Goal: Task Accomplishment & Management: Complete application form

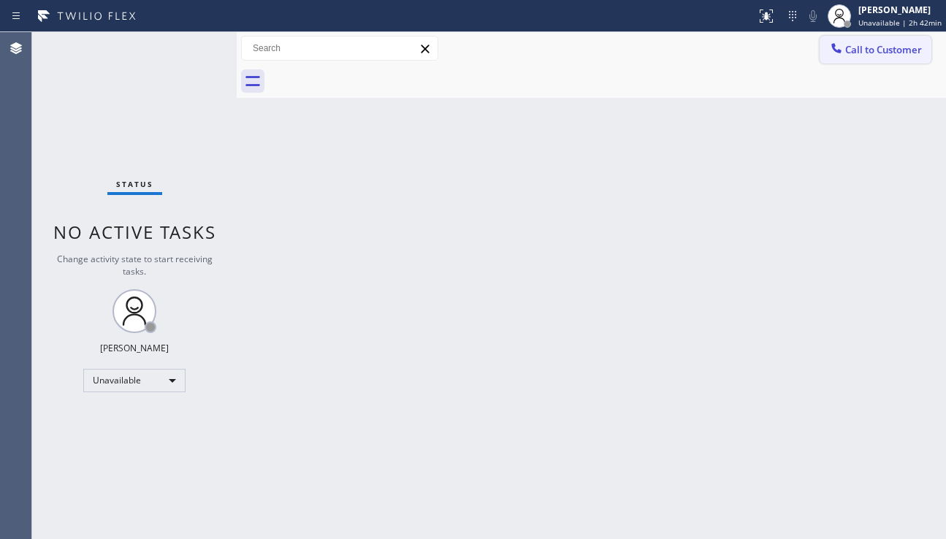
click at [848, 57] on button "Call to Customer" at bounding box center [875, 50] width 112 height 28
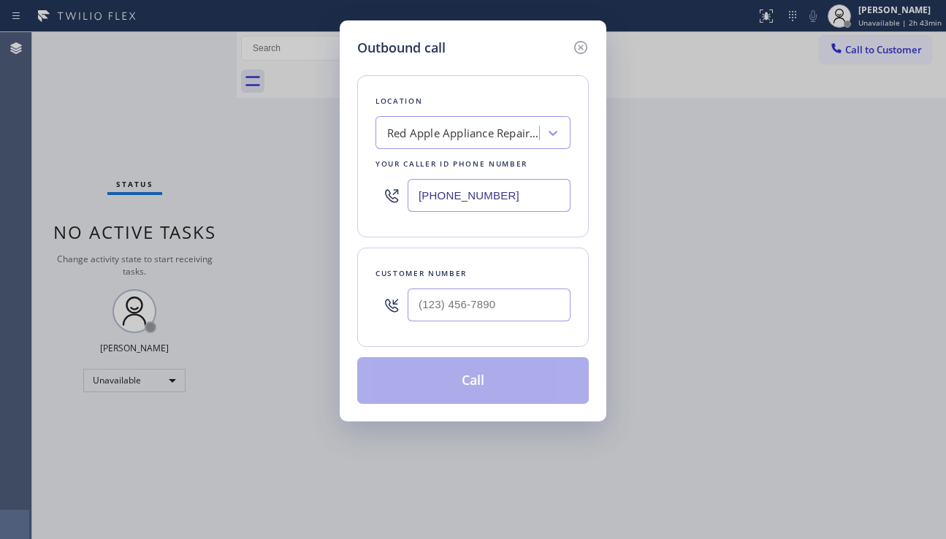
click at [840, 302] on div "Outbound call Location Red Apple Appliance Repair Oak Lawn Your caller id phone…" at bounding box center [473, 269] width 946 height 539
click at [564, 307] on input "(___) ___-____" at bounding box center [488, 304] width 163 height 33
paste input "718) 506-7545"
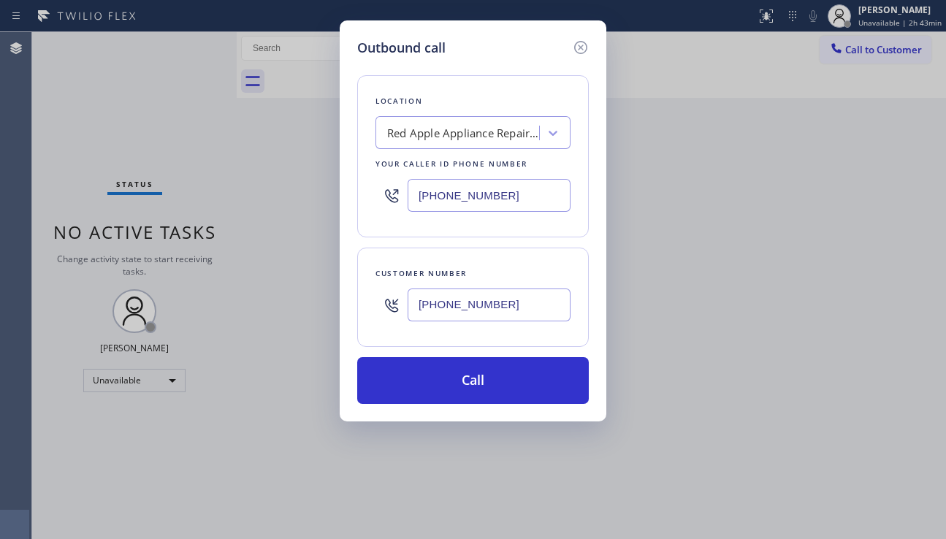
type input "[PHONE_NUMBER]"
click at [886, 273] on div "Outbound call Location Red Apple Appliance Repair Oak Lawn Your caller id phone…" at bounding box center [473, 269] width 946 height 539
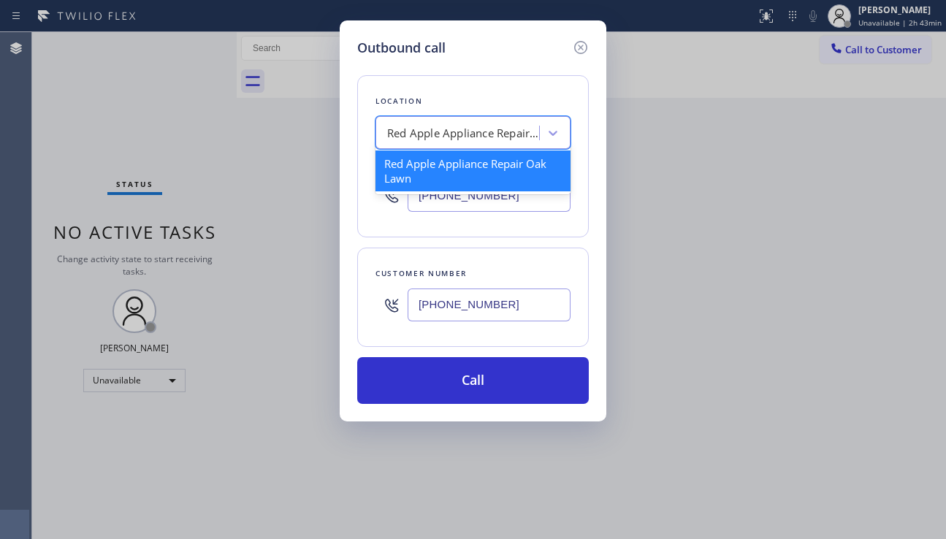
click at [412, 120] on div "Red Apple Appliance Repair Oak Lawn" at bounding box center [459, 133] width 159 height 26
paste input "Star Heating and Cooling Company"
type input "Star Heating and Cooling Company"
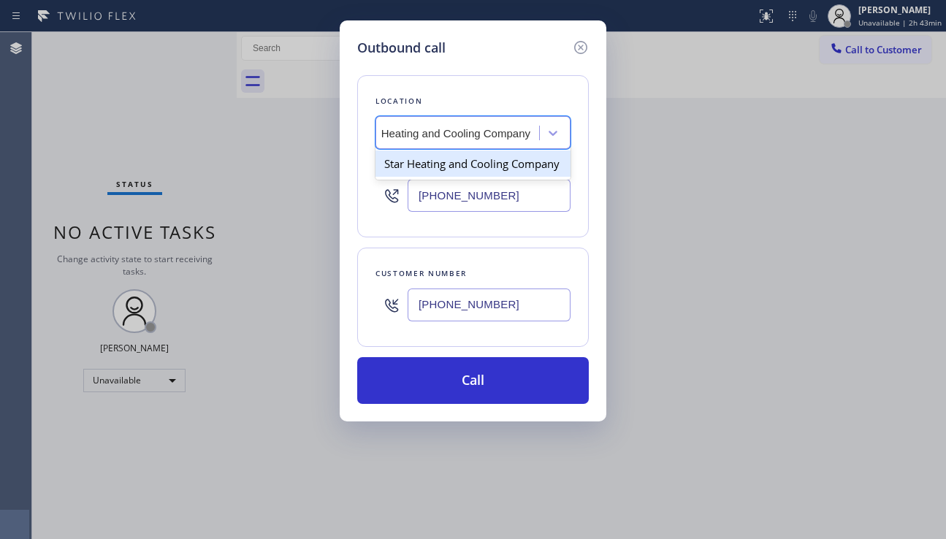
click at [461, 169] on div "Star Heating and Cooling Company" at bounding box center [472, 163] width 195 height 26
type input "[PHONE_NUMBER]"
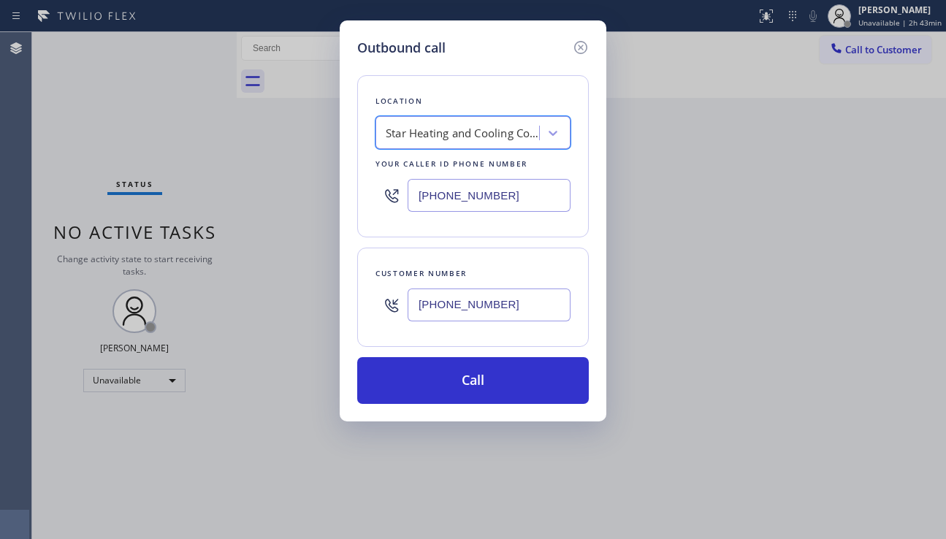
scroll to position [0, 1]
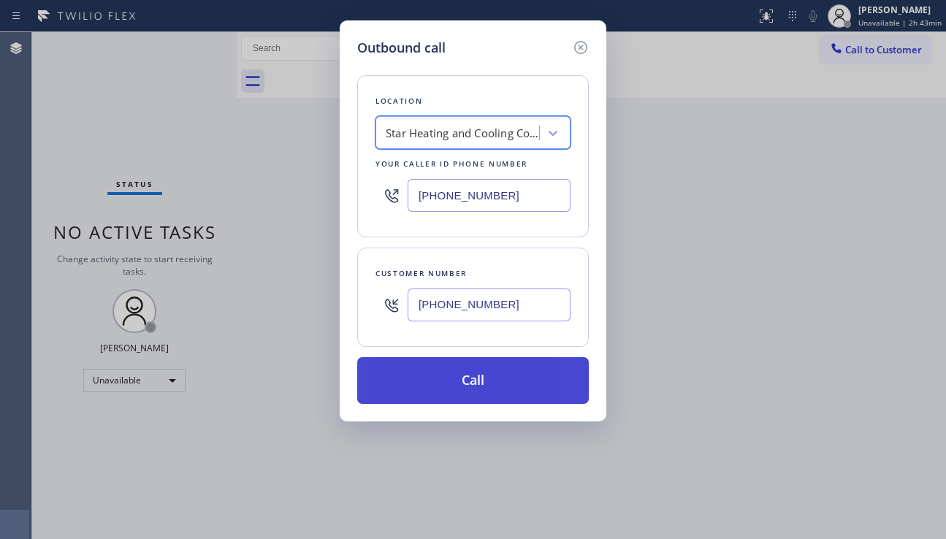
click at [464, 381] on button "Call" at bounding box center [472, 380] width 231 height 47
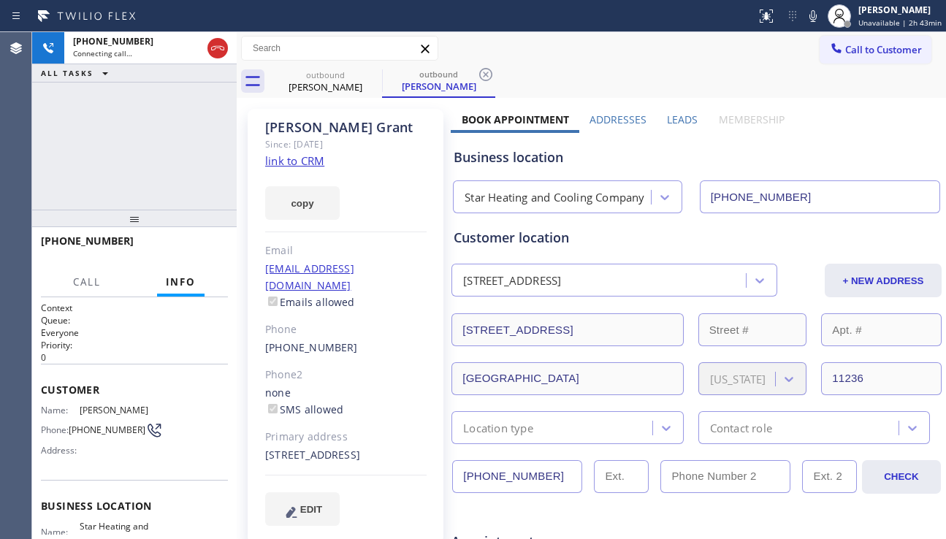
type input "[PHONE_NUMBER]"
click at [847, 153] on div "Business location" at bounding box center [696, 157] width 486 height 20
click at [681, 124] on label "Leads" at bounding box center [682, 119] width 31 height 14
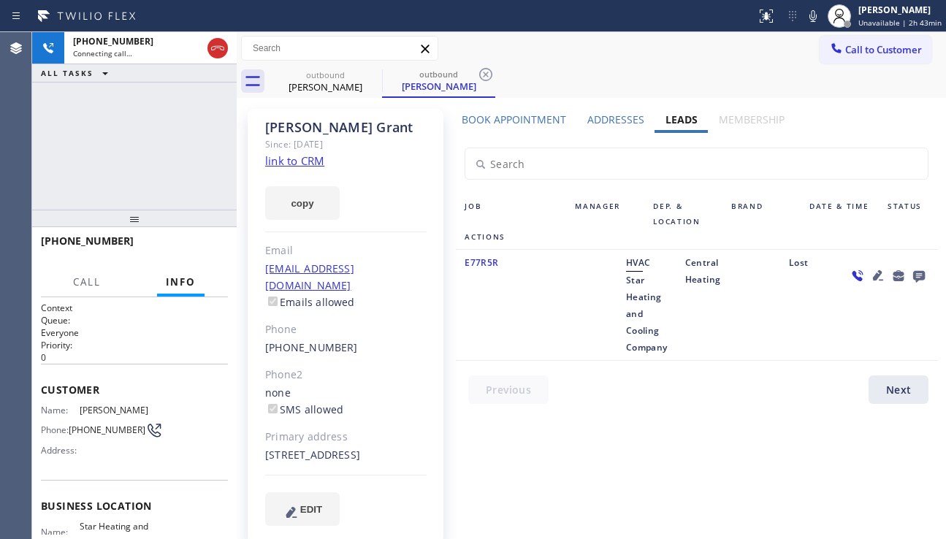
click at [873, 275] on icon at bounding box center [878, 275] width 10 height 10
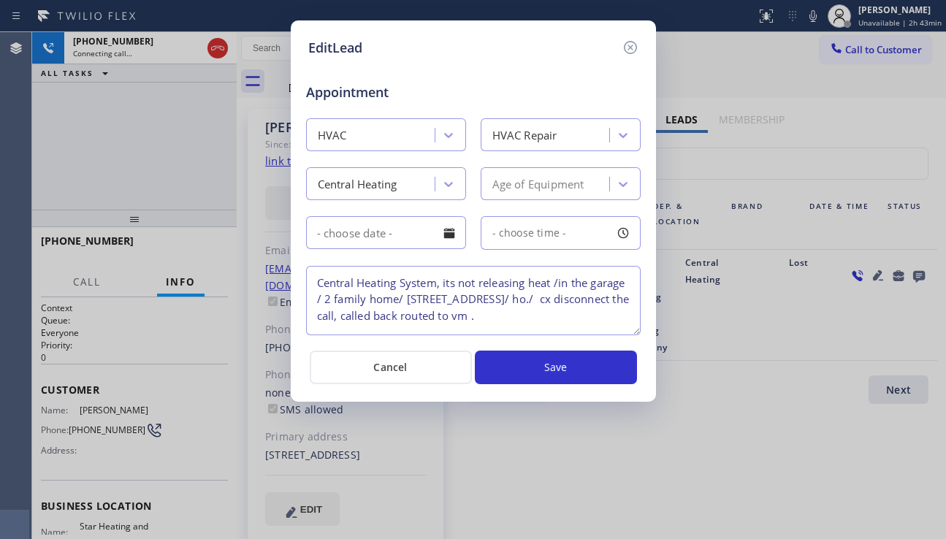
scroll to position [14, 0]
click at [626, 50] on icon at bounding box center [630, 48] width 18 height 18
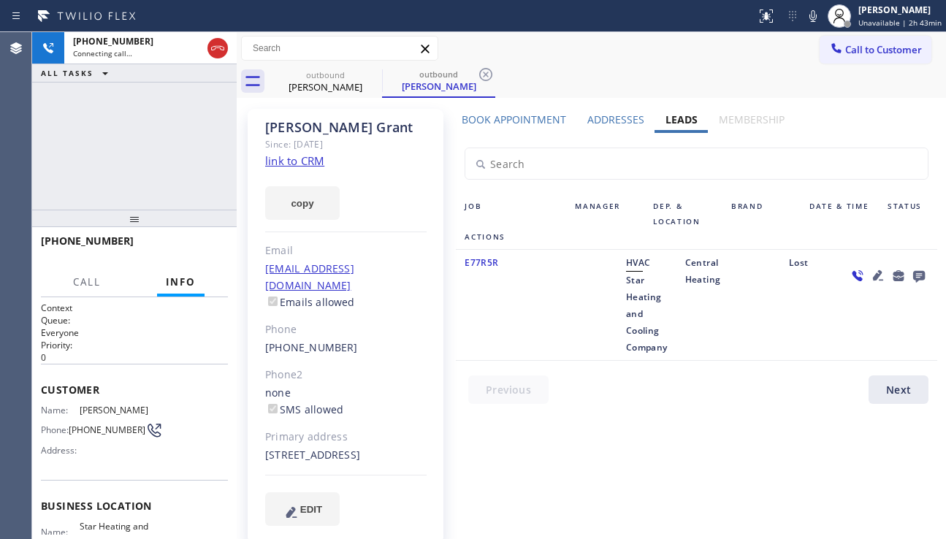
click at [913, 275] on icon at bounding box center [919, 277] width 12 height 12
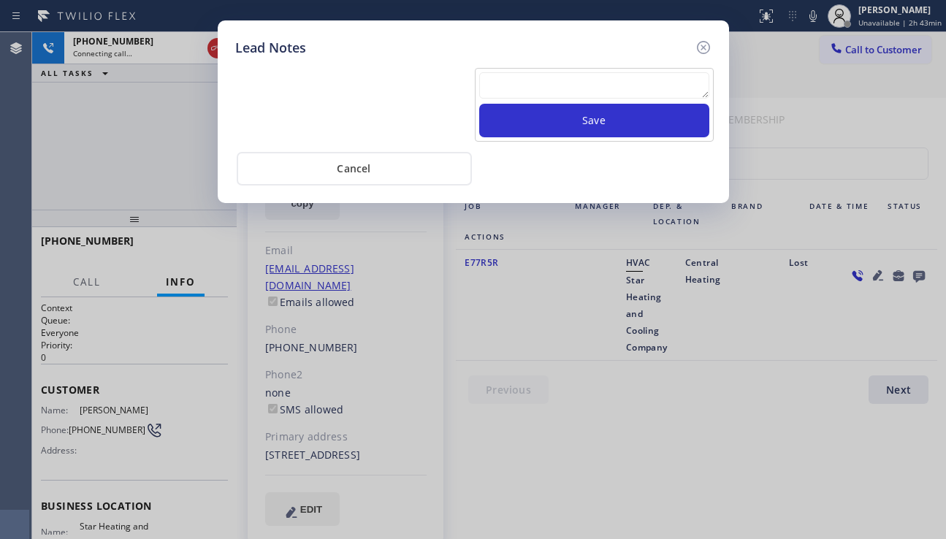
click at [551, 93] on textarea at bounding box center [594, 85] width 230 height 26
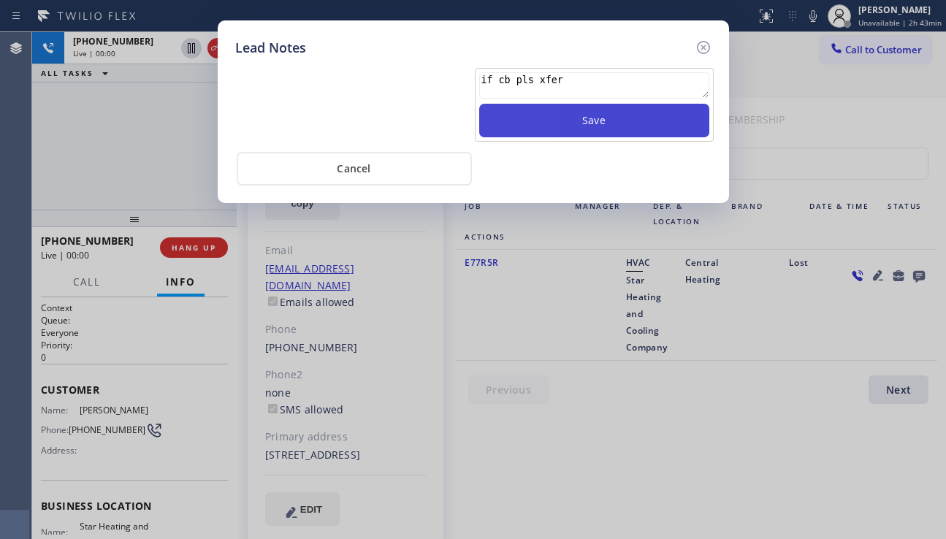
type textarea "if cb pls xfer"
drag, startPoint x: 583, startPoint y: 115, endPoint x: 613, endPoint y: 103, distance: 31.5
click at [584, 110] on button "Save" at bounding box center [594, 121] width 230 height 34
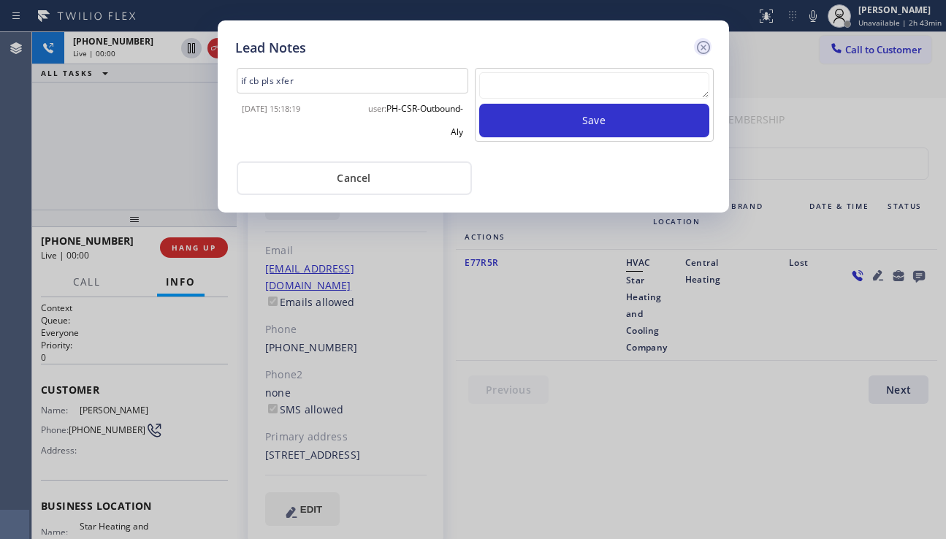
click at [705, 52] on icon at bounding box center [703, 48] width 18 height 18
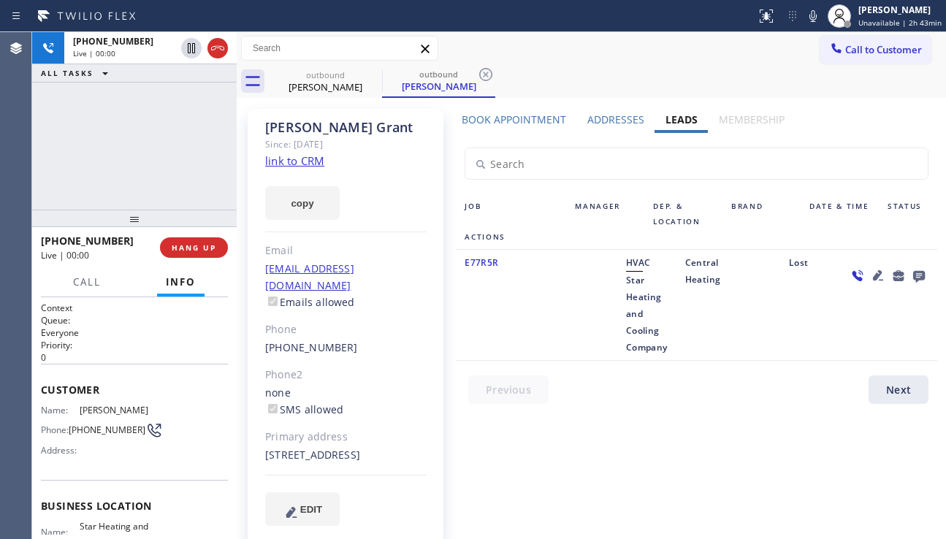
click at [845, 326] on div at bounding box center [887, 304] width 99 height 101
click at [534, 337] on div "E77R5R" at bounding box center [511, 304] width 110 height 101
click at [517, 126] on label "Book Appointment" at bounding box center [513, 119] width 104 height 14
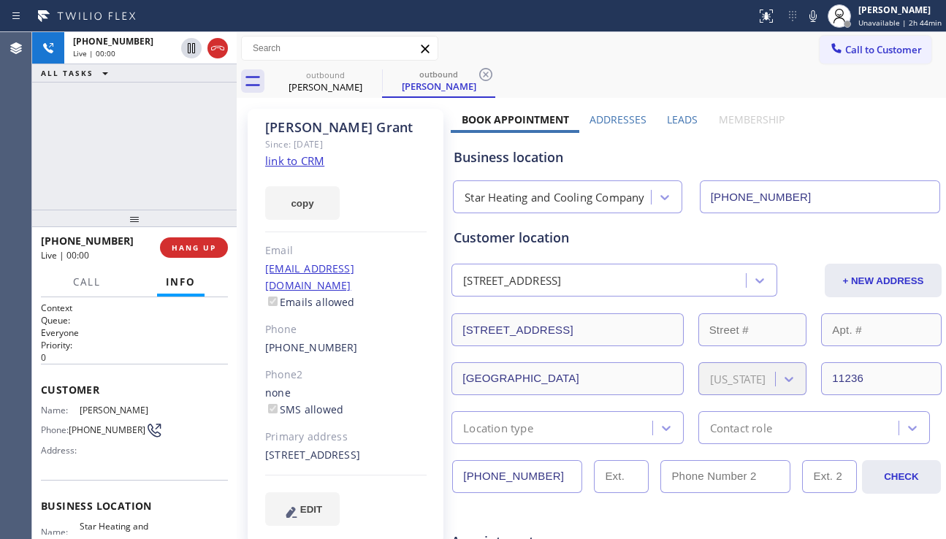
click at [594, 120] on label "Addresses" at bounding box center [617, 119] width 57 height 14
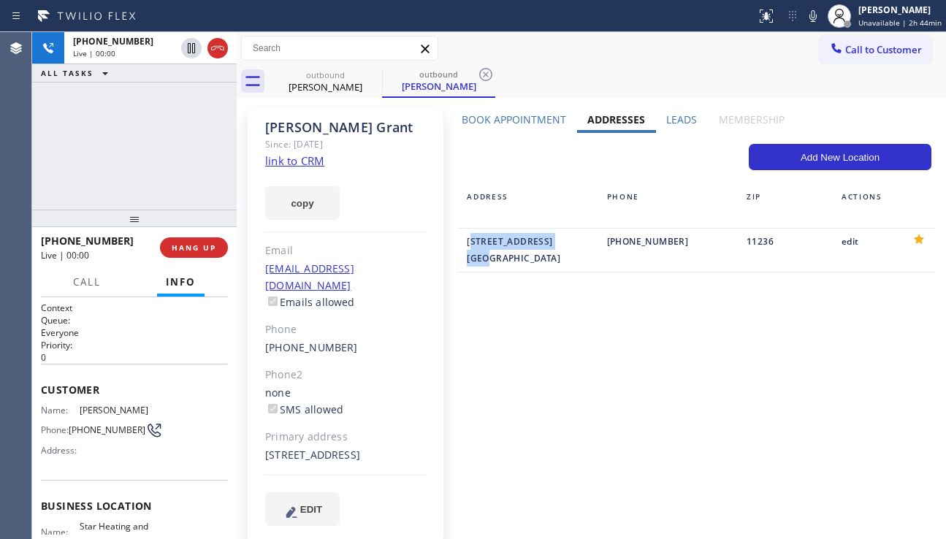
drag, startPoint x: 463, startPoint y: 241, endPoint x: 526, endPoint y: 253, distance: 64.0
click at [526, 253] on div "[STREET_ADDRESS]" at bounding box center [528, 250] width 122 height 34
copy div "[STREET_ADDRESS]"
click at [353, 385] on div "none SMS allowed" at bounding box center [345, 402] width 161 height 34
drag, startPoint x: 266, startPoint y: 437, endPoint x: 285, endPoint y: 453, distance: 24.4
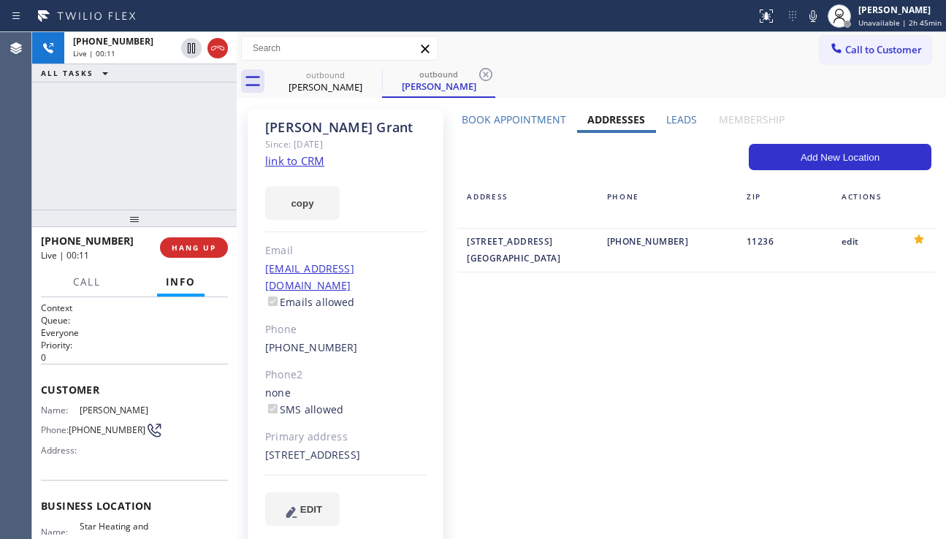
click at [285, 453] on div "[STREET_ADDRESS]" at bounding box center [345, 455] width 161 height 17
copy div "[STREET_ADDRESS]"
click at [453, 394] on div "Book Appointment Addresses Leads Membership Business location Star Heating and …" at bounding box center [695, 331] width 491 height 438
click at [407, 447] on div "[STREET_ADDRESS]" at bounding box center [345, 455] width 161 height 17
click at [410, 447] on div "[STREET_ADDRESS]" at bounding box center [345, 455] width 161 height 17
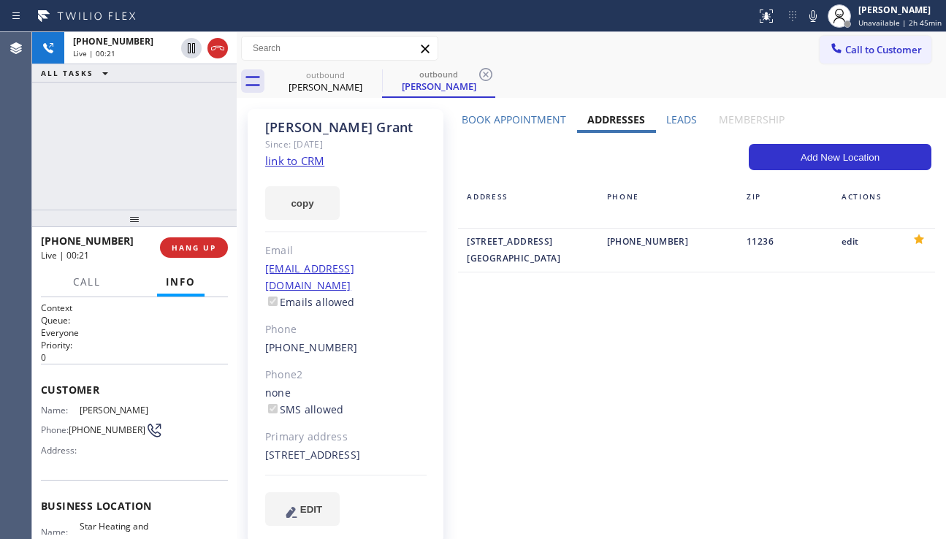
click at [410, 447] on div "[STREET_ADDRESS]" at bounding box center [345, 455] width 161 height 17
copy div "11236"
click at [680, 118] on label "Leads" at bounding box center [681, 119] width 31 height 14
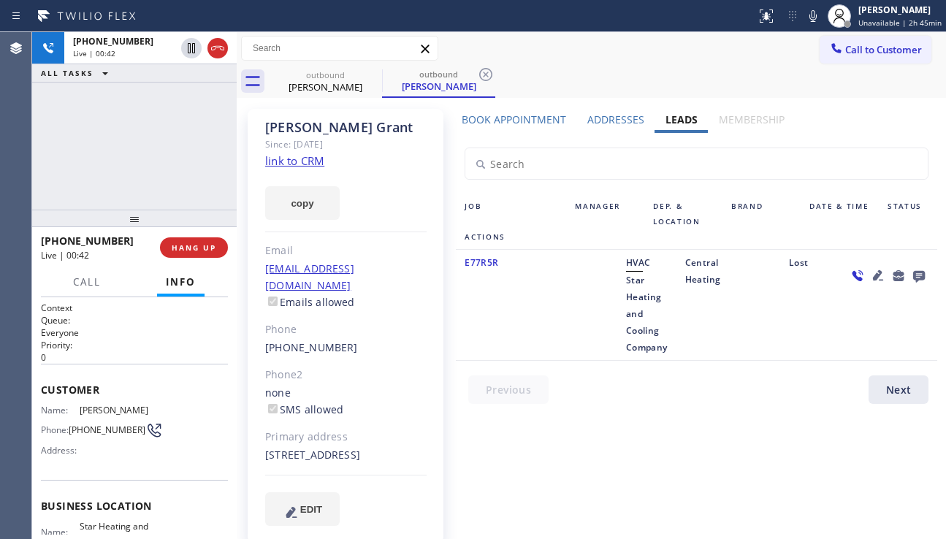
click at [869, 280] on icon at bounding box center [878, 275] width 18 height 18
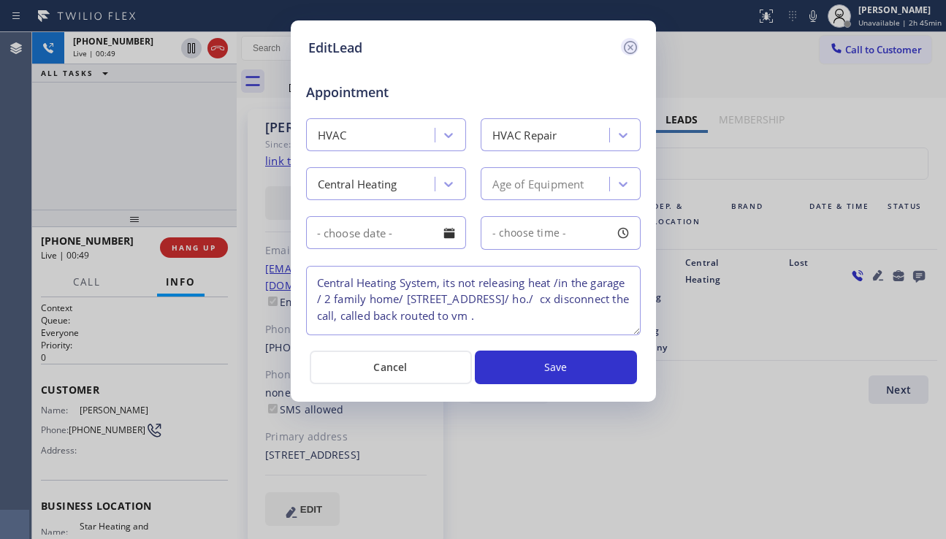
click at [624, 44] on icon at bounding box center [630, 48] width 18 height 18
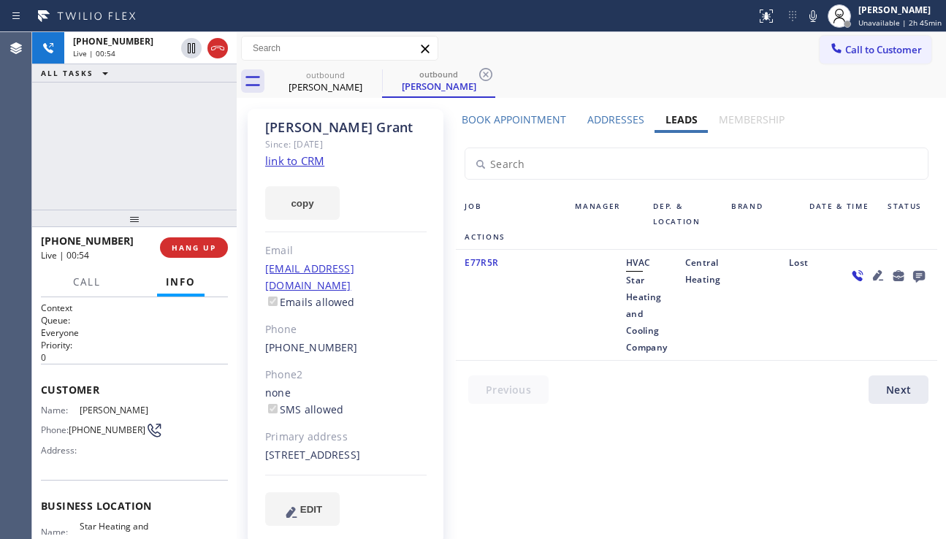
click at [849, 335] on div at bounding box center [887, 304] width 99 height 101
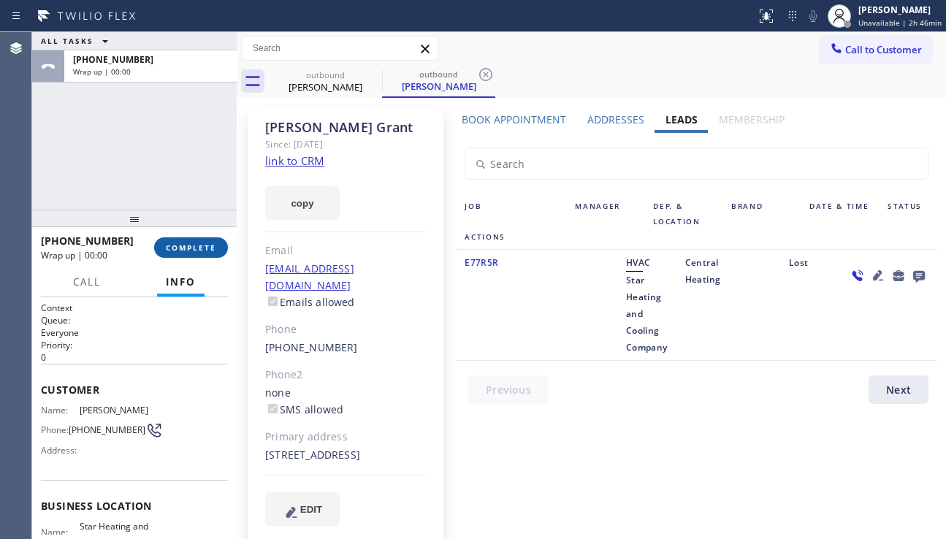
click at [191, 256] on button "COMPLETE" at bounding box center [191, 247] width 74 height 20
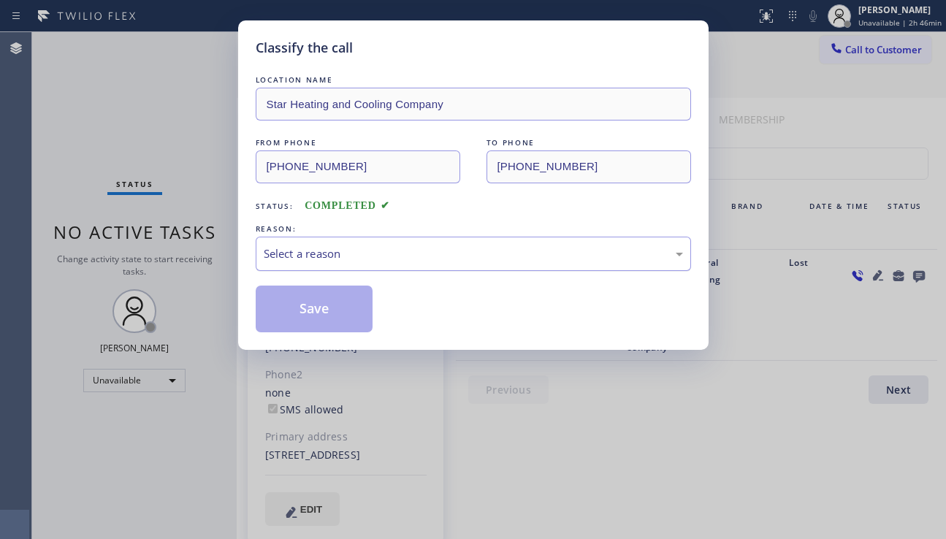
click at [370, 266] on div "Select a reason" at bounding box center [473, 254] width 435 height 34
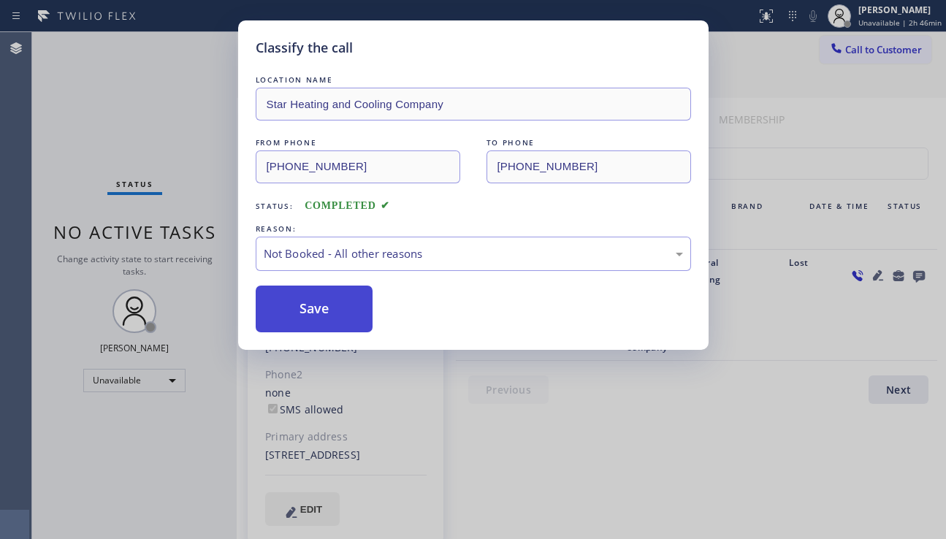
click at [313, 315] on button "Save" at bounding box center [315, 308] width 118 height 47
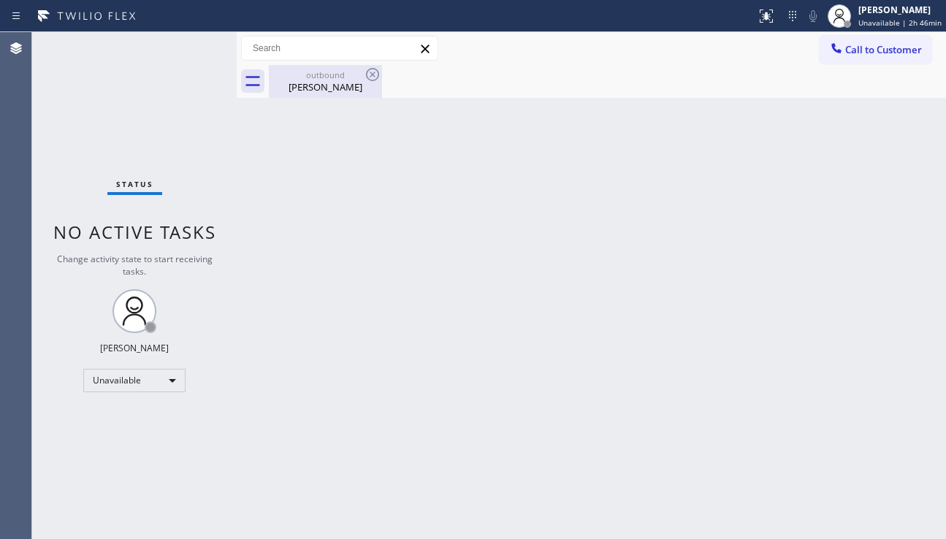
click at [321, 94] on div "outbound [PERSON_NAME]" at bounding box center [325, 81] width 110 height 33
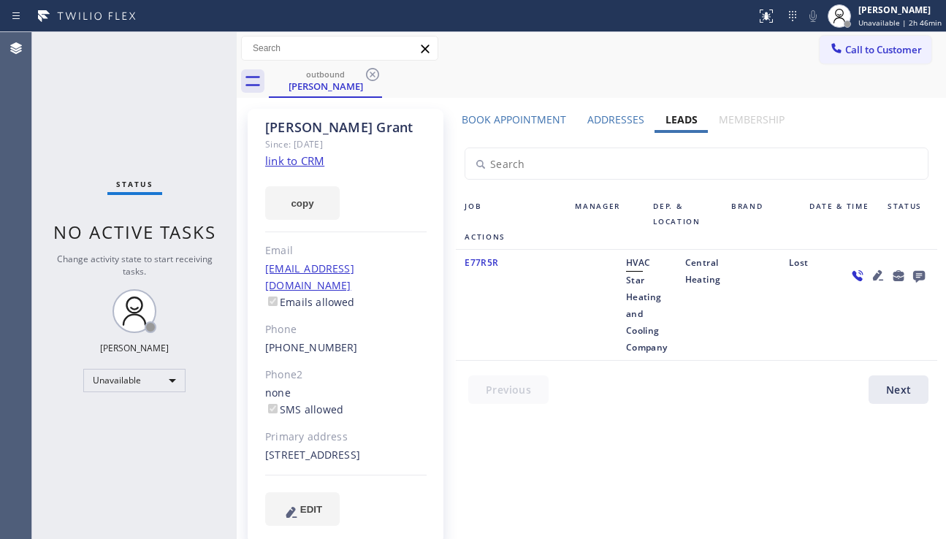
click at [294, 163] on link "link to CRM" at bounding box center [294, 160] width 59 height 15
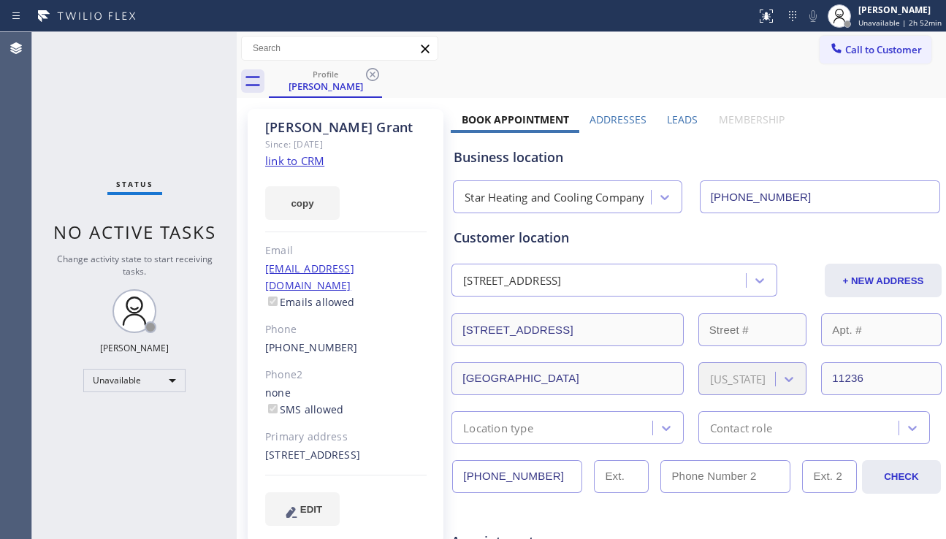
click at [69, 145] on div "Status No active tasks Change activity state to start receiving tasks. Alynna M…" at bounding box center [134, 285] width 204 height 507
click at [376, 79] on icon at bounding box center [372, 74] width 13 height 13
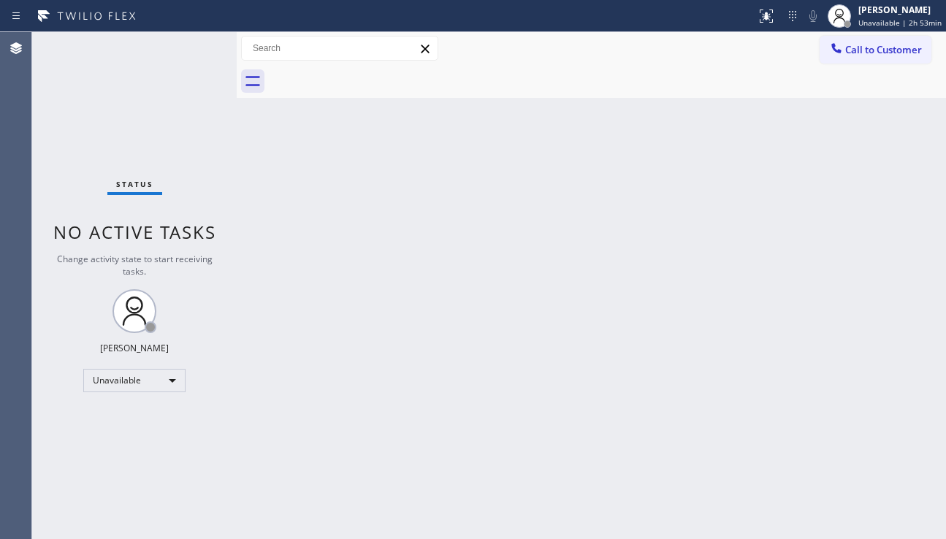
drag, startPoint x: 869, startPoint y: 367, endPoint x: 859, endPoint y: 359, distance: 12.4
click at [869, 367] on div "Back to Dashboard Change Sender ID Customers Technicians Select a contact Outbo…" at bounding box center [591, 285] width 709 height 507
click at [841, 58] on button "Call to Customer" at bounding box center [875, 50] width 112 height 28
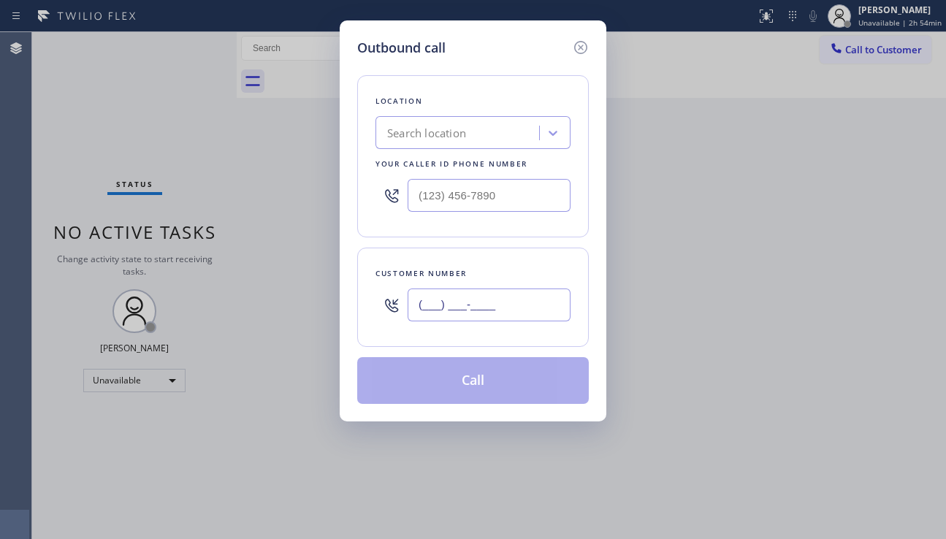
click at [475, 308] on input "(___) ___-____" at bounding box center [488, 304] width 163 height 33
paste input "773) 490-4337"
type input "(773) 490-4337"
drag, startPoint x: 879, startPoint y: 334, endPoint x: 614, endPoint y: 206, distance: 294.2
click at [879, 331] on div "Outbound call Location Search location Your caller id phone number Customer num…" at bounding box center [473, 269] width 946 height 539
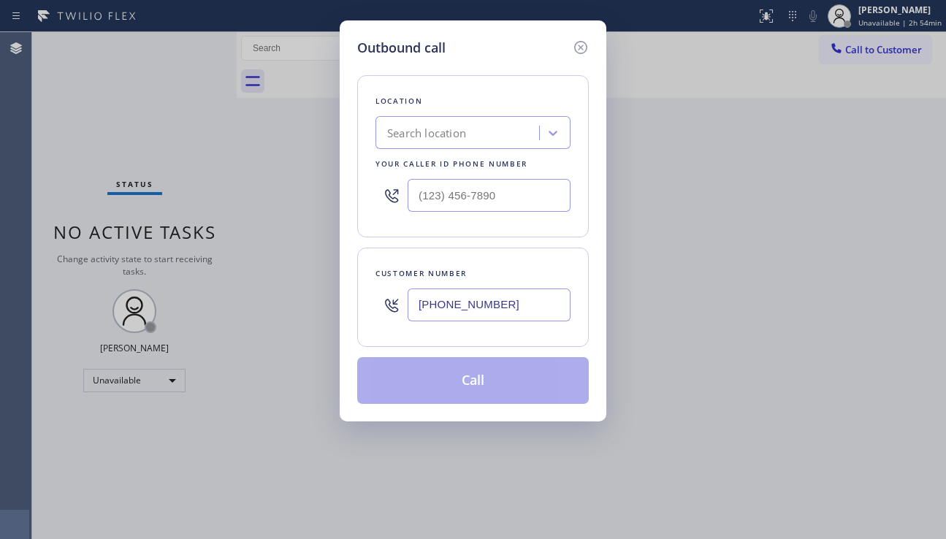
click at [406, 120] on div "Search location" at bounding box center [459, 133] width 159 height 26
paste input "Wolf Top Choice Appliance Repair"
type input "Wolf Top Choice Appliance Repair"
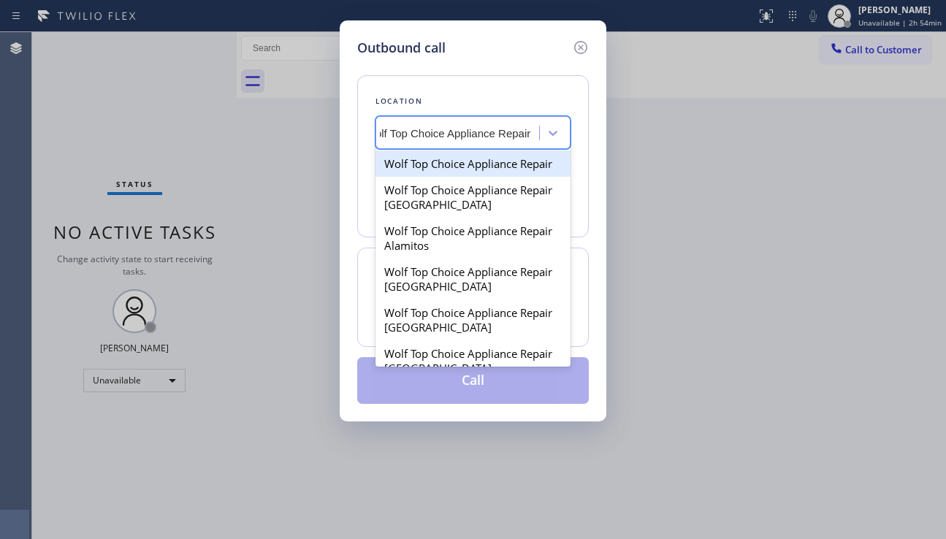
scroll to position [0, 22]
click at [461, 172] on div "Wolf Top Choice Appliance Repair" at bounding box center [472, 163] width 195 height 26
type input "(877) 917-9852"
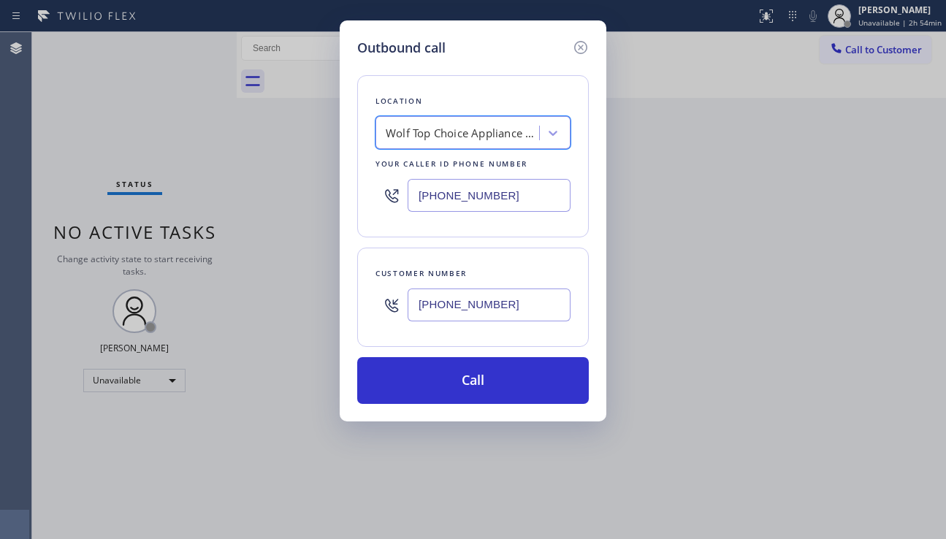
scroll to position [0, 1]
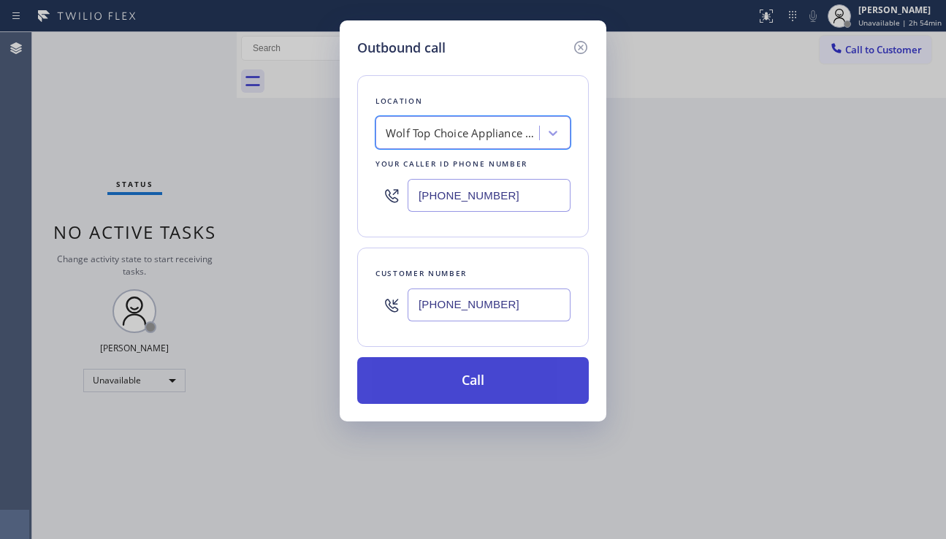
click at [482, 392] on button "Call" at bounding box center [472, 380] width 231 height 47
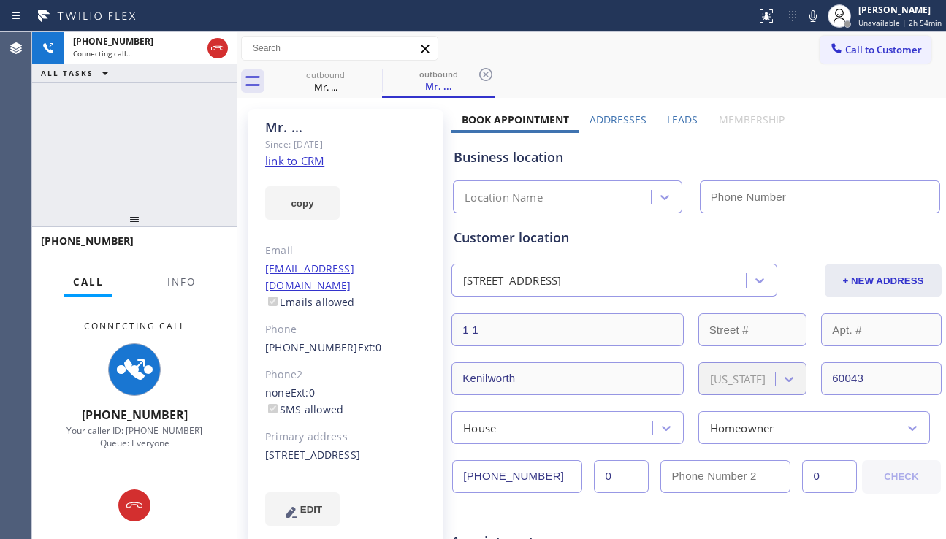
type input "(877) 917-9852"
click at [667, 120] on label "Leads" at bounding box center [682, 119] width 31 height 14
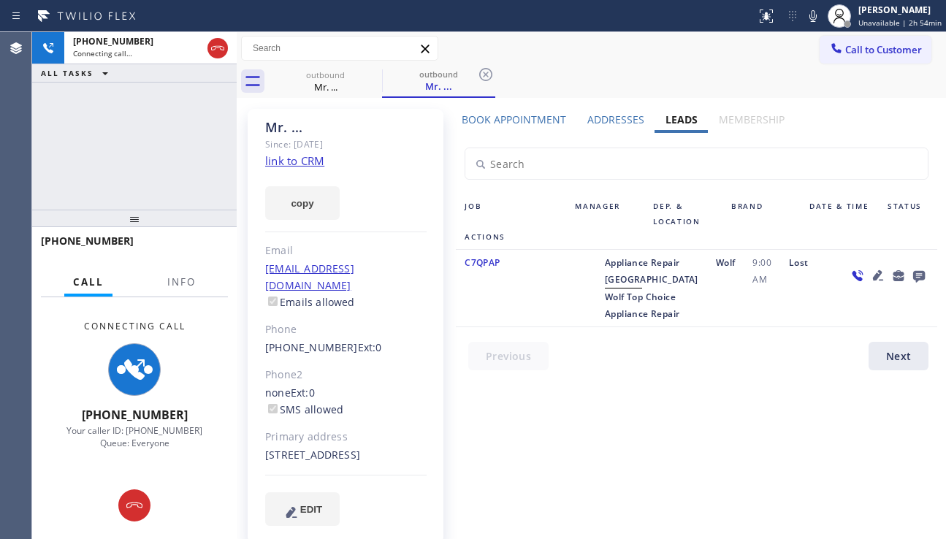
click at [878, 277] on icon at bounding box center [878, 275] width 10 height 10
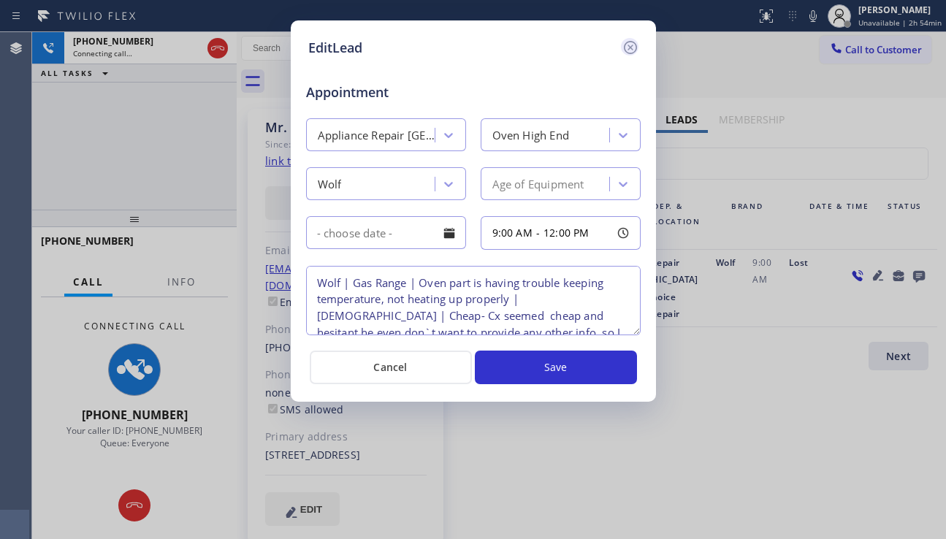
click at [630, 49] on icon at bounding box center [630, 48] width 18 height 18
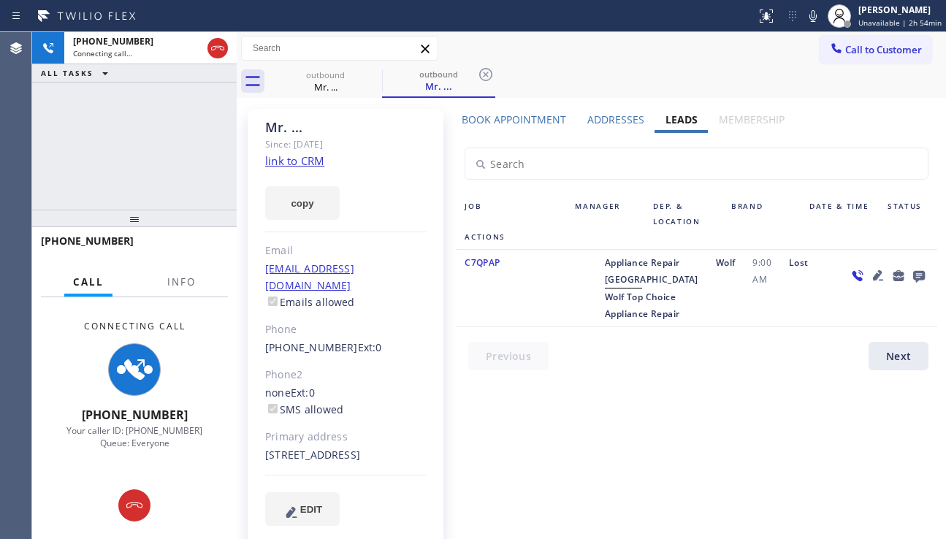
click at [911, 274] on icon at bounding box center [919, 275] width 18 height 18
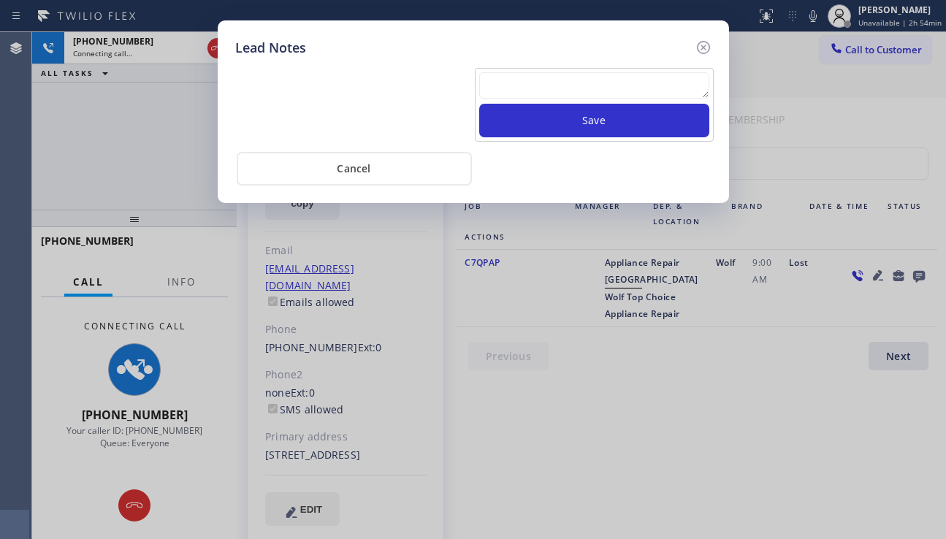
click at [520, 89] on textarea at bounding box center [594, 85] width 230 height 26
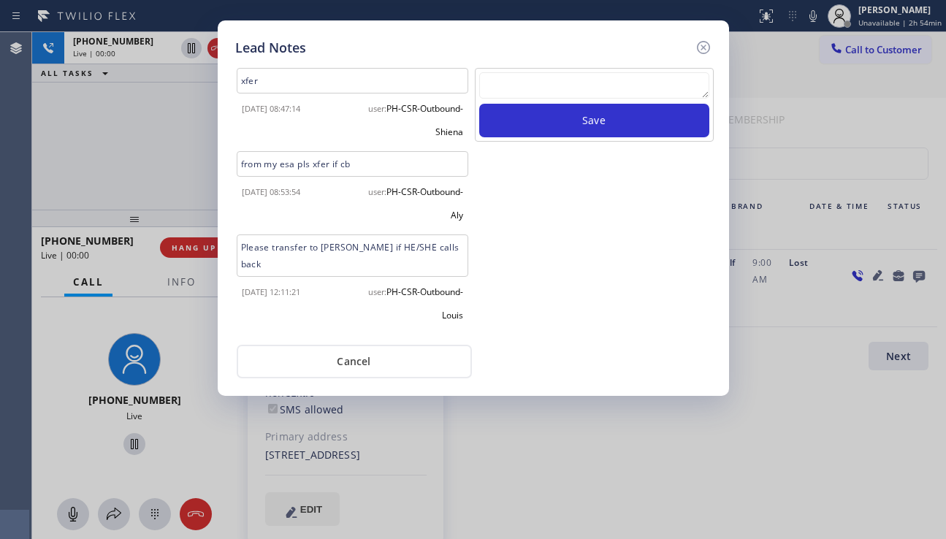
click at [540, 75] on textarea at bounding box center [594, 85] width 230 height 26
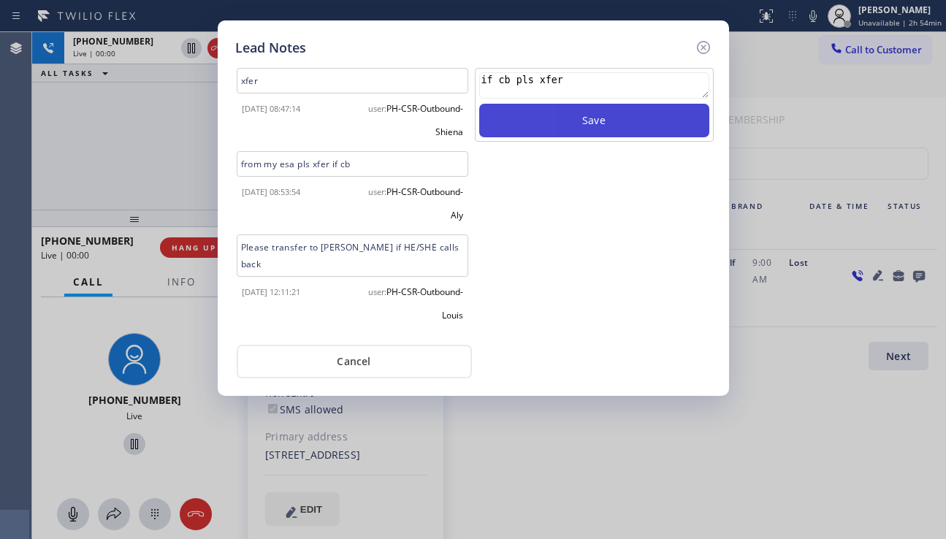
type textarea "if cb pls xfer"
click at [557, 118] on button "Save" at bounding box center [594, 121] width 230 height 34
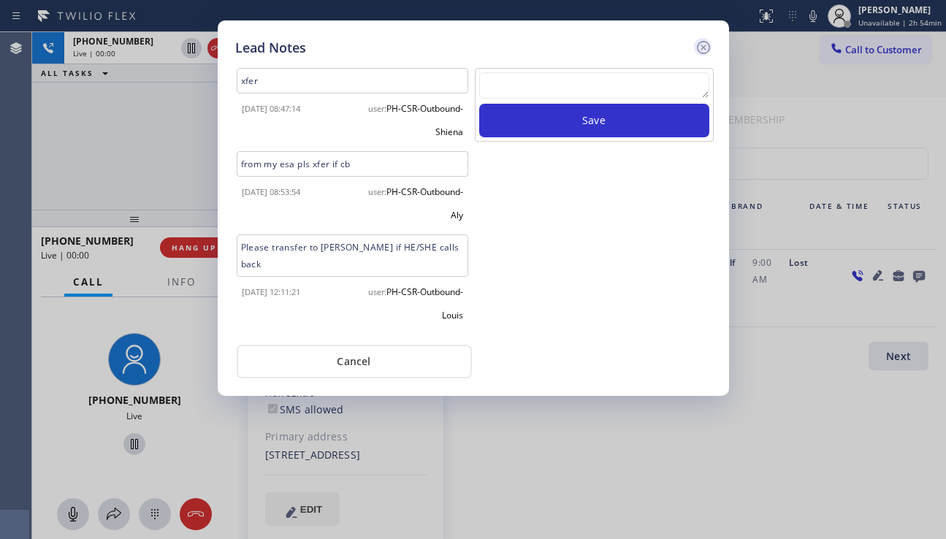
click at [698, 51] on icon at bounding box center [702, 47] width 13 height 13
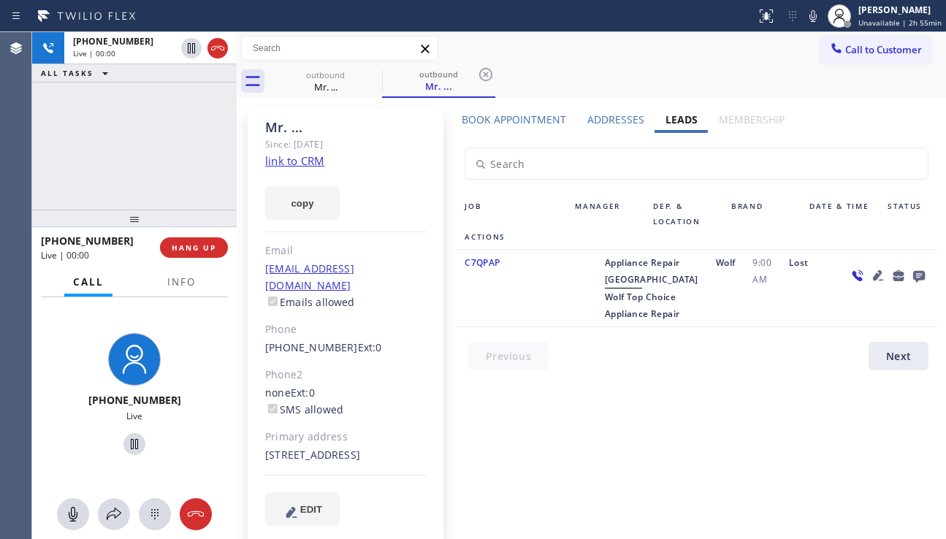
click at [873, 269] on icon at bounding box center [878, 275] width 18 height 18
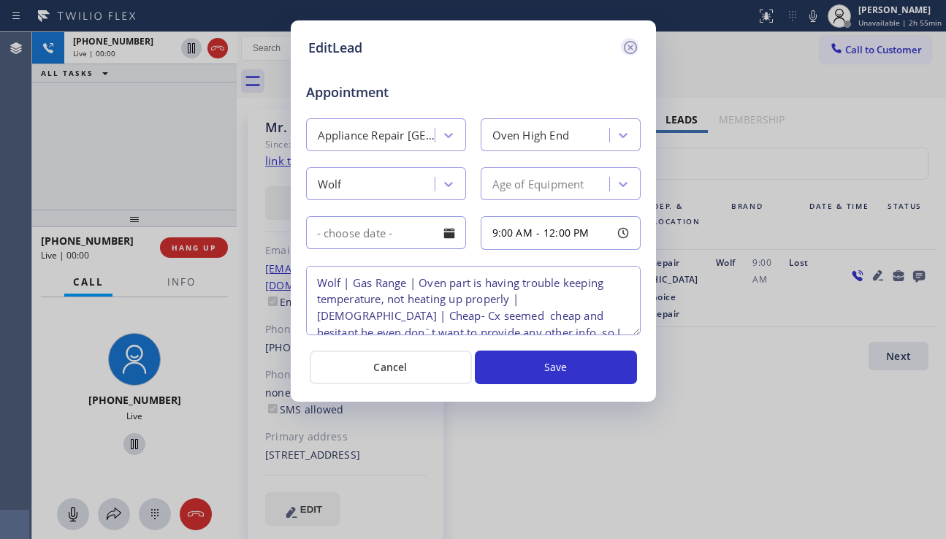
click at [632, 48] on icon at bounding box center [630, 48] width 18 height 18
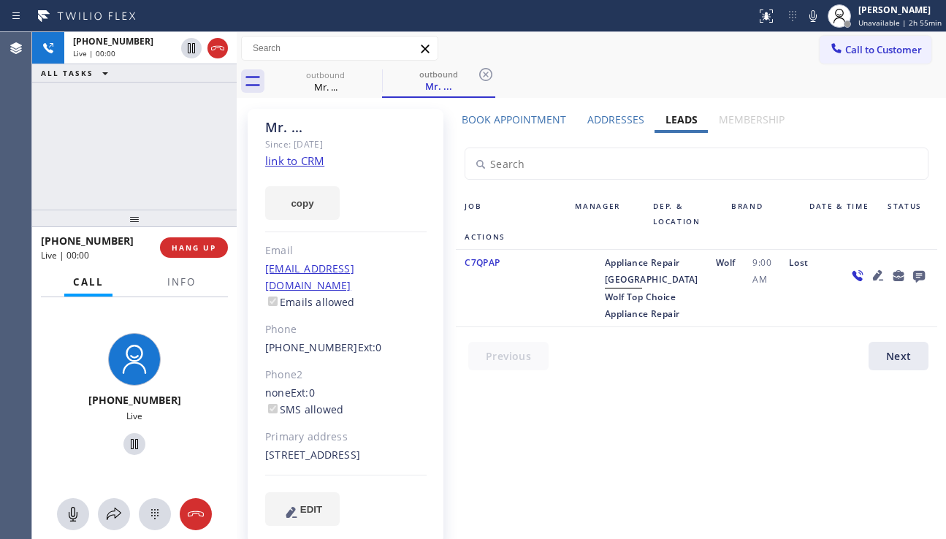
click at [875, 273] on icon at bounding box center [878, 275] width 18 height 18
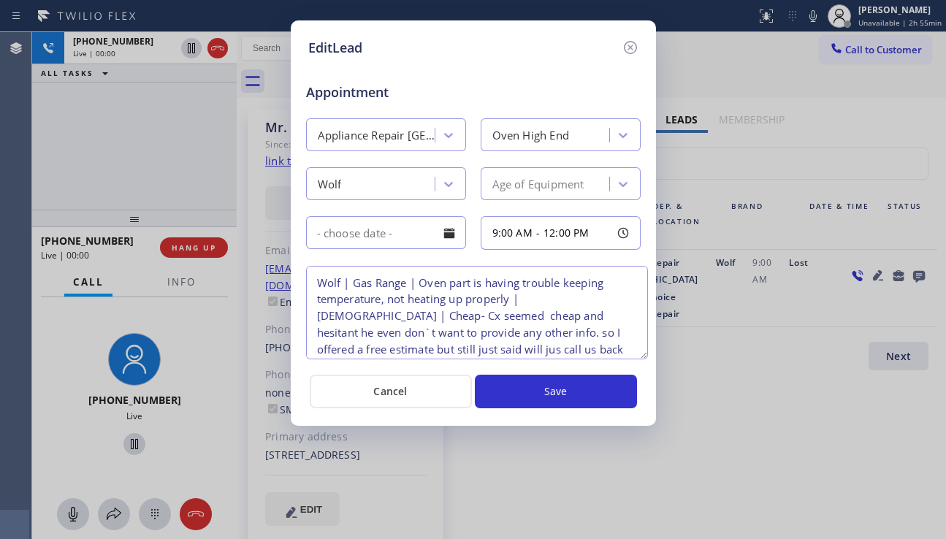
drag, startPoint x: 631, startPoint y: 333, endPoint x: 638, endPoint y: 357, distance: 25.2
click at [638, 357] on textarea "Wolf | Gas Range | Oven part is having trouble keeping temperature, not heating…" at bounding box center [477, 312] width 342 height 93
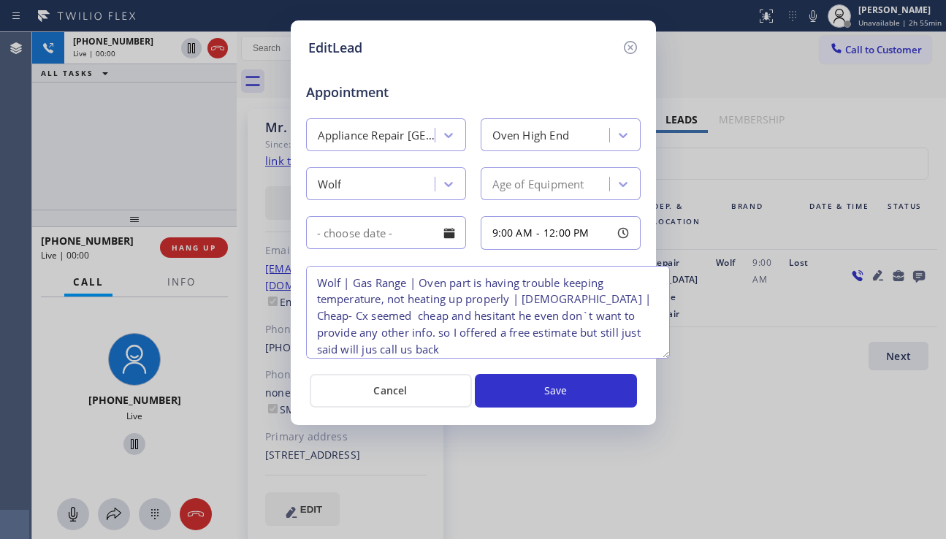
drag, startPoint x: 643, startPoint y: 352, endPoint x: 665, endPoint y: 351, distance: 21.9
click at [665, 351] on textarea "Wolf | Gas Range | Oven part is having trouble keeping temperature, not heating…" at bounding box center [488, 312] width 364 height 93
click at [625, 44] on icon at bounding box center [629, 47] width 13 height 13
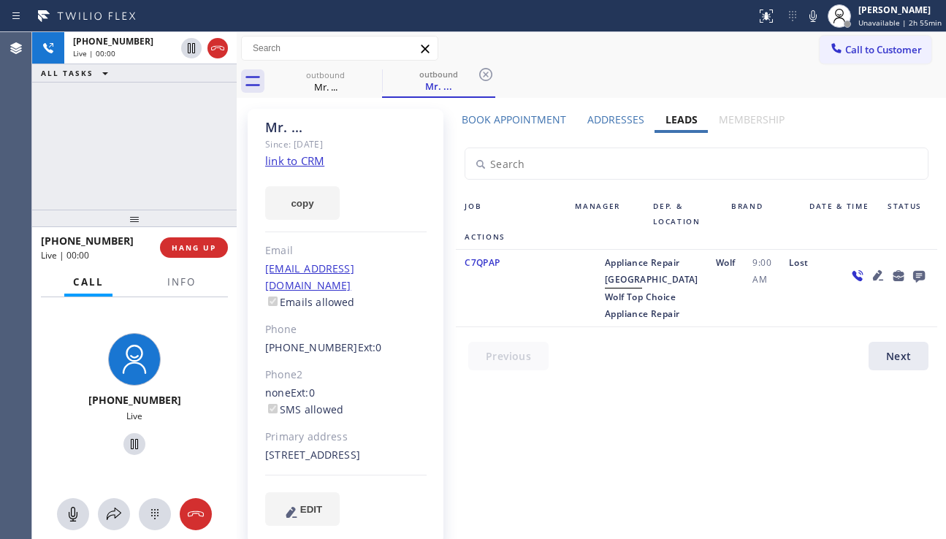
click at [462, 511] on div "Book Appointment Addresses Leads Membership Business location Wolf Top Choice A…" at bounding box center [695, 331] width 491 height 438
click at [743, 315] on div "9:00 AM" at bounding box center [761, 288] width 37 height 68
click at [192, 240] on button "HANG UP" at bounding box center [194, 247] width 68 height 20
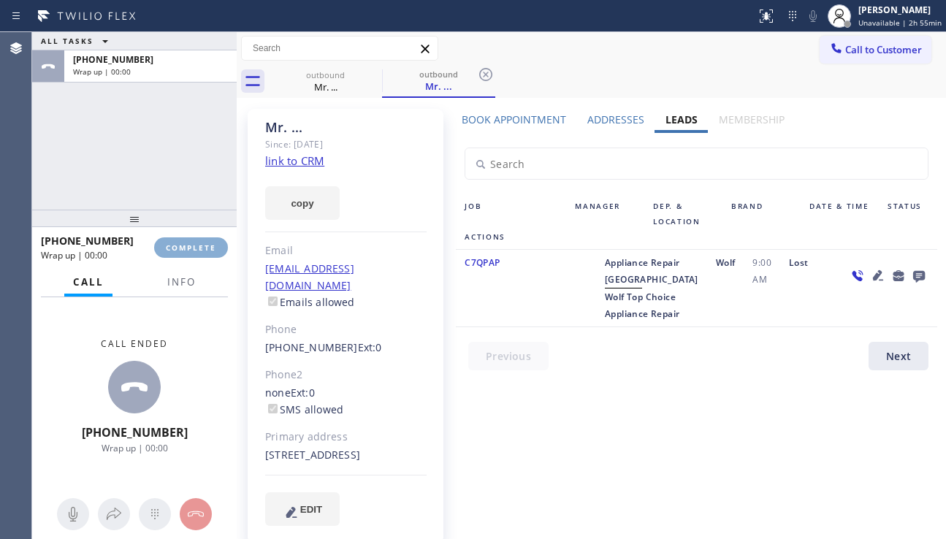
click at [192, 240] on button "COMPLETE" at bounding box center [191, 247] width 74 height 20
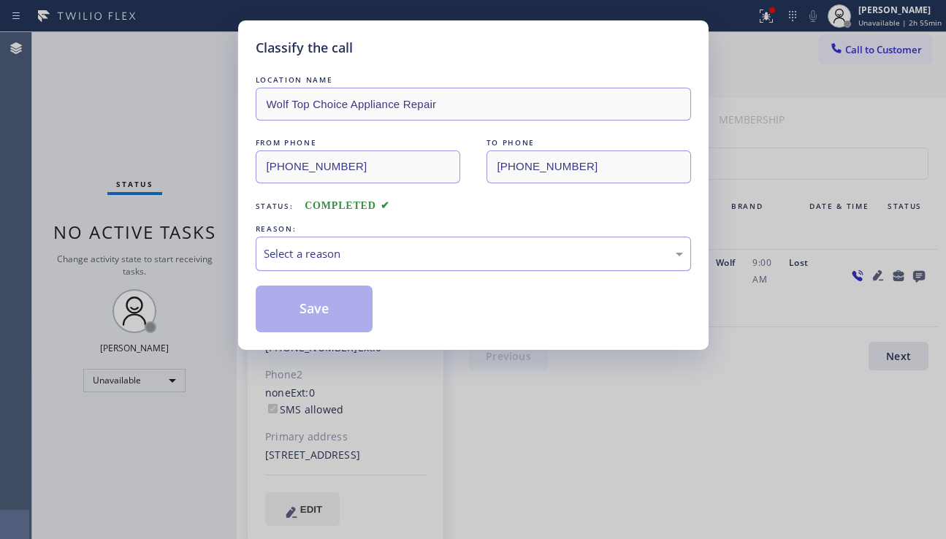
click at [367, 269] on div "Select a reason" at bounding box center [473, 254] width 435 height 34
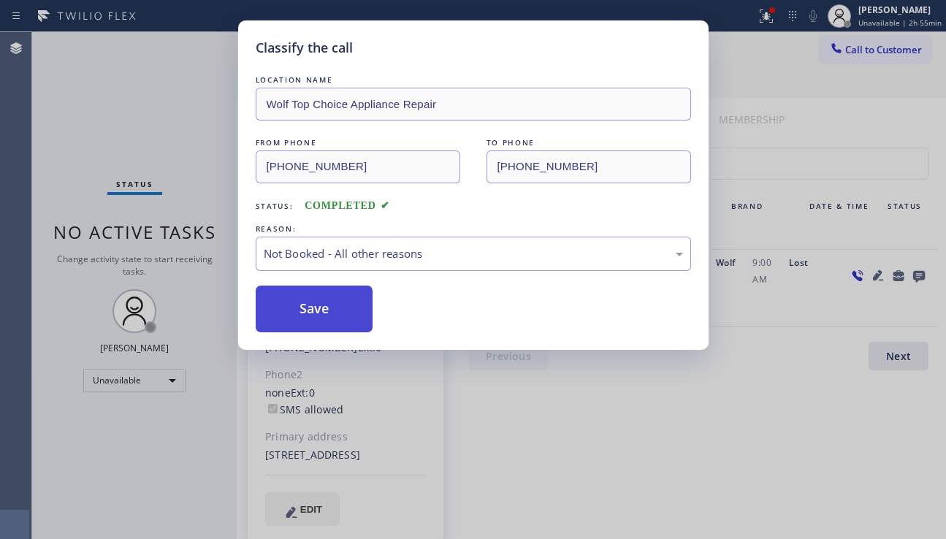
click at [307, 317] on button "Save" at bounding box center [315, 308] width 118 height 47
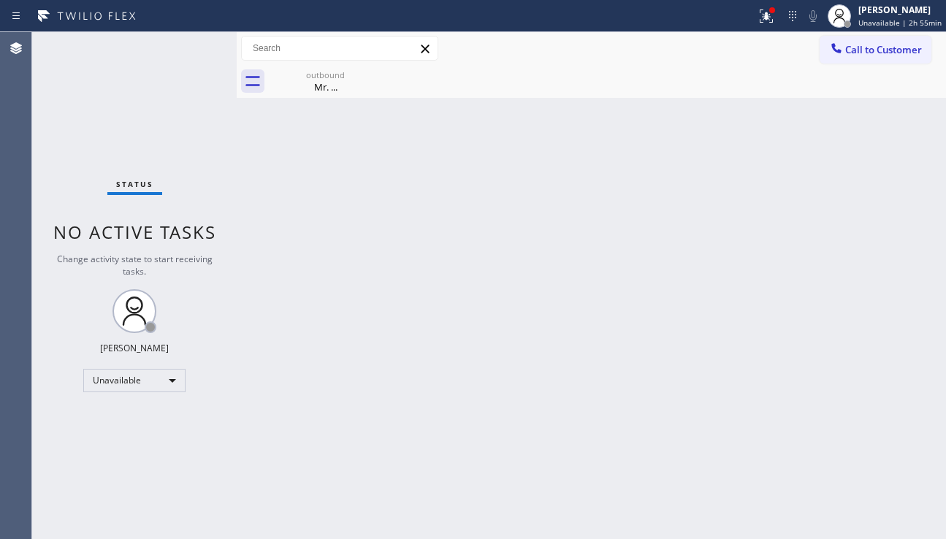
drag, startPoint x: 561, startPoint y: 237, endPoint x: 730, endPoint y: 126, distance: 201.5
click at [566, 231] on div "Back to Dashboard Change Sender ID Customers Technicians Select a contact Outbo…" at bounding box center [591, 285] width 709 height 507
click at [760, 24] on icon at bounding box center [766, 16] width 18 height 18
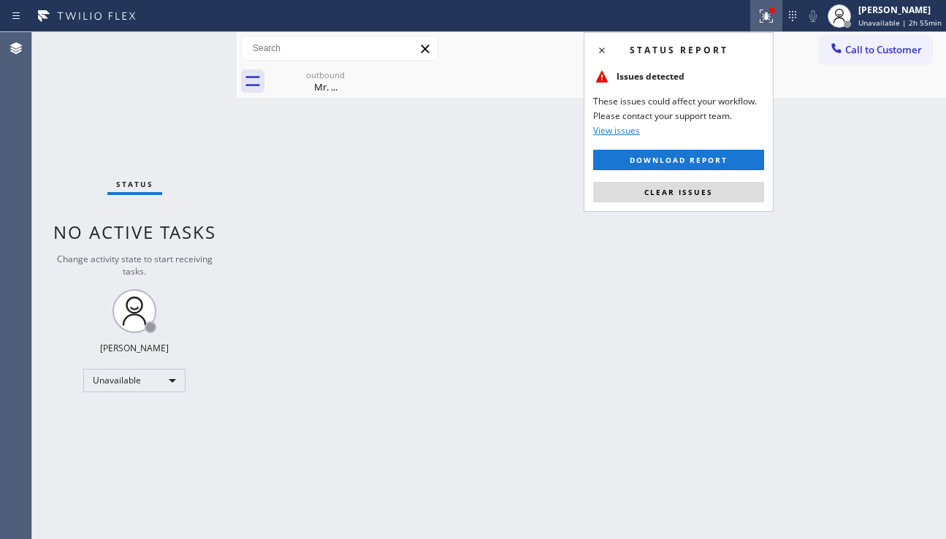
click at [641, 206] on div "Status report Issues detected These issues could affect your workflow. Please c…" at bounding box center [678, 122] width 190 height 180
click at [648, 191] on span "Clear issues" at bounding box center [678, 192] width 69 height 10
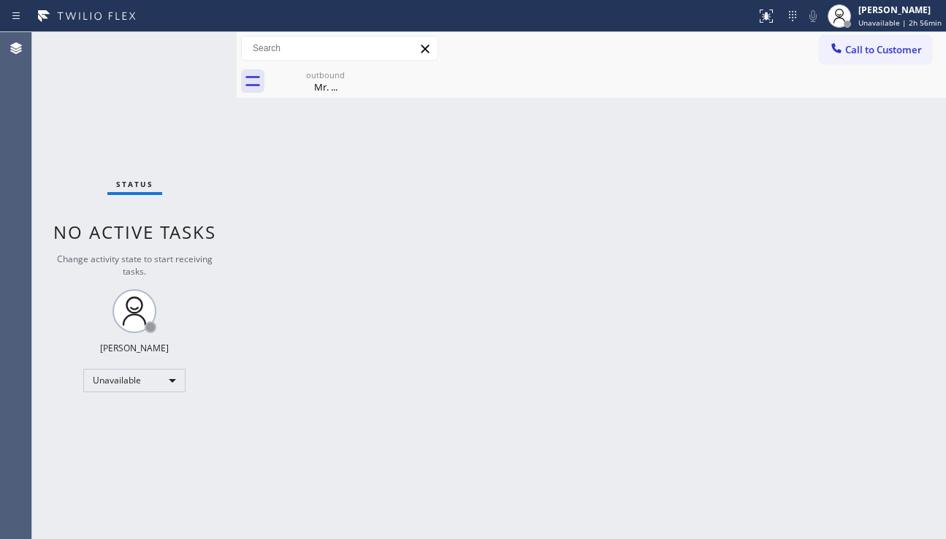
drag, startPoint x: 854, startPoint y: 375, endPoint x: 845, endPoint y: 374, distance: 8.8
click at [854, 375] on div "Back to Dashboard Change Sender ID Customers Technicians Select a contact Outbo…" at bounding box center [591, 285] width 709 height 507
click at [885, 308] on div "Back to Dashboard Change Sender ID Customers Technicians Select a contact Outbo…" at bounding box center [591, 285] width 709 height 507
click at [164, 383] on div "Unavailable" at bounding box center [134, 380] width 102 height 23
click at [139, 458] on li "Break" at bounding box center [133, 456] width 99 height 18
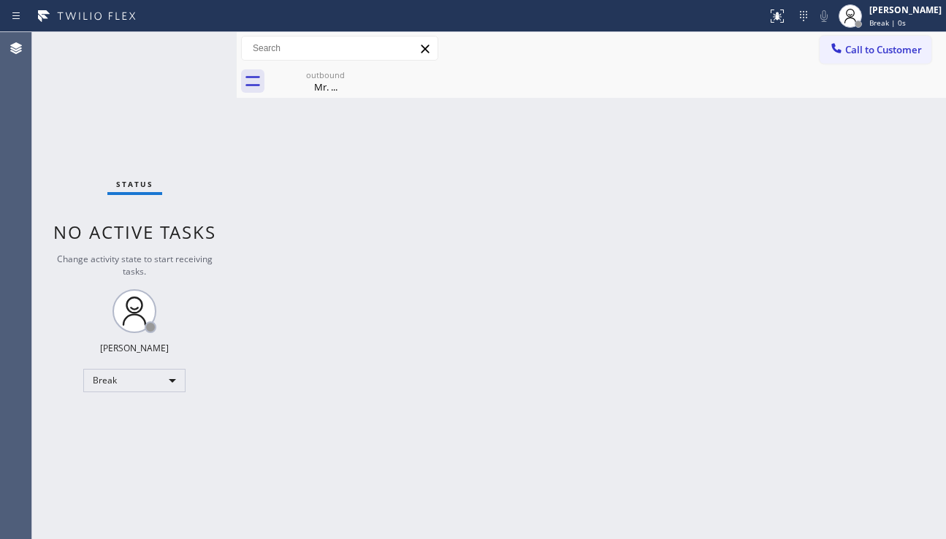
click at [846, 345] on div "Back to Dashboard Change Sender ID Customers Technicians Select a contact Outbo…" at bounding box center [591, 285] width 709 height 507
click at [427, 293] on div "Back to Dashboard Change Sender ID Customers Technicians Select a contact Outbo…" at bounding box center [591, 285] width 709 height 507
click at [467, 232] on div "Back to Dashboard Change Sender ID Customers Technicians Select a contact Outbo…" at bounding box center [591, 285] width 709 height 507
drag, startPoint x: 348, startPoint y: 80, endPoint x: 364, endPoint y: 74, distance: 17.1
click at [349, 80] on div "outbound Mr. ..." at bounding box center [325, 81] width 110 height 33
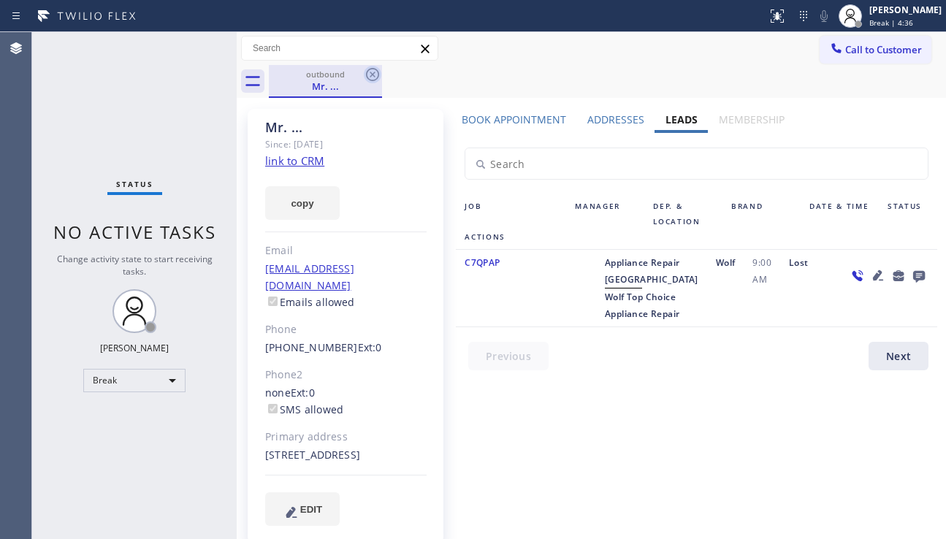
click at [372, 70] on icon at bounding box center [373, 75] width 18 height 18
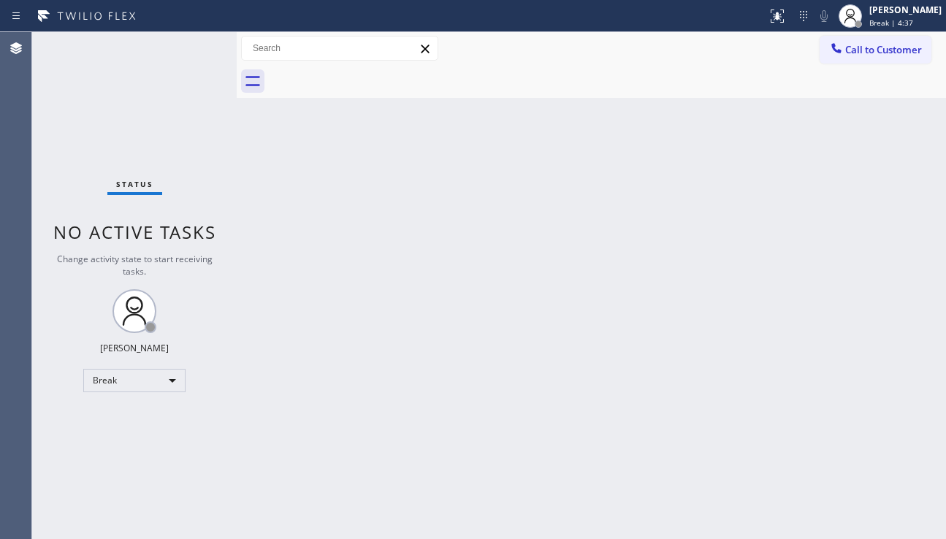
click at [548, 340] on div "Back to Dashboard Change Sender ID Customers Technicians Select a contact Outbo…" at bounding box center [591, 285] width 709 height 507
drag, startPoint x: 939, startPoint y: 293, endPoint x: 895, endPoint y: 212, distance: 92.1
click at [939, 291] on div "Back to Dashboard Change Sender ID Customers Technicians Select a contact Outbo…" at bounding box center [591, 285] width 709 height 507
click at [856, 53] on span "Call to Customer" at bounding box center [883, 49] width 77 height 13
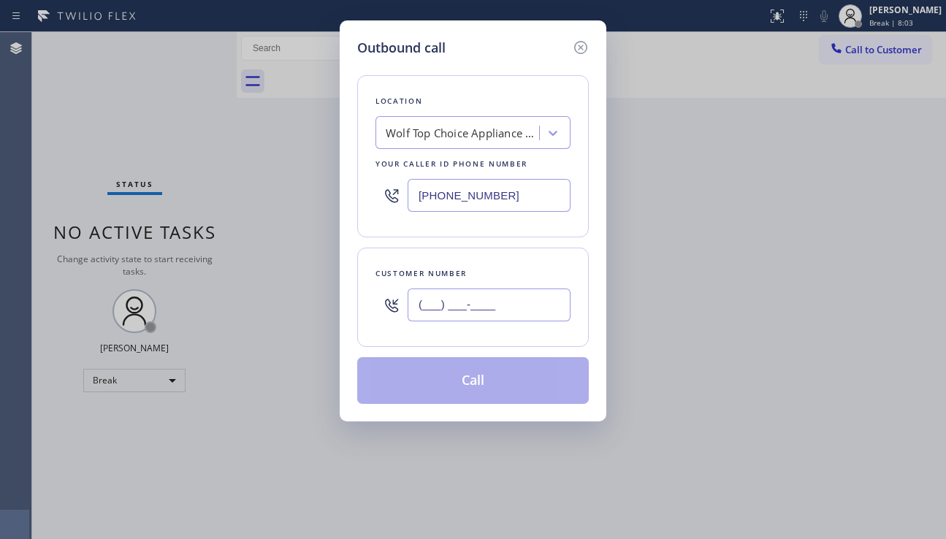
click at [437, 301] on input "(___) ___-____" at bounding box center [488, 304] width 163 height 33
paste input "310) 283-0186"
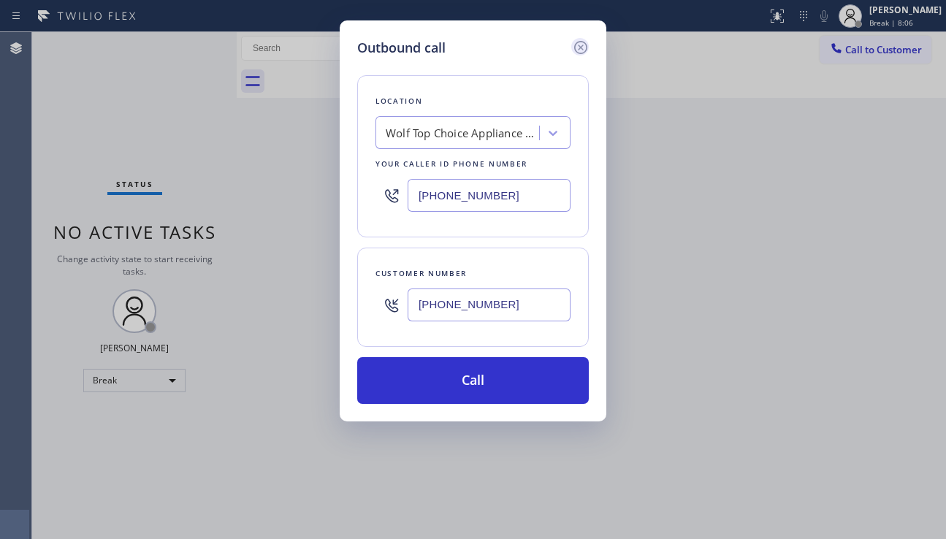
click at [573, 43] on icon at bounding box center [581, 48] width 18 height 18
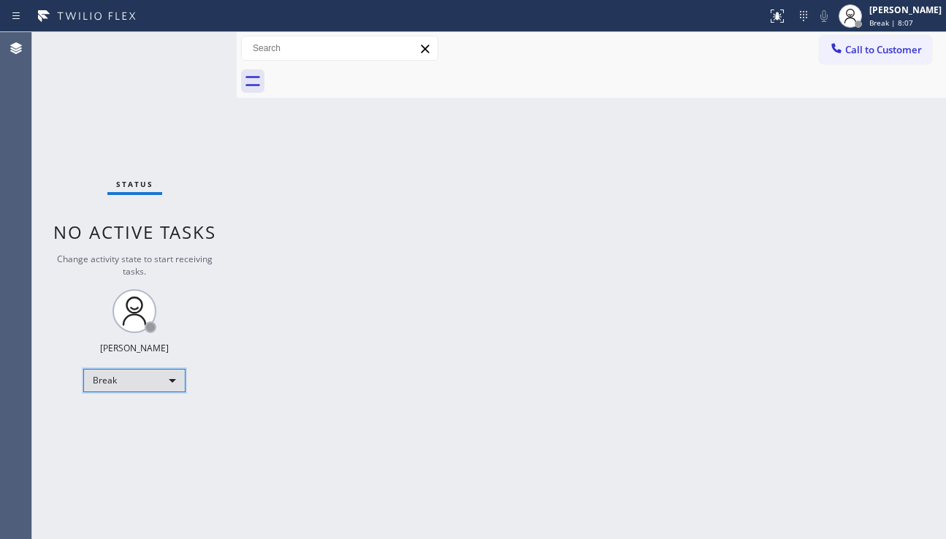
click at [132, 382] on div "Break" at bounding box center [134, 380] width 102 height 23
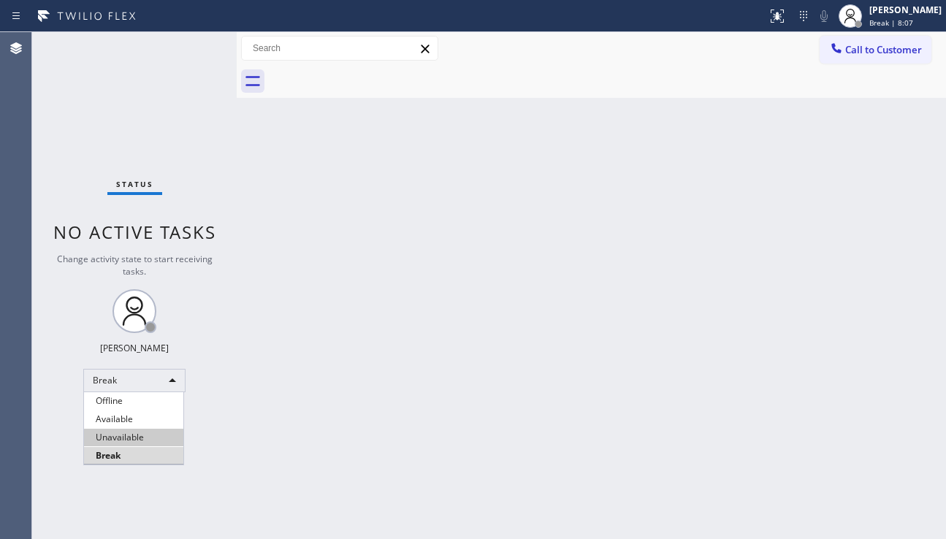
drag, startPoint x: 134, startPoint y: 433, endPoint x: 304, endPoint y: 424, distance: 171.1
click at [134, 434] on li "Unavailable" at bounding box center [133, 438] width 99 height 18
click at [313, 423] on div "Back to Dashboard Change Sender ID Customers Technicians Select a contact Outbo…" at bounding box center [591, 285] width 709 height 507
click at [870, 50] on span "Call to Customer" at bounding box center [883, 49] width 77 height 13
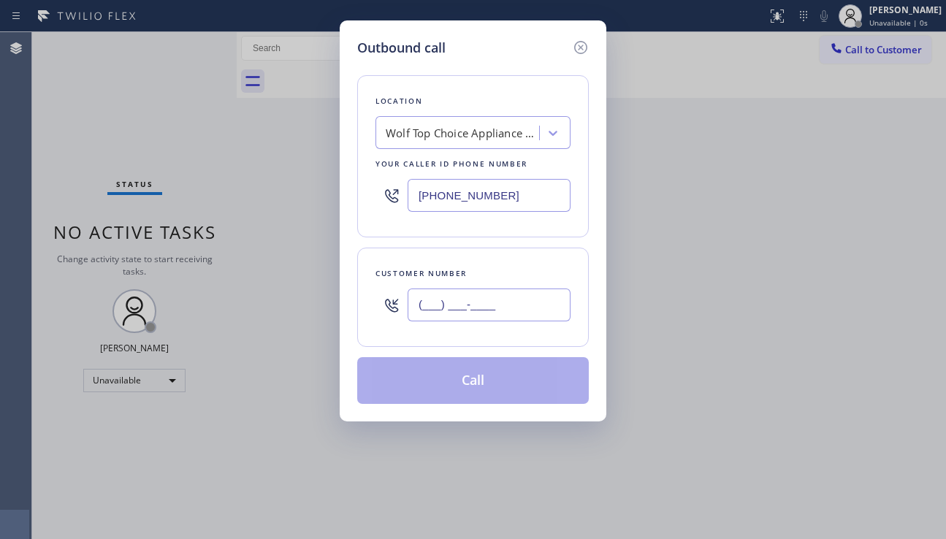
click at [478, 304] on input "(___) ___-____" at bounding box center [488, 304] width 163 height 33
paste input "310) 283-0186"
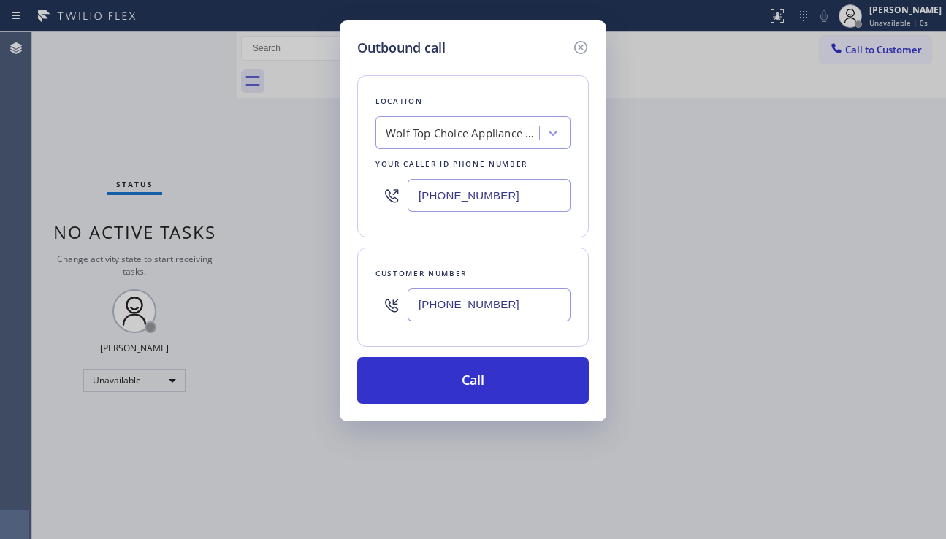
type input "(310) 283-0186"
click at [862, 323] on div "Outbound call Location Wolf Top Choice Appliance Repair Your caller id phone nu…" at bounding box center [473, 269] width 946 height 539
click at [435, 135] on div "Wolf Top Choice Appliance Repair" at bounding box center [462, 133] width 153 height 17
type input "eagle rock heating and air conditioning"
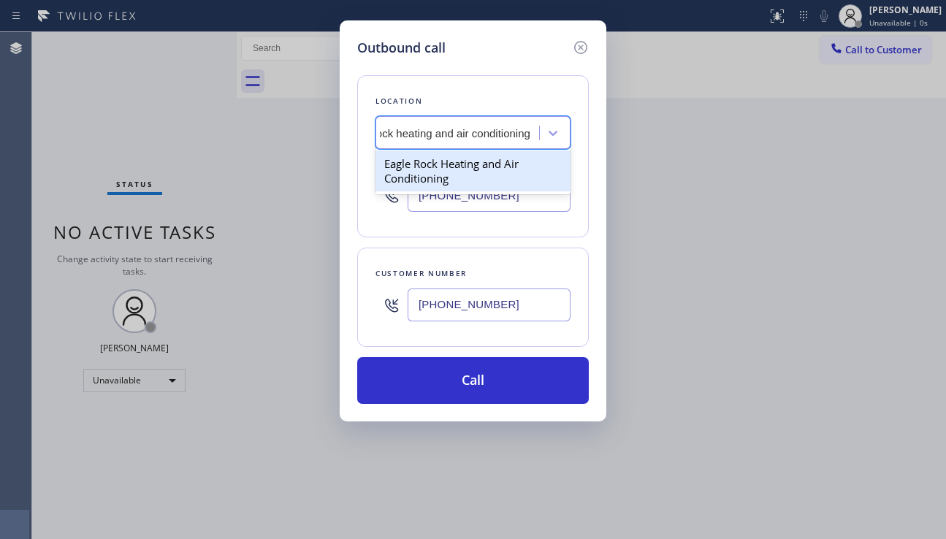
click at [440, 186] on div "Eagle Rock Heating and Air Conditioning" at bounding box center [472, 170] width 195 height 41
type input "(323) 210-4161"
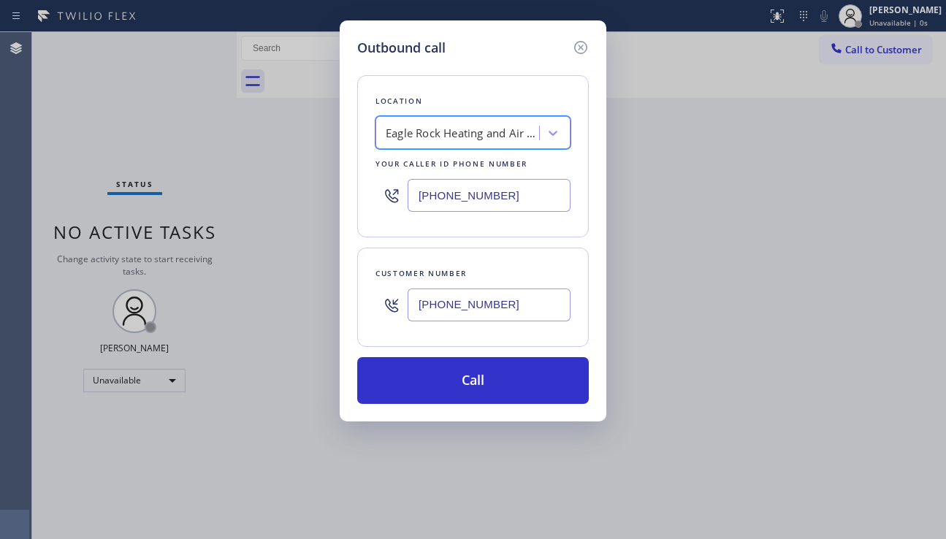
scroll to position [0, 1]
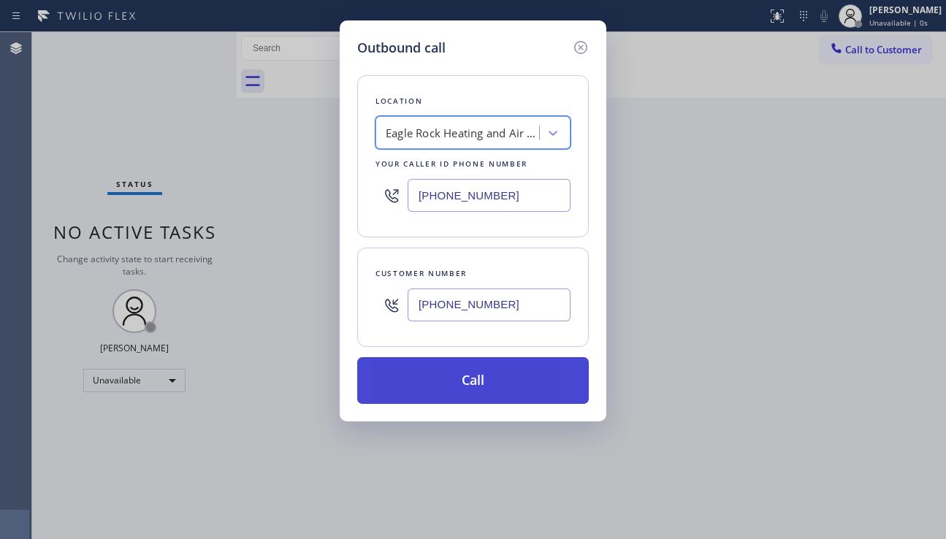
click at [439, 383] on button "Call" at bounding box center [472, 380] width 231 height 47
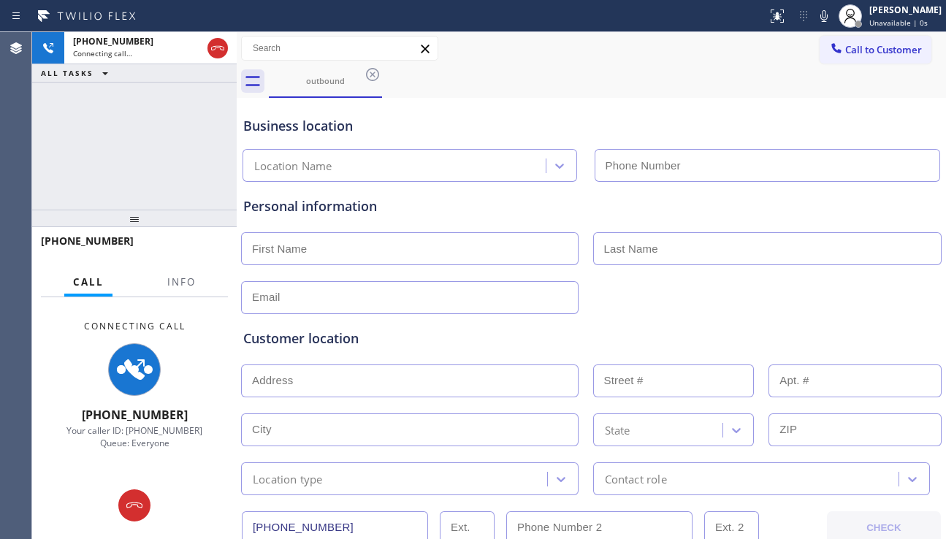
type input "(323) 210-4161"
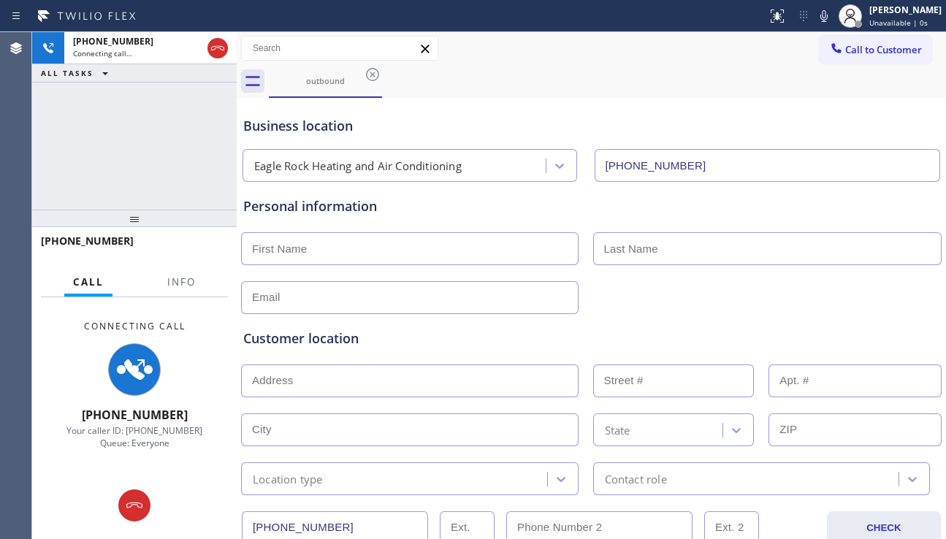
click at [858, 330] on div "Customer location" at bounding box center [591, 339] width 696 height 20
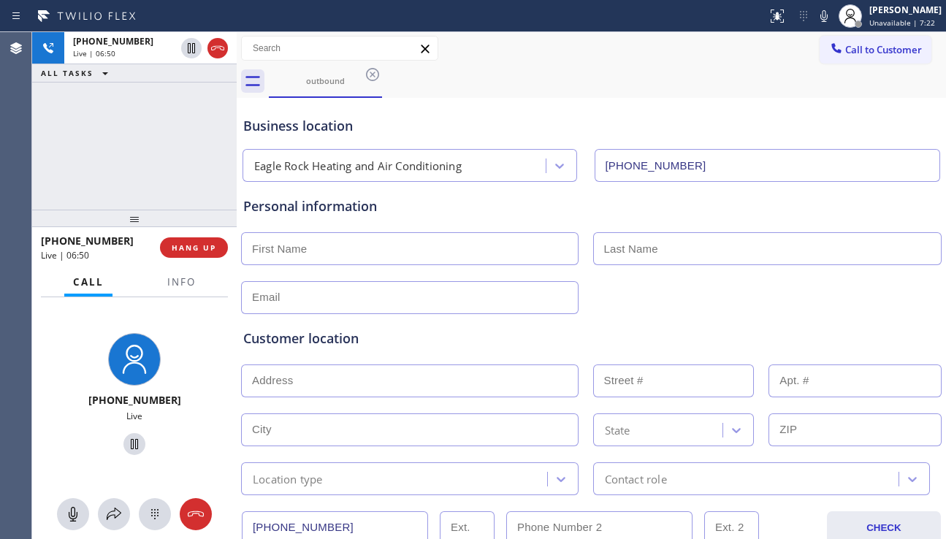
click at [105, 139] on div "+13102830186 Live | 06:50 ALL TASKS ALL TASKS ACTIVE TASKS TASKS IN WRAP UP" at bounding box center [134, 120] width 204 height 177
click at [204, 242] on span "HANG UP" at bounding box center [194, 247] width 45 height 10
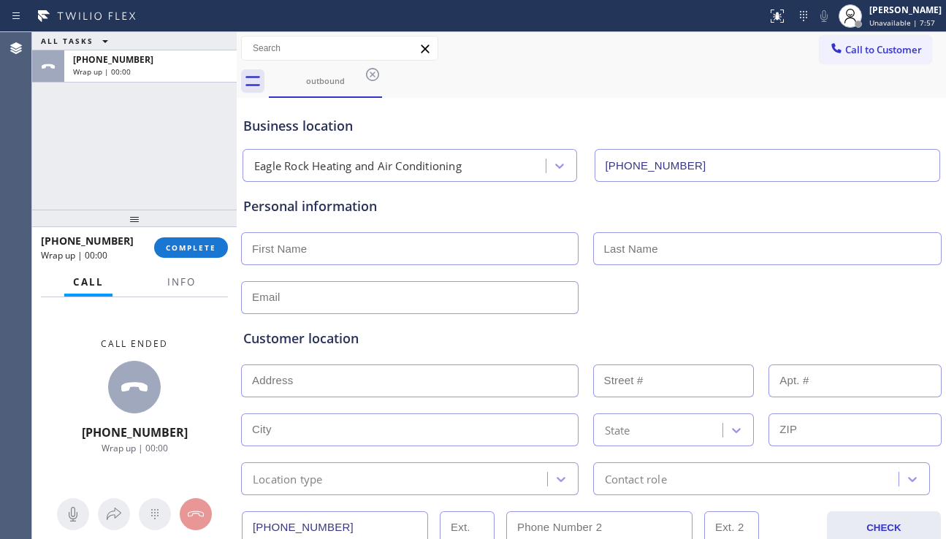
click at [299, 373] on input "text" at bounding box center [409, 380] width 337 height 33
paste input "607 Fairview AveSouth Pasadena, CA 91030, USA"
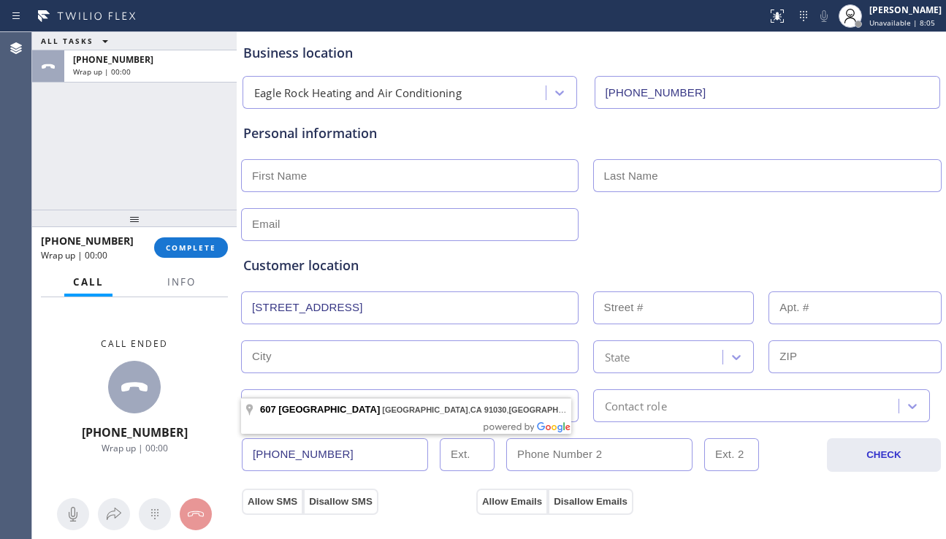
type input "607 Fairview Ave"
type input "607"
type input "South Pasadena"
type input "91030"
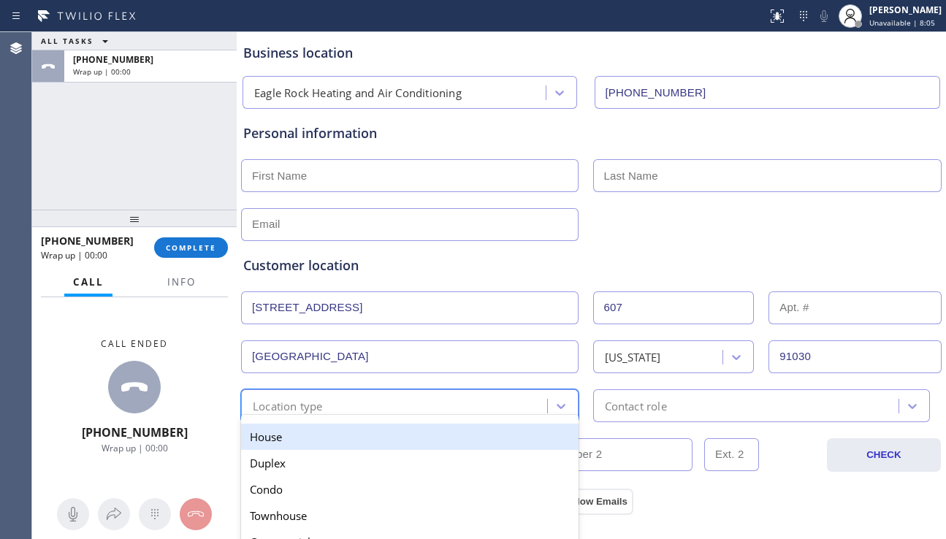
click at [384, 398] on div "Location type" at bounding box center [396, 406] width 302 height 26
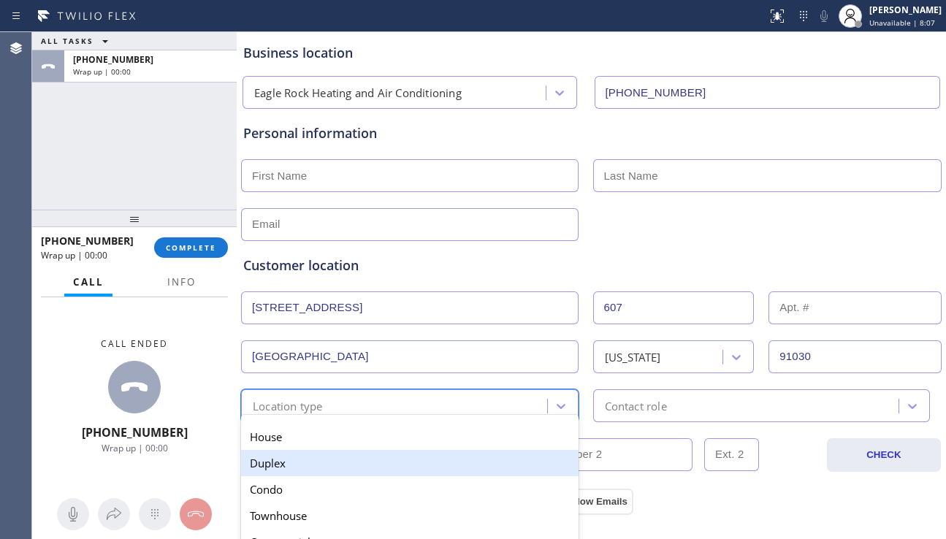
drag, startPoint x: 315, startPoint y: 468, endPoint x: 565, endPoint y: 421, distance: 254.8
click at [317, 467] on div "Duplex" at bounding box center [409, 463] width 337 height 26
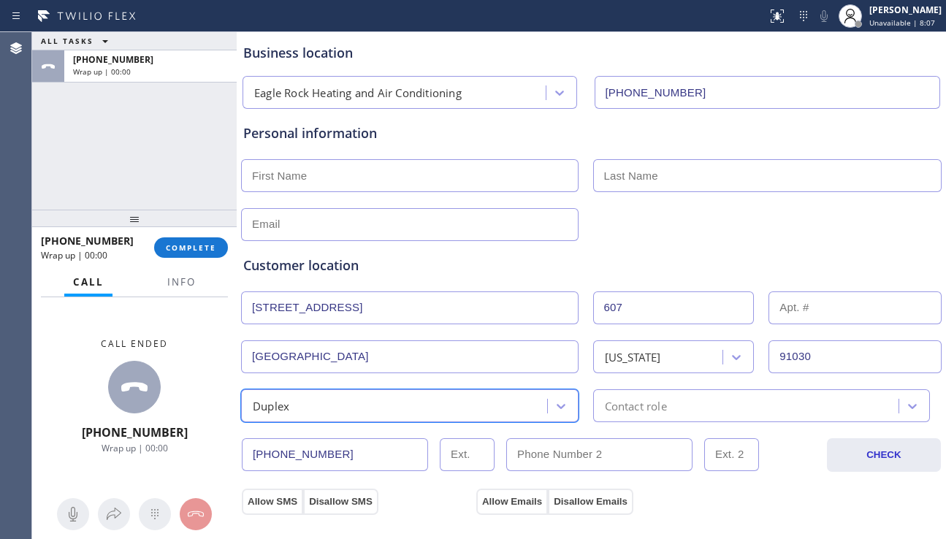
click at [652, 407] on div "Contact role" at bounding box center [636, 405] width 62 height 17
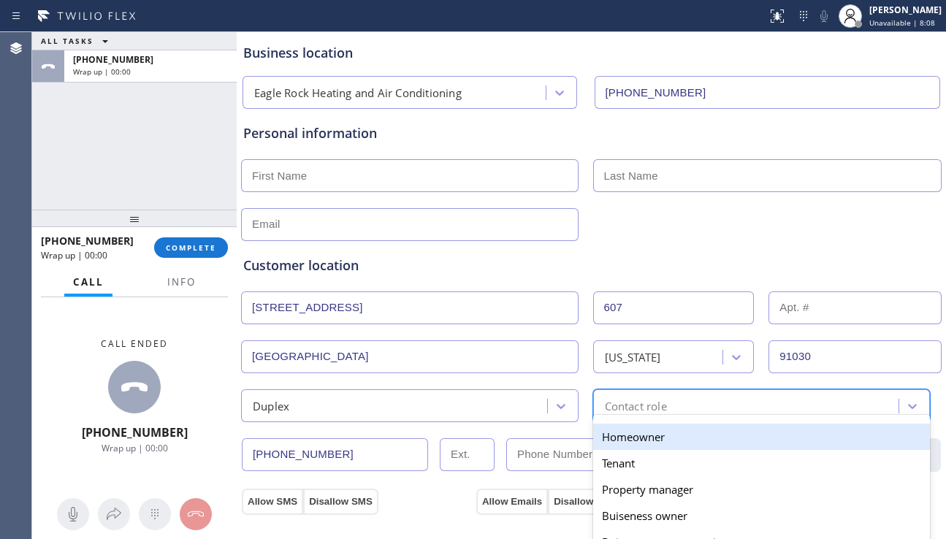
click at [618, 437] on div "Homeowner" at bounding box center [761, 436] width 337 height 26
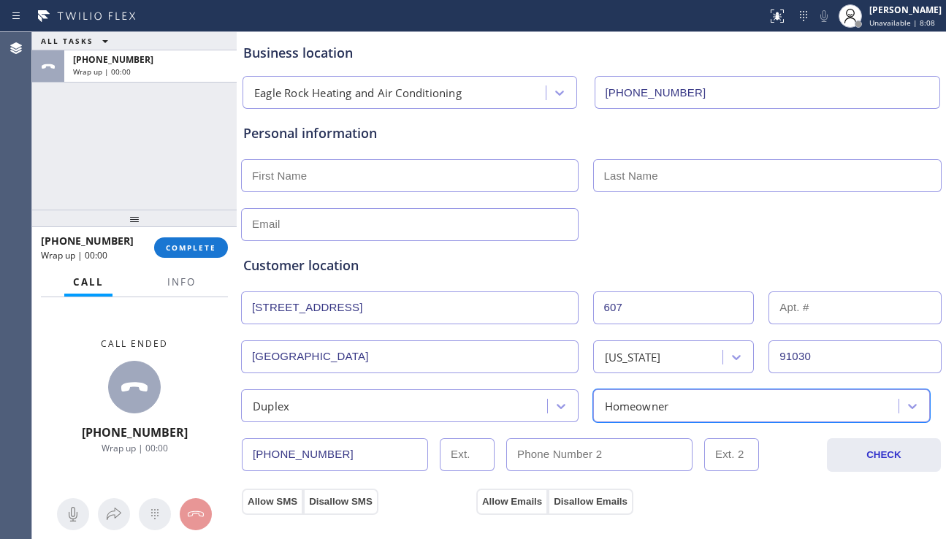
click at [346, 181] on input "text" at bounding box center [409, 175] width 337 height 33
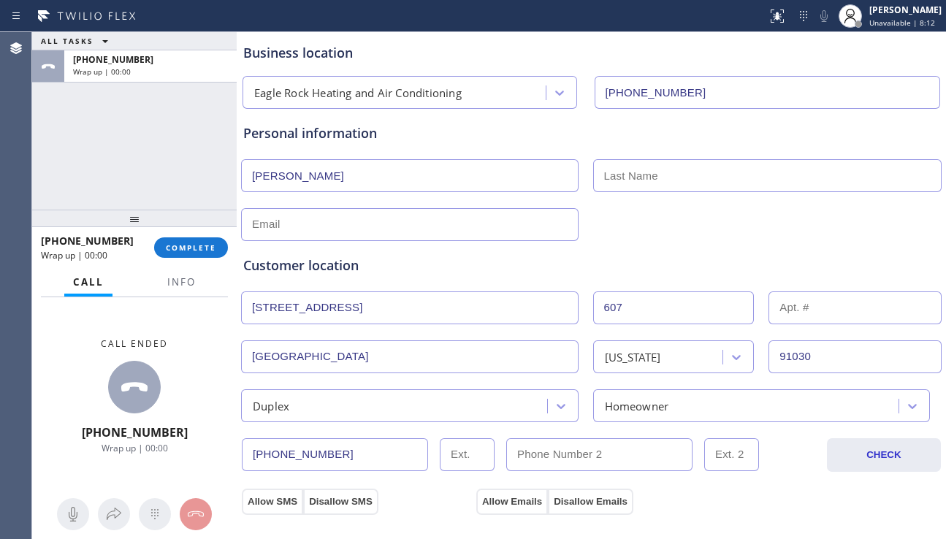
type input "Eric"
click at [614, 188] on input "text" at bounding box center [767, 175] width 349 height 33
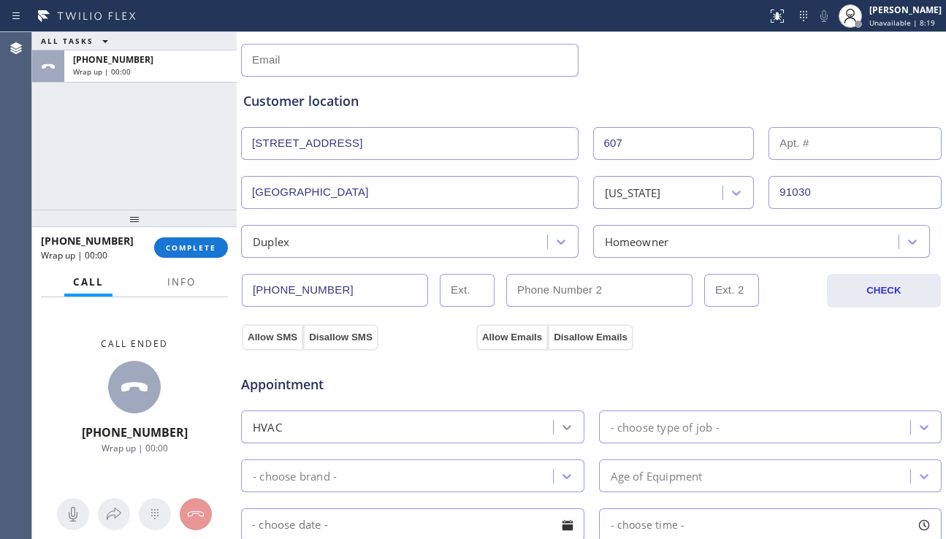
scroll to position [292, 0]
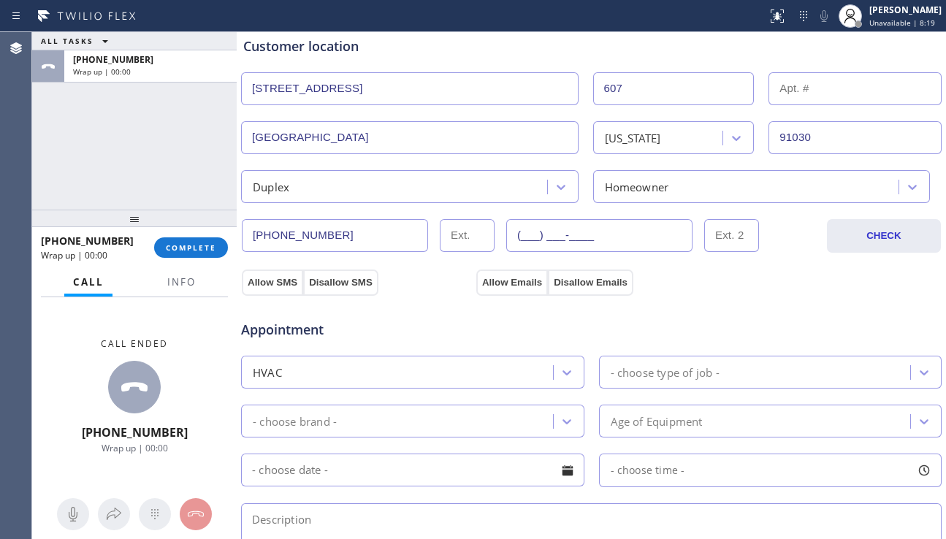
click at [556, 226] on input "(___) ___-____" at bounding box center [599, 235] width 186 height 33
paste input "626) 818-7432"
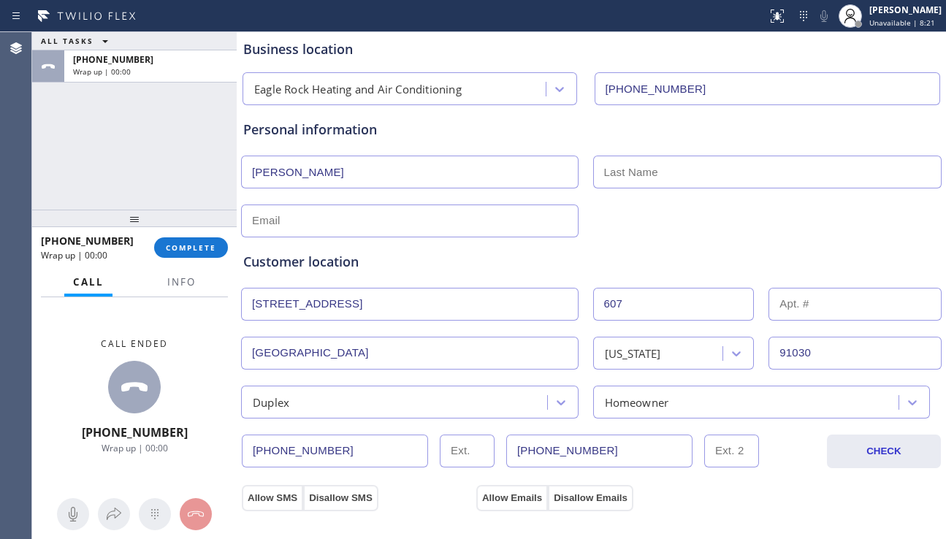
scroll to position [73, 0]
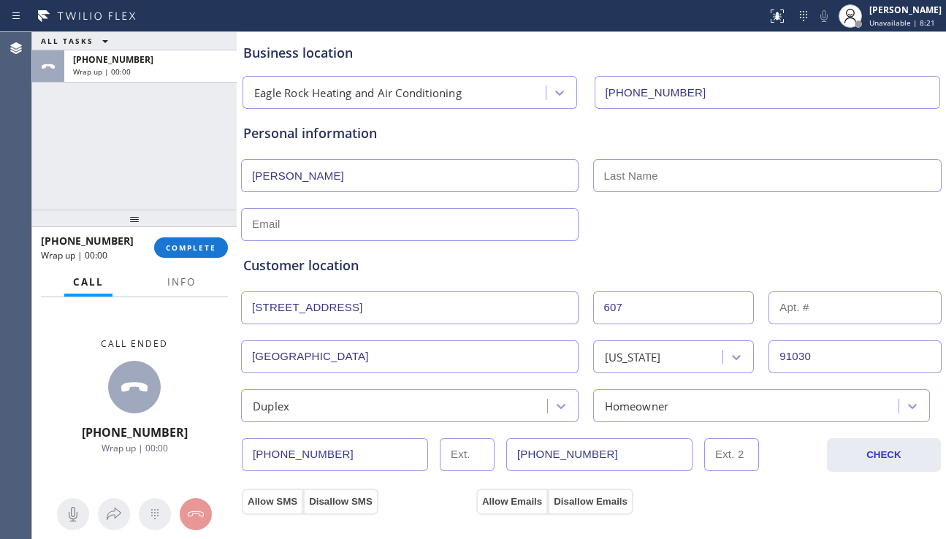
type input "(626) 818-7432"
click at [341, 225] on input "text" at bounding box center [409, 224] width 337 height 33
click at [618, 180] on input "text" at bounding box center [767, 175] width 349 height 33
paste input "Schroeder-Telleson"
type input "Schroeder-Telleson"
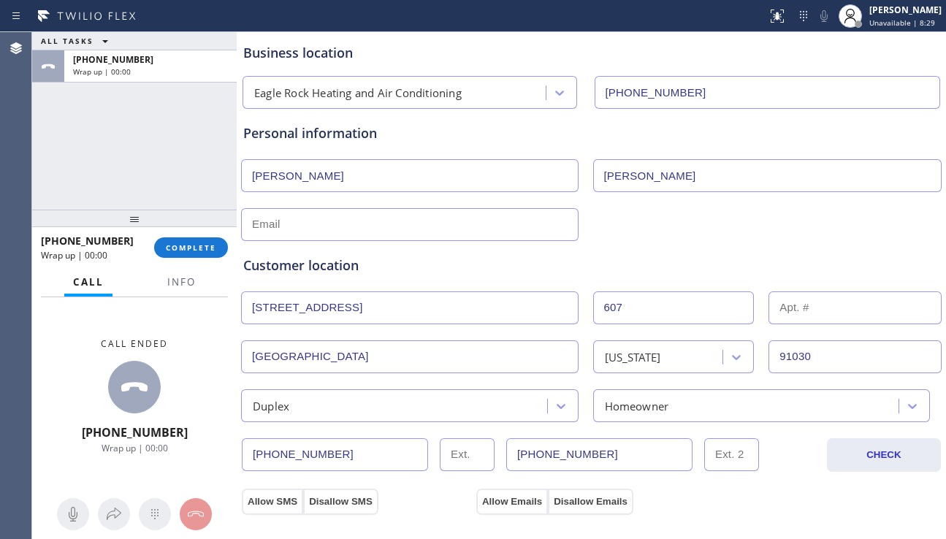
click at [490, 231] on input "text" at bounding box center [409, 224] width 337 height 33
click at [373, 215] on input "text" at bounding box center [409, 224] width 337 height 33
paste input "twinlionsllcca@gmail.com"
type input "twinlionsllcca@gmail.com"
click at [177, 286] on span "Info" at bounding box center [181, 281] width 28 height 13
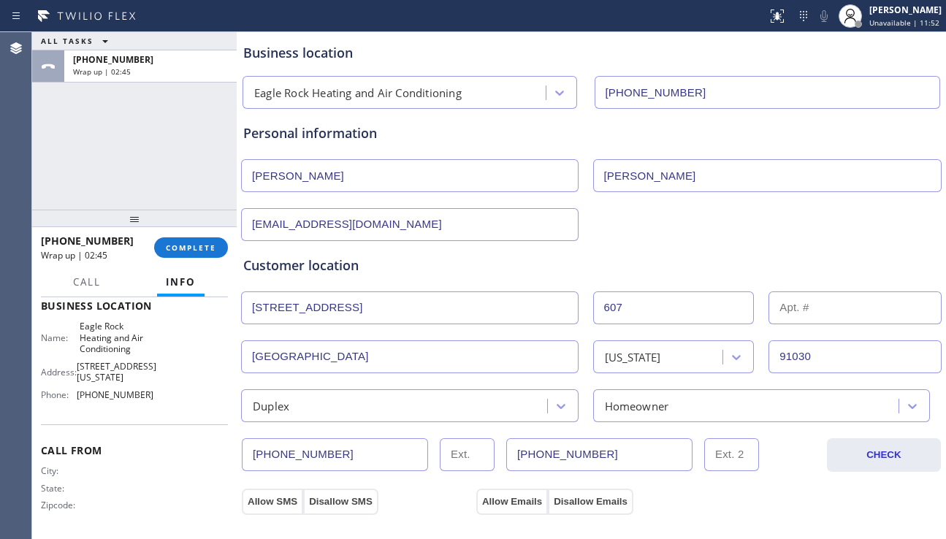
scroll to position [206, 0]
drag, startPoint x: 79, startPoint y: 327, endPoint x: 153, endPoint y: 345, distance: 76.0
click at [153, 345] on div "Name: Eagle Rock Heating and Air Conditioning Address: 2116 Colorado Blvd Phone…" at bounding box center [134, 362] width 187 height 85
copy span "Eagle Rock Heating and Air Conditioning"
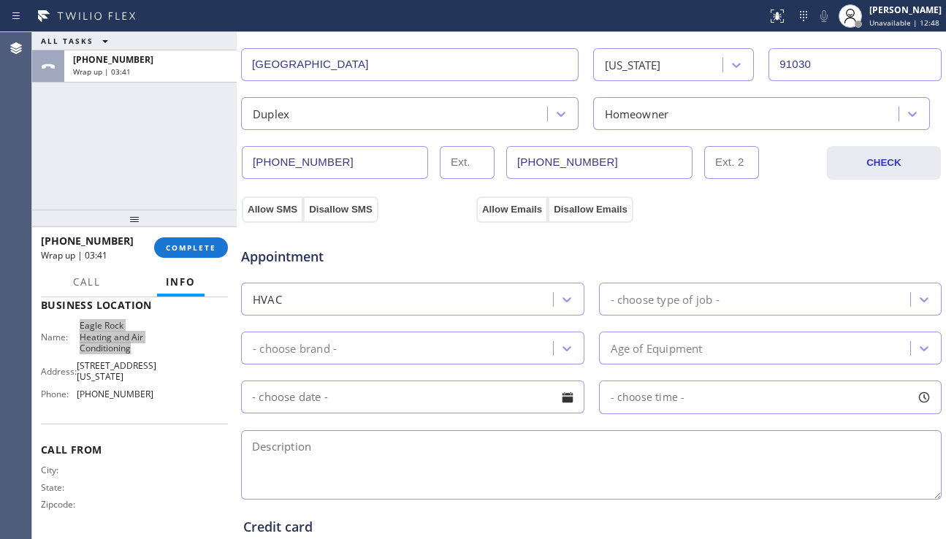
scroll to position [511, 0]
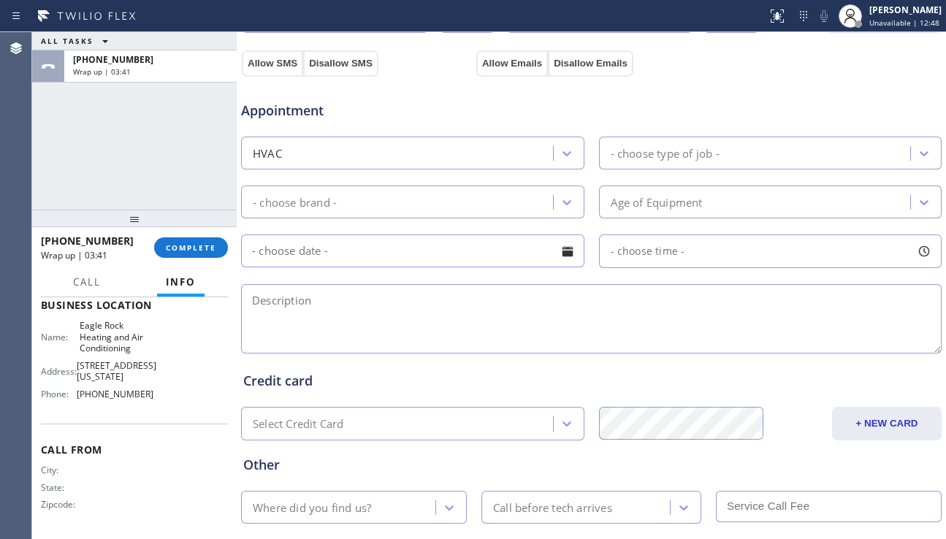
click at [358, 296] on textarea at bounding box center [591, 318] width 700 height 69
paste textarea "3-6 | no scf | install 4-5 (possibly minisplit unit) rooftop hvac units on a 2 …"
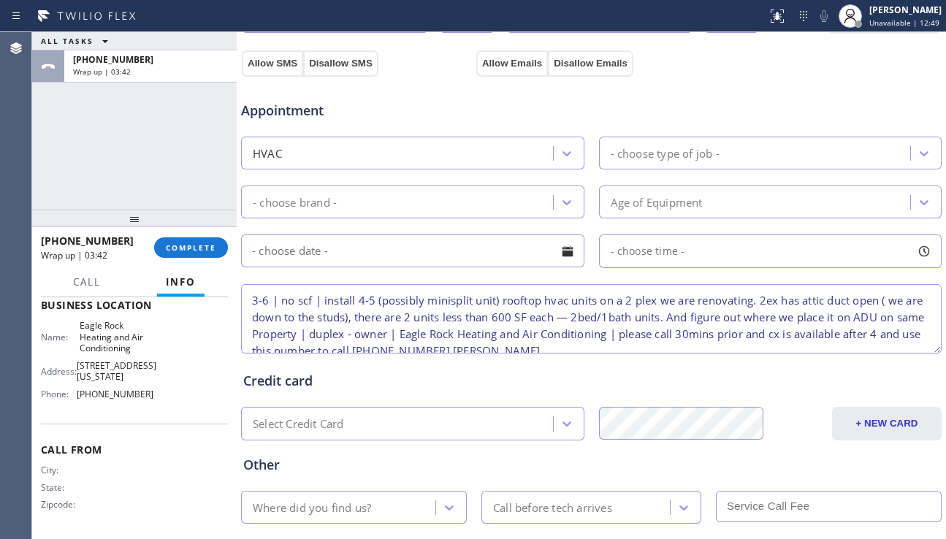
scroll to position [6, 0]
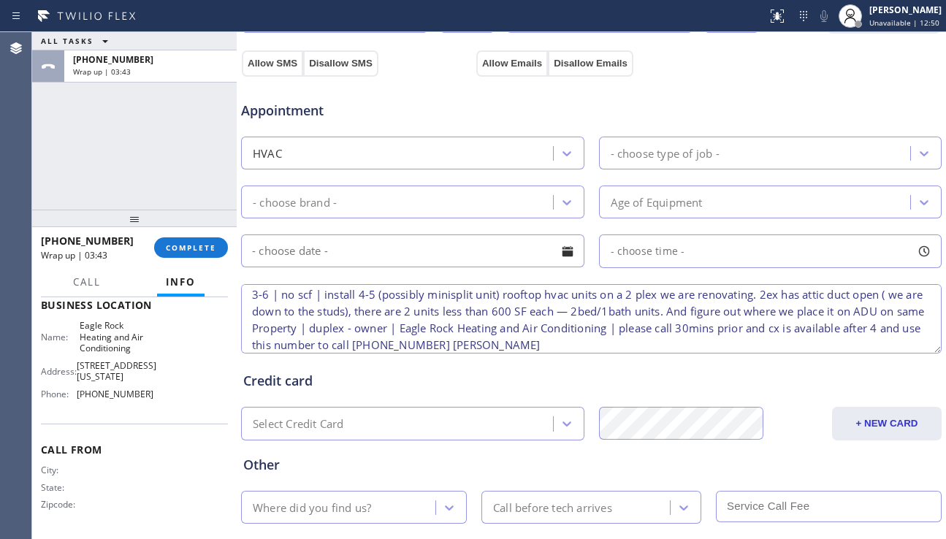
type textarea "3-6 | no scf | install 4-5 (possibly minisplit unit) rooftop hvac units on a 2 …"
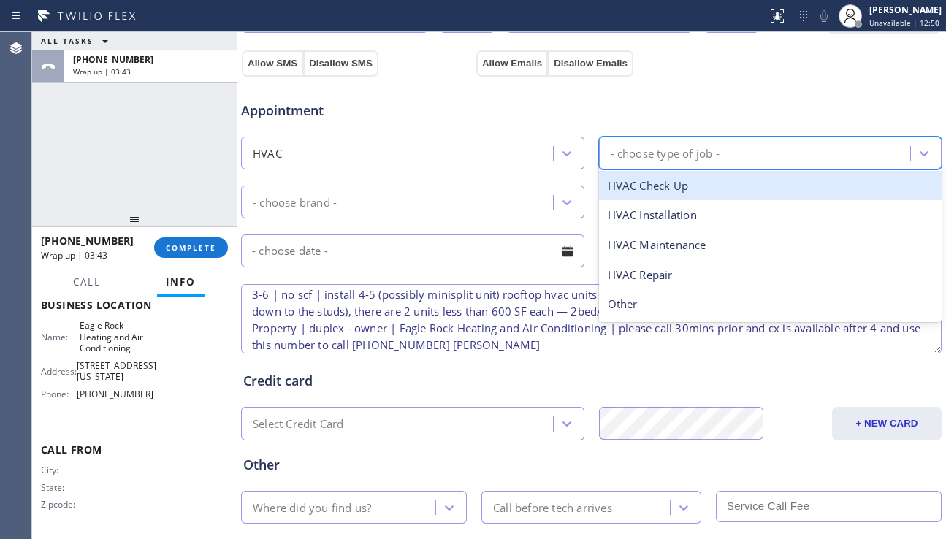
click at [663, 138] on div "- choose type of job -" at bounding box center [770, 153] width 343 height 33
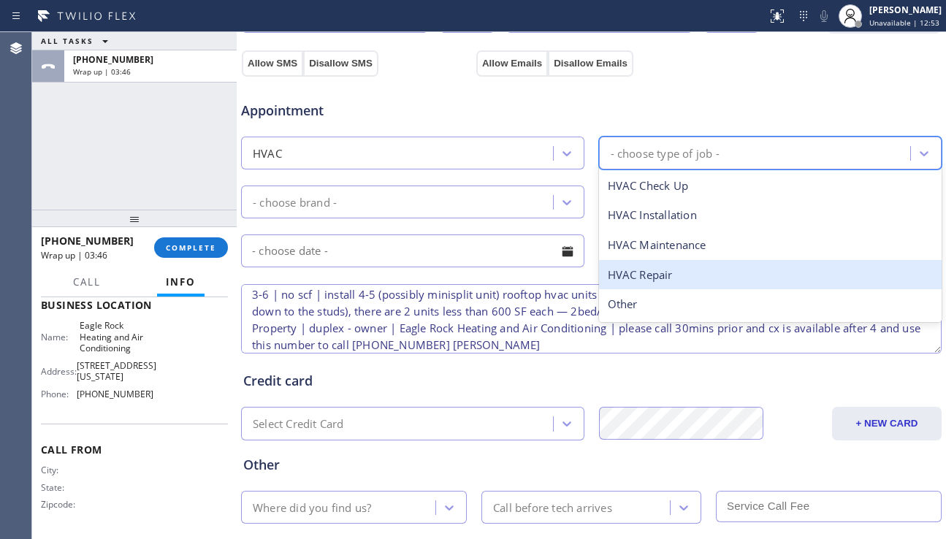
click at [448, 147] on div "HVAC" at bounding box center [398, 153] width 307 height 26
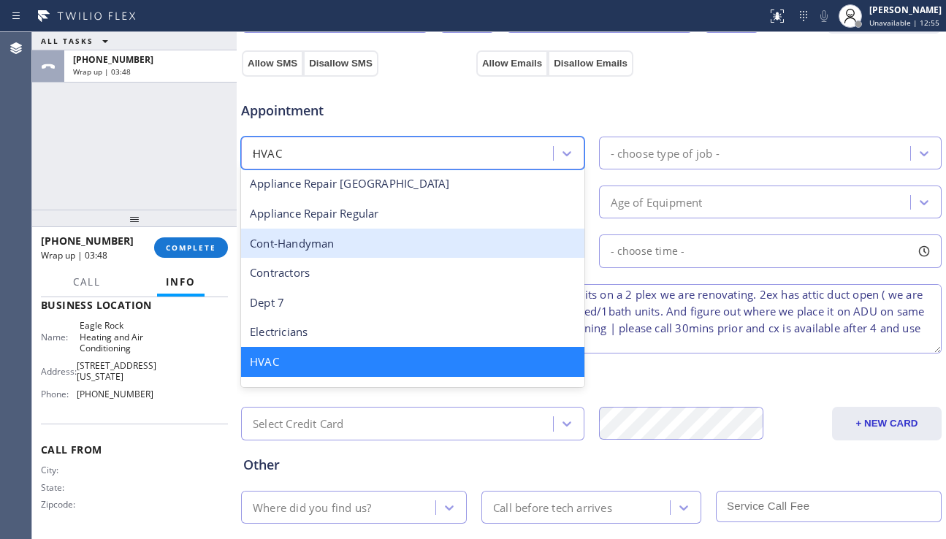
scroll to position [0, 0]
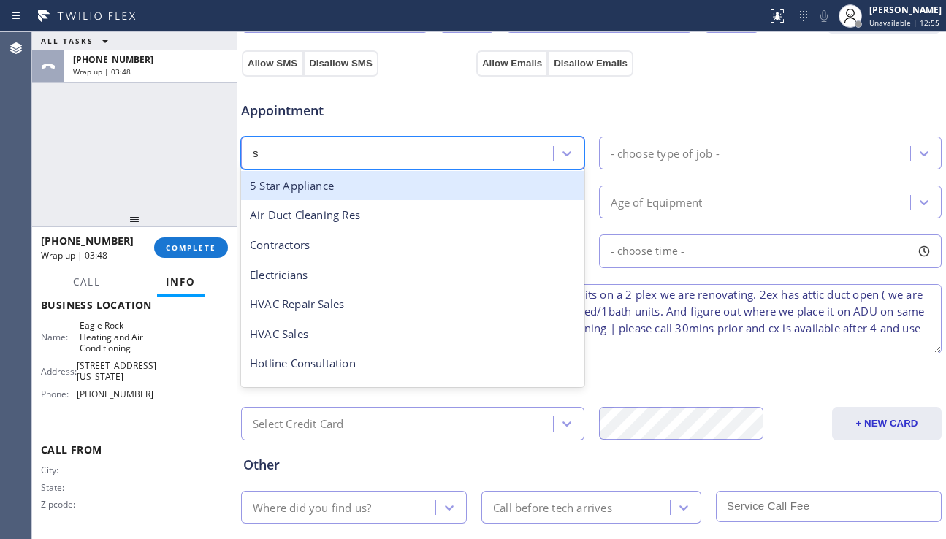
type input "sa"
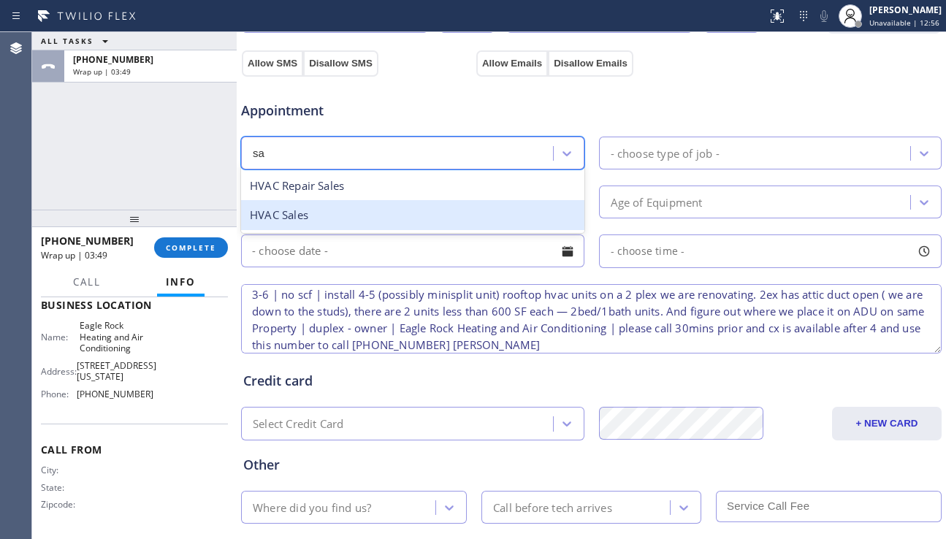
drag, startPoint x: 359, startPoint y: 219, endPoint x: 505, endPoint y: 205, distance: 146.0
click at [361, 218] on div "HVAC Sales" at bounding box center [412, 215] width 343 height 30
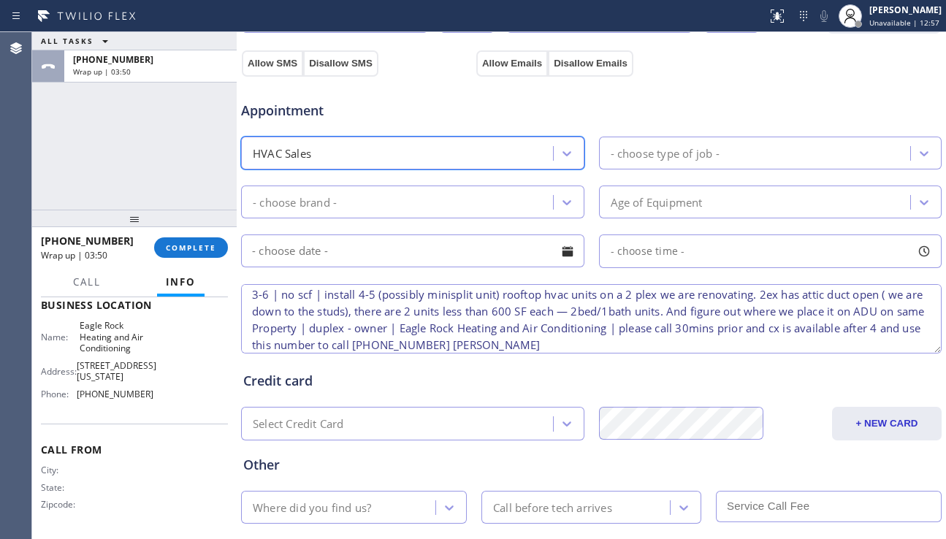
click at [653, 149] on div "- choose type of job -" at bounding box center [664, 153] width 109 height 17
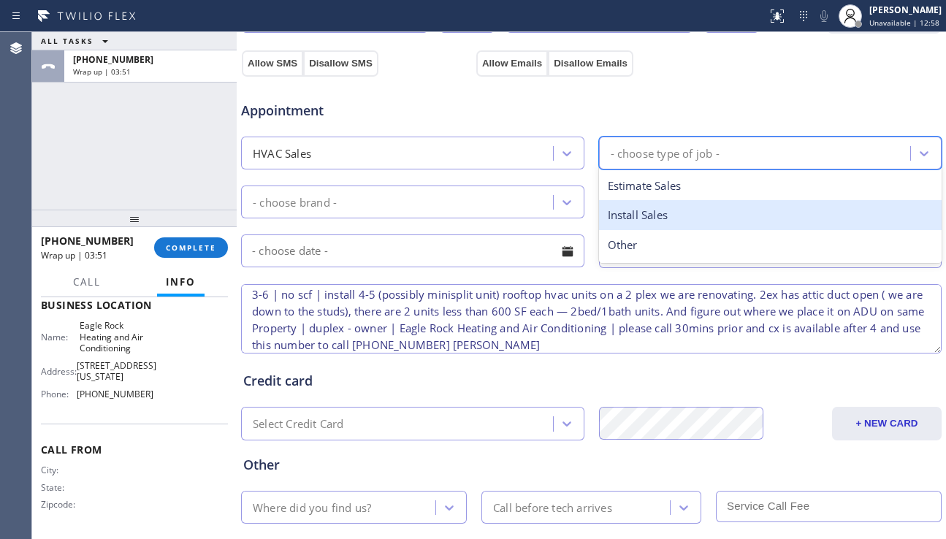
click at [658, 216] on div "Install Sales" at bounding box center [770, 215] width 343 height 30
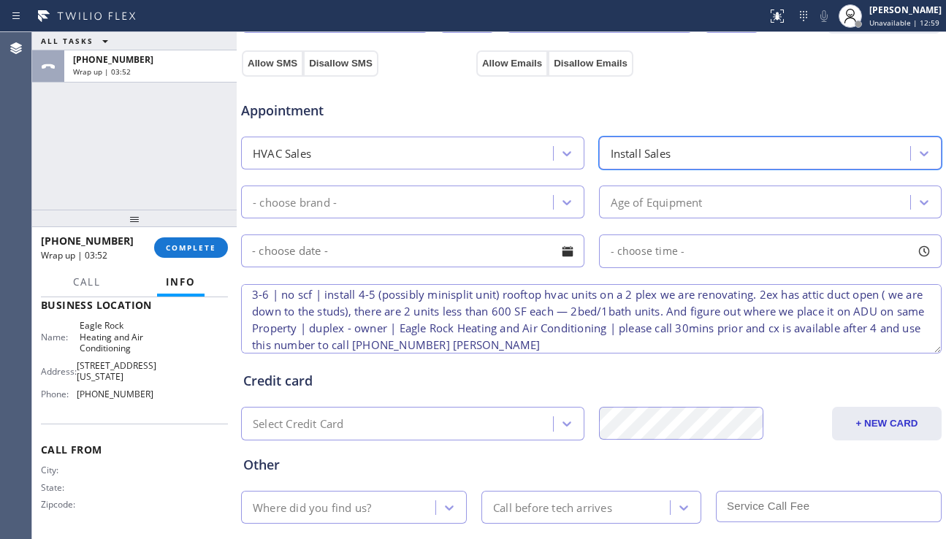
click at [500, 207] on div "- choose brand -" at bounding box center [398, 202] width 307 height 26
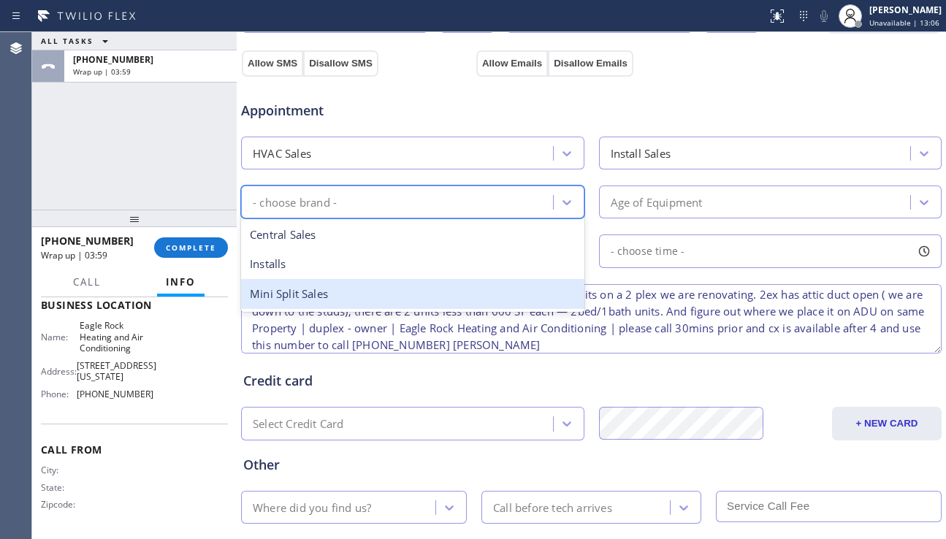
click at [418, 302] on div "Mini Split Sales" at bounding box center [412, 294] width 343 height 30
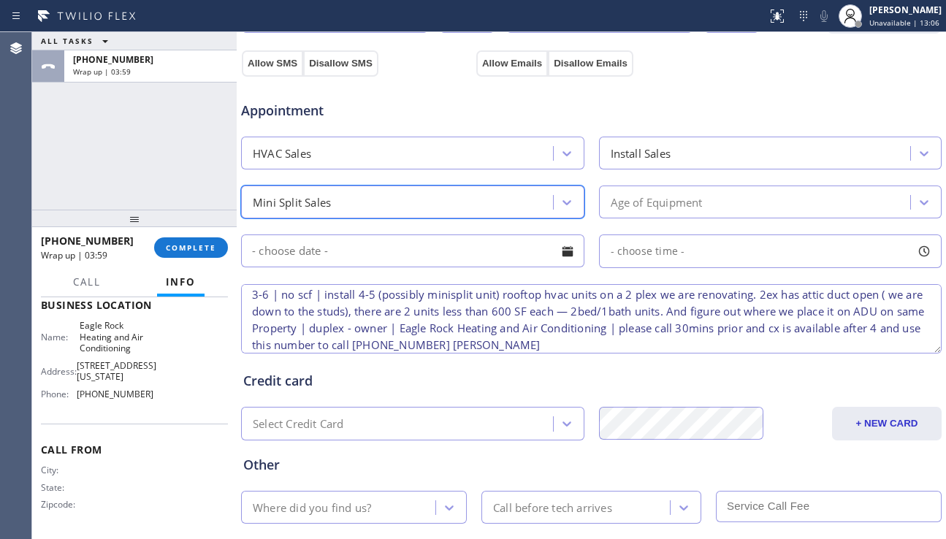
click at [450, 196] on div "Mini Split Sales" at bounding box center [398, 202] width 307 height 26
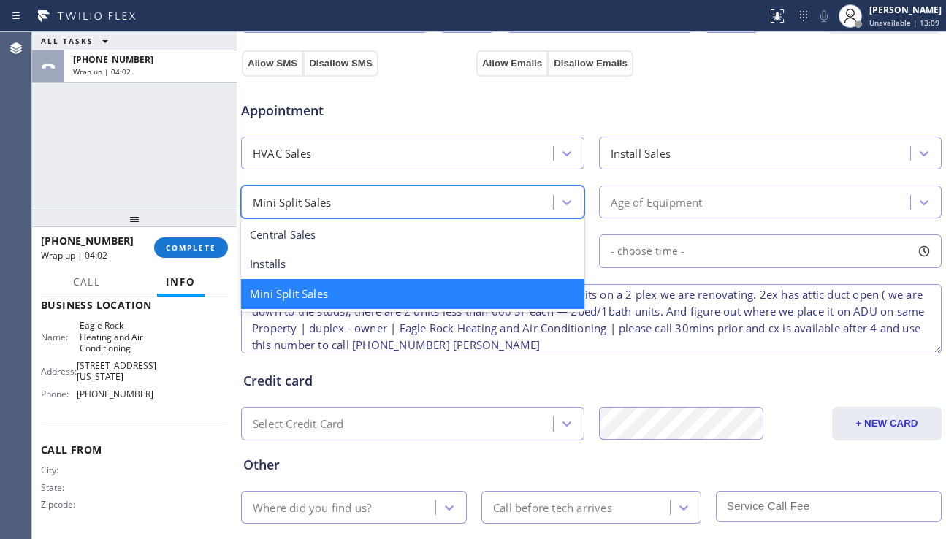
click at [373, 288] on div "Mini Split Sales" at bounding box center [412, 294] width 343 height 30
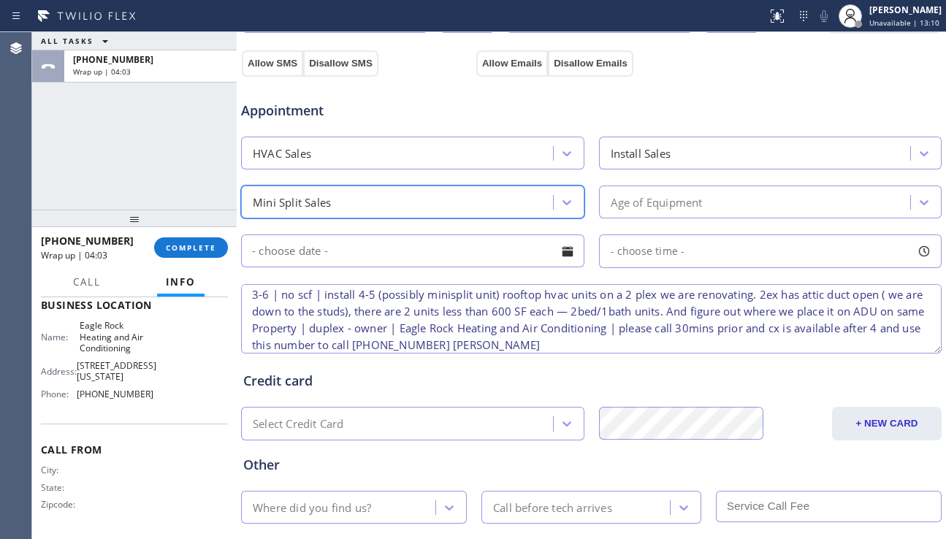
click at [564, 255] on div at bounding box center [567, 251] width 25 height 25
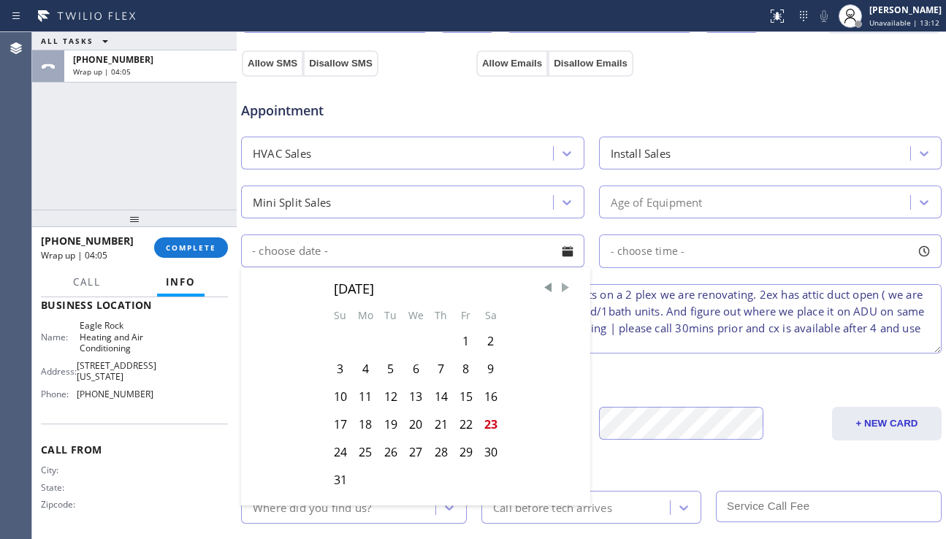
click at [561, 286] on span "Next Month" at bounding box center [565, 287] width 15 height 15
drag, startPoint x: 410, startPoint y: 336, endPoint x: 418, endPoint y: 331, distance: 9.5
click at [411, 335] on div "3" at bounding box center [416, 341] width 26 height 28
type input "09/03/2025"
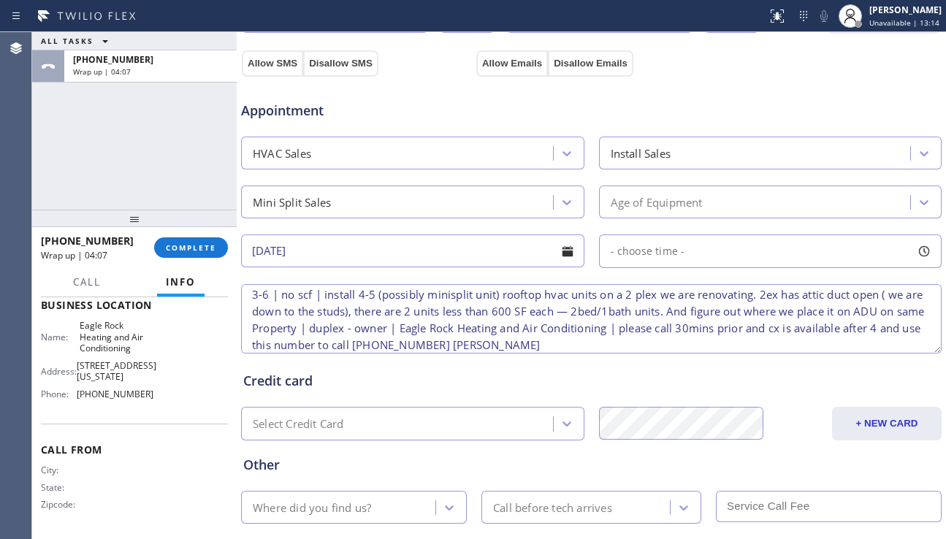
click at [638, 253] on span "- choose time -" at bounding box center [647, 251] width 74 height 14
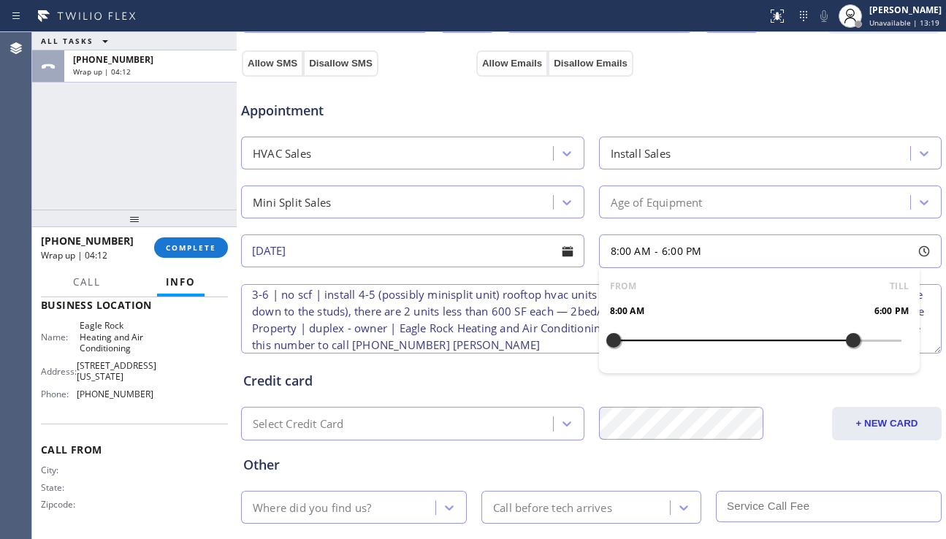
drag, startPoint x: 607, startPoint y: 340, endPoint x: 845, endPoint y: 334, distance: 238.8
click at [845, 334] on div at bounding box center [853, 340] width 18 height 31
drag, startPoint x: 665, startPoint y: 337, endPoint x: 772, endPoint y: 333, distance: 107.4
click at [772, 333] on div at bounding box center [781, 340] width 18 height 31
click at [483, 337] on textarea "3-6 | no scf | install 4-5 (possibly minisplit unit) rooftop hvac units on a 2 …" at bounding box center [591, 318] width 700 height 69
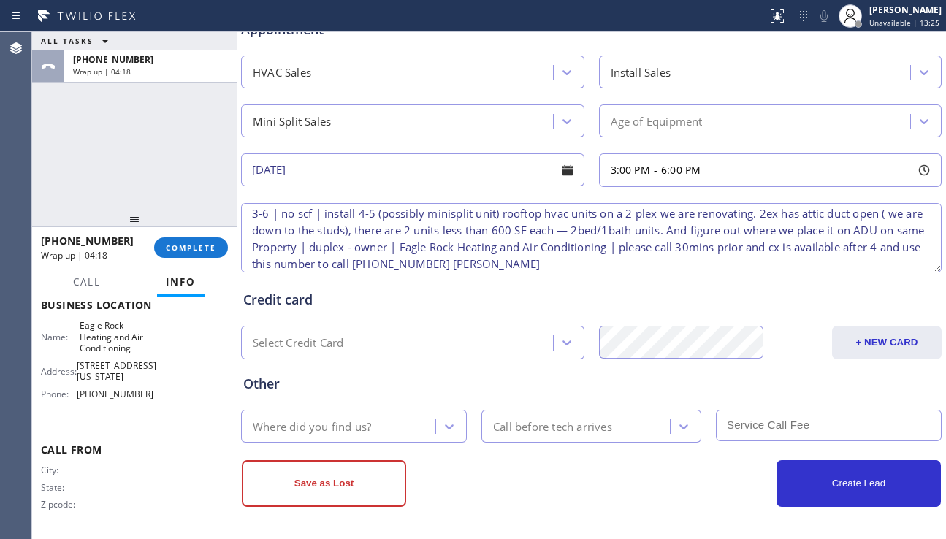
scroll to position [593, 0]
click at [399, 421] on div "Where did you find us?" at bounding box center [340, 426] width 190 height 26
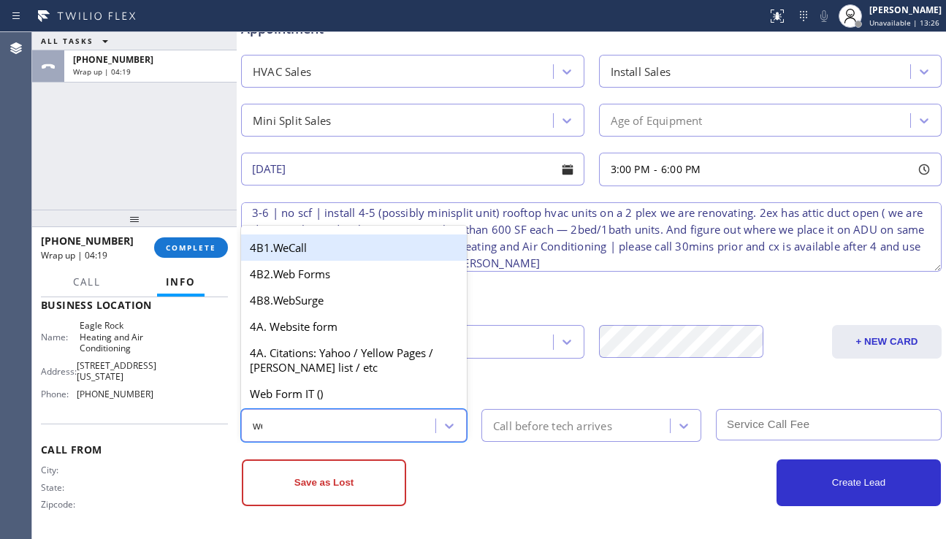
type input "web"
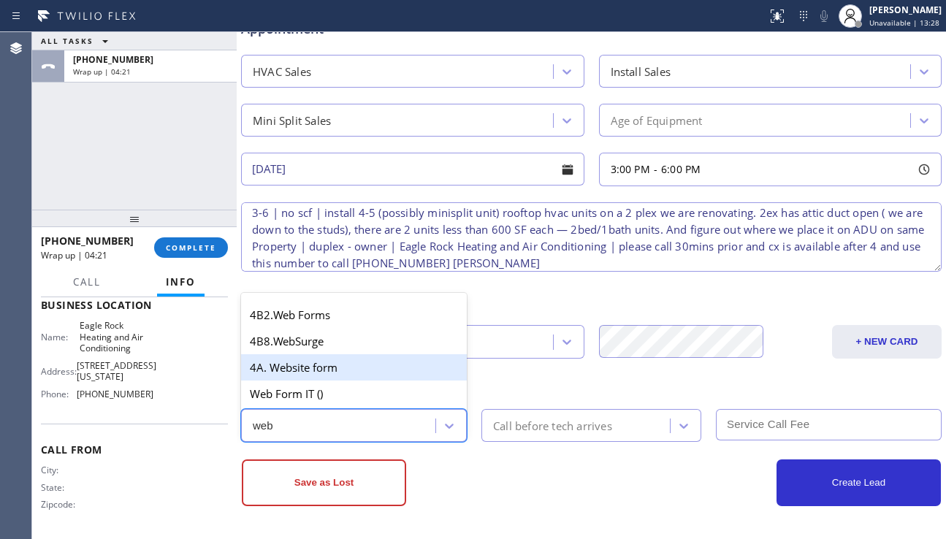
drag, startPoint x: 376, startPoint y: 373, endPoint x: 526, endPoint y: 414, distance: 155.9
click at [376, 372] on div "4A. Website form" at bounding box center [354, 367] width 226 height 26
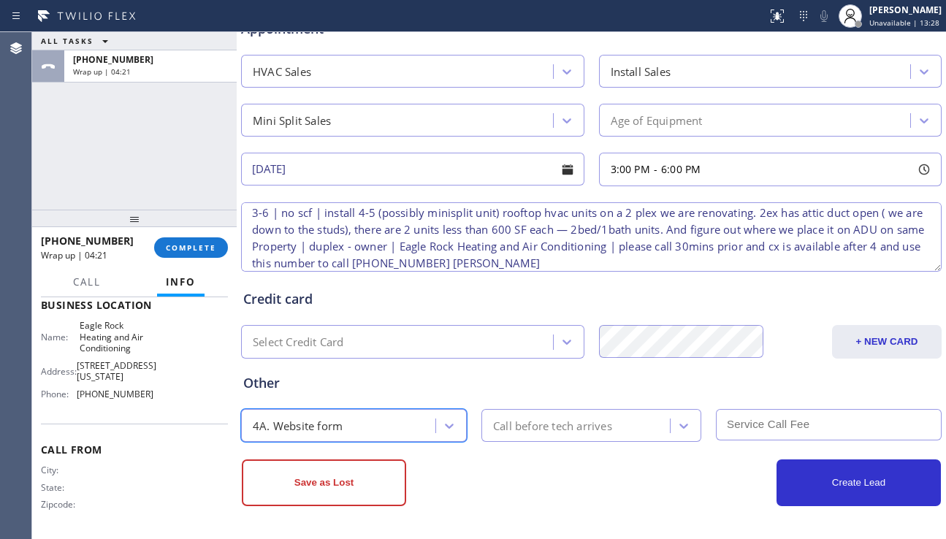
click at [573, 429] on div "Call before tech arrives" at bounding box center [552, 425] width 119 height 17
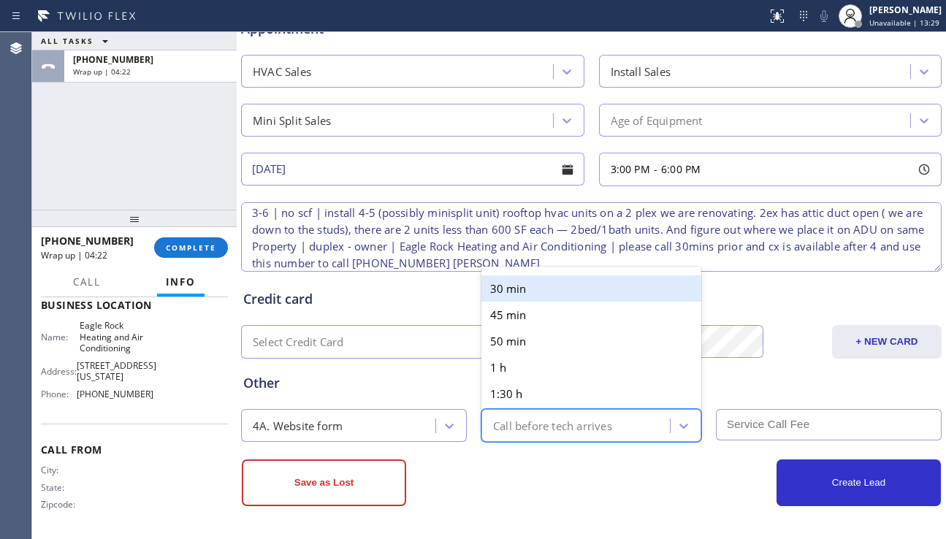
drag, startPoint x: 523, startPoint y: 288, endPoint x: 626, endPoint y: 371, distance: 133.0
click at [524, 287] on div "30 min" at bounding box center [591, 288] width 220 height 26
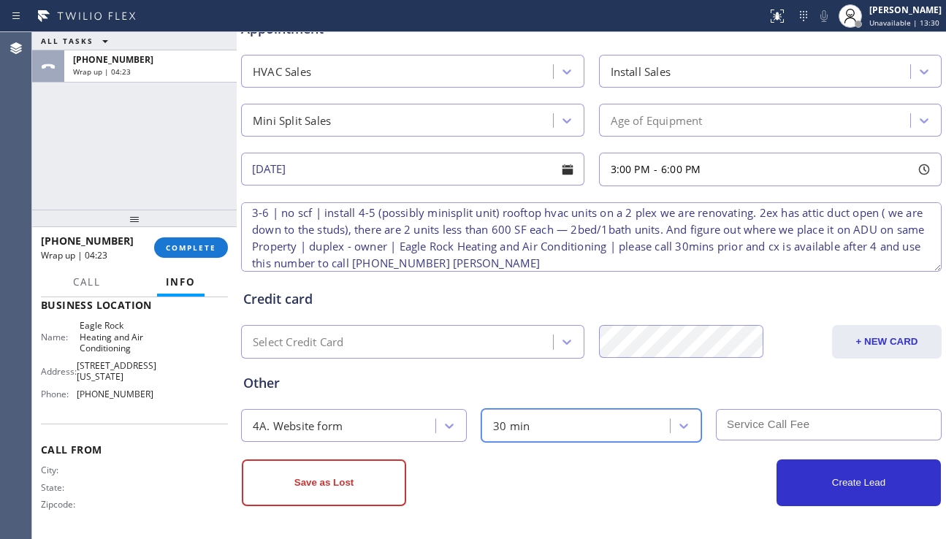
click at [726, 427] on input "text" at bounding box center [829, 424] width 226 height 31
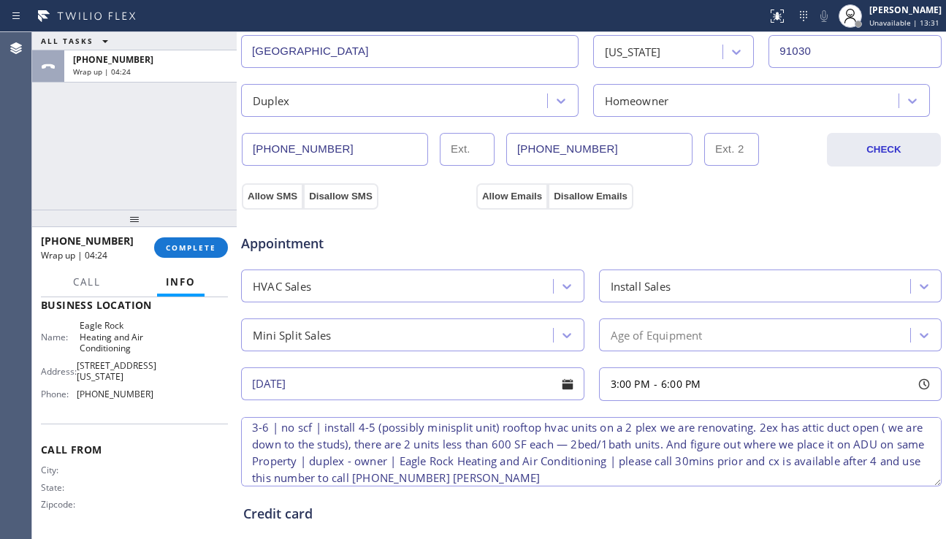
scroll to position [374, 0]
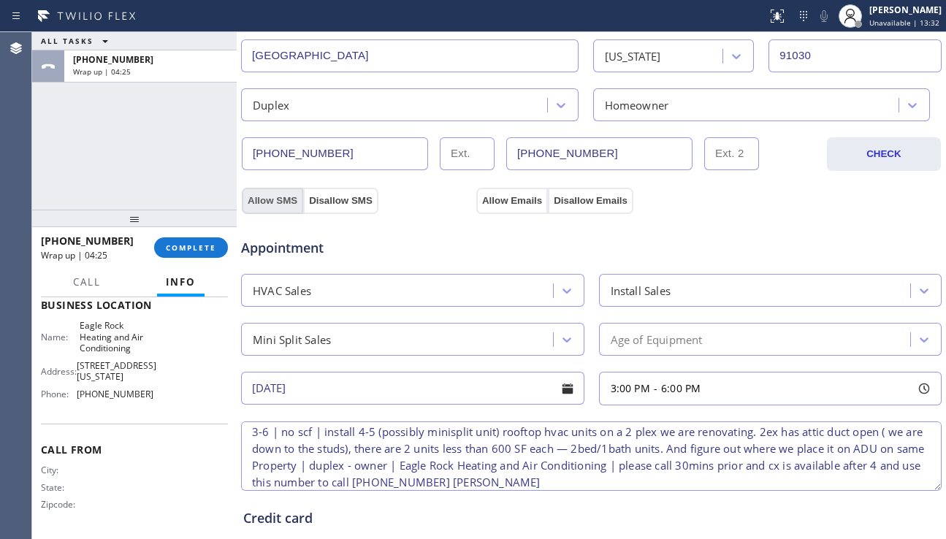
type input "0"
click at [281, 204] on button "Allow SMS" at bounding box center [272, 201] width 61 height 26
click at [499, 195] on button "Allow Emails" at bounding box center [512, 201] width 72 height 26
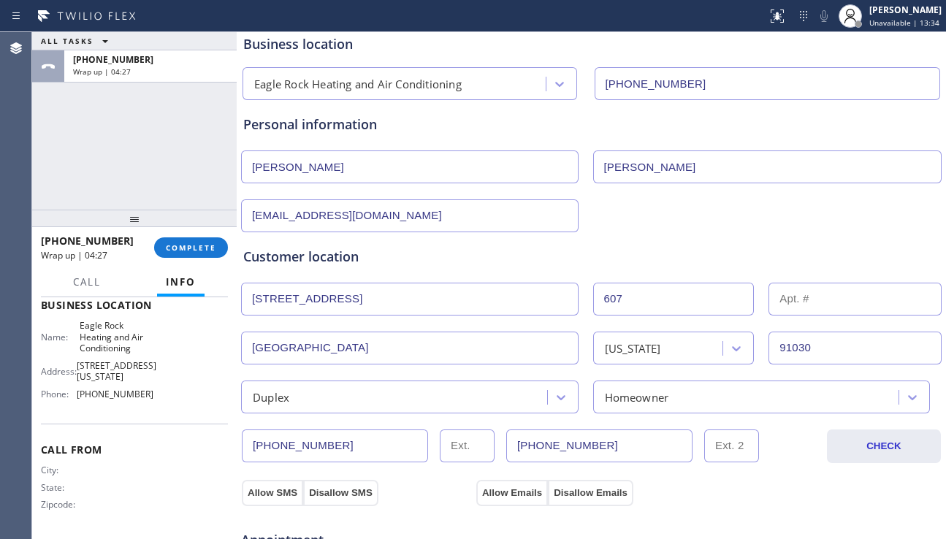
scroll to position [0, 0]
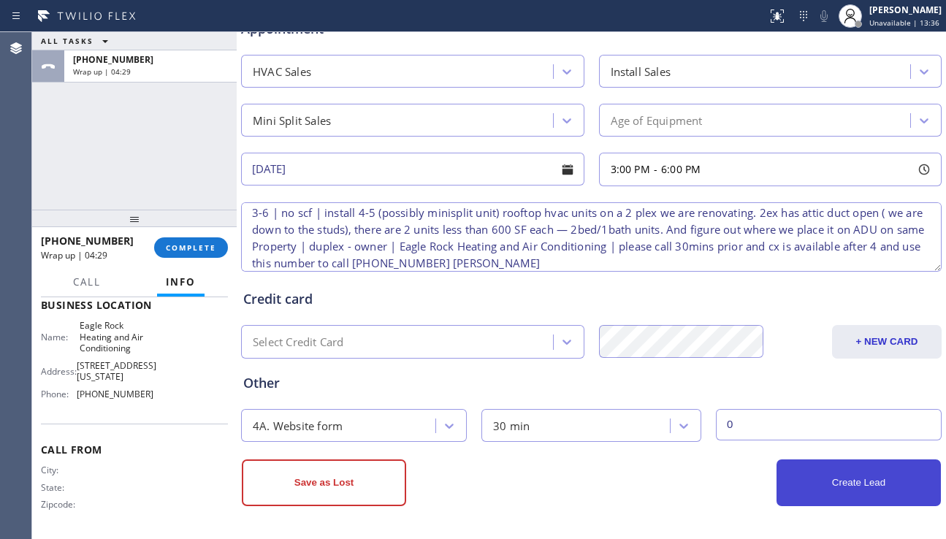
click at [789, 477] on button "Create Lead" at bounding box center [858, 482] width 164 height 47
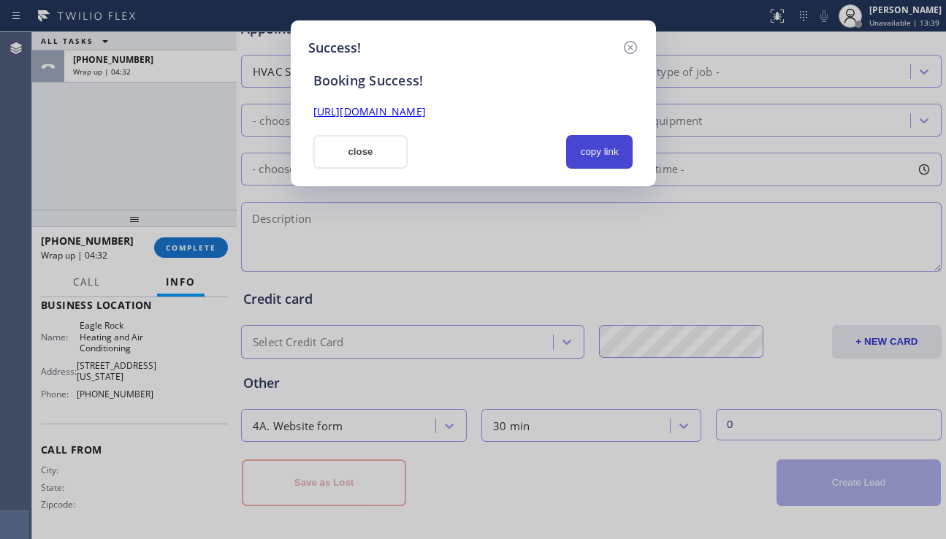
click at [595, 145] on button "copy link" at bounding box center [599, 152] width 67 height 34
click at [426, 115] on link "https://erp.apollosoft.co/customer/758966#portlet_lead" at bounding box center [369, 111] width 112 height 14
click at [360, 148] on button "close" at bounding box center [360, 152] width 95 height 34
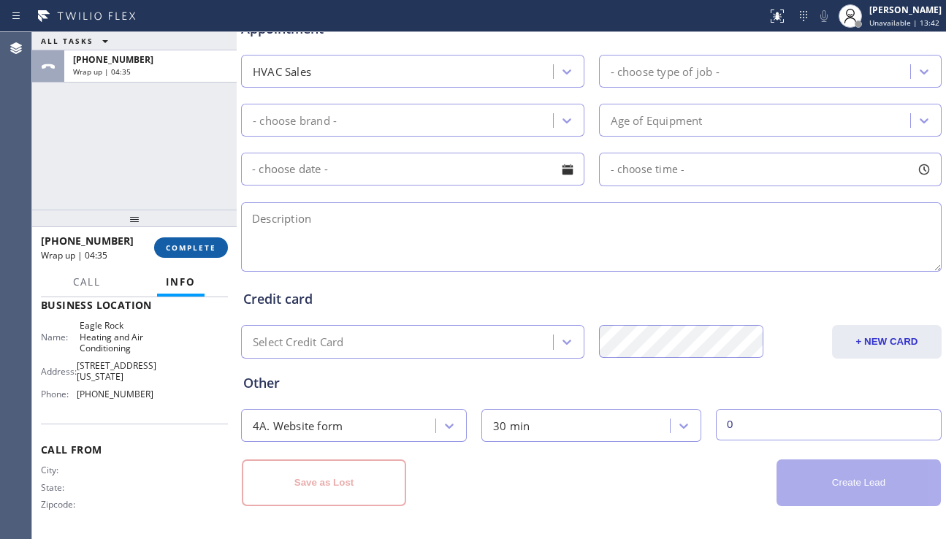
click at [193, 242] on span "COMPLETE" at bounding box center [191, 247] width 50 height 10
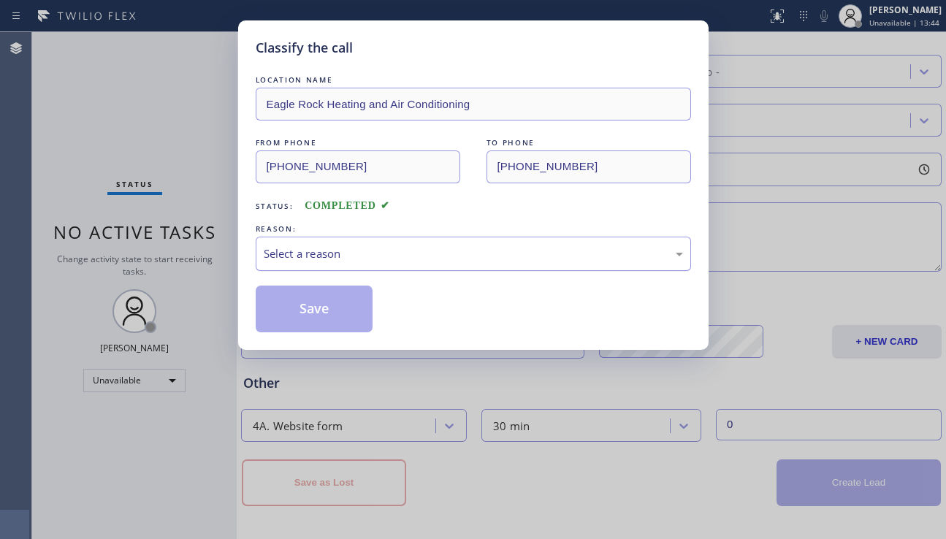
click at [397, 250] on div "Select a reason" at bounding box center [473, 253] width 419 height 17
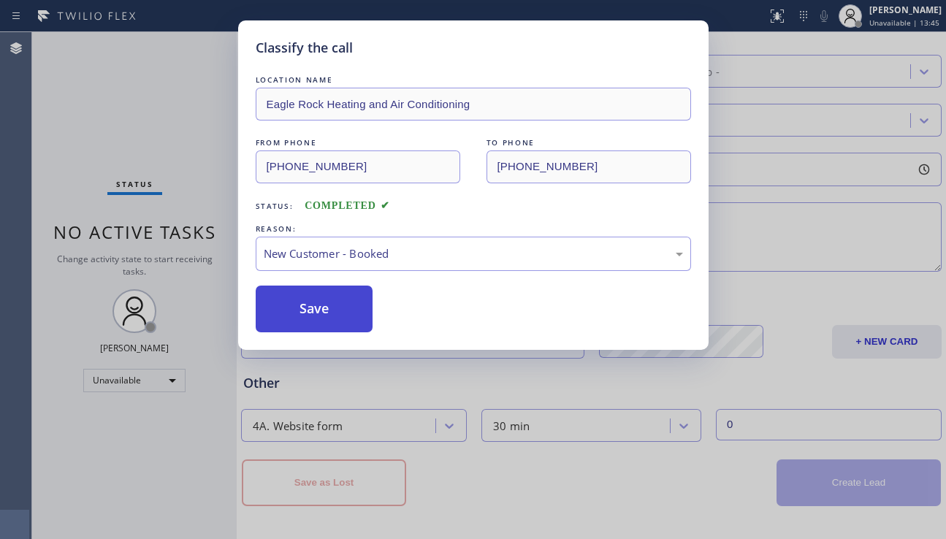
click at [326, 323] on button "Save" at bounding box center [315, 308] width 118 height 47
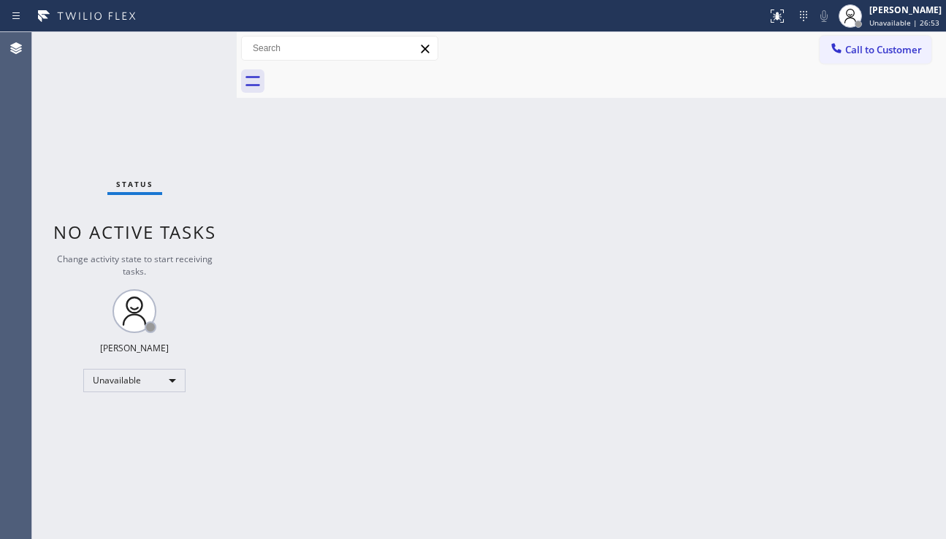
drag, startPoint x: 860, startPoint y: 394, endPoint x: 838, endPoint y: 384, distance: 24.2
click at [860, 394] on div "Back to Dashboard Change Sender ID Customers Technicians Select a contact Outbo…" at bounding box center [591, 285] width 709 height 507
click at [532, 236] on div "Back to Dashboard Change Sender ID Customers Technicians Select a contact Outbo…" at bounding box center [591, 285] width 709 height 507
click at [876, 256] on div "Back to Dashboard Change Sender ID Customers Technicians Select a contact Outbo…" at bounding box center [591, 285] width 709 height 507
click at [418, 407] on div "Back to Dashboard Change Sender ID Customers Technicians Select a contact Outbo…" at bounding box center [591, 285] width 709 height 507
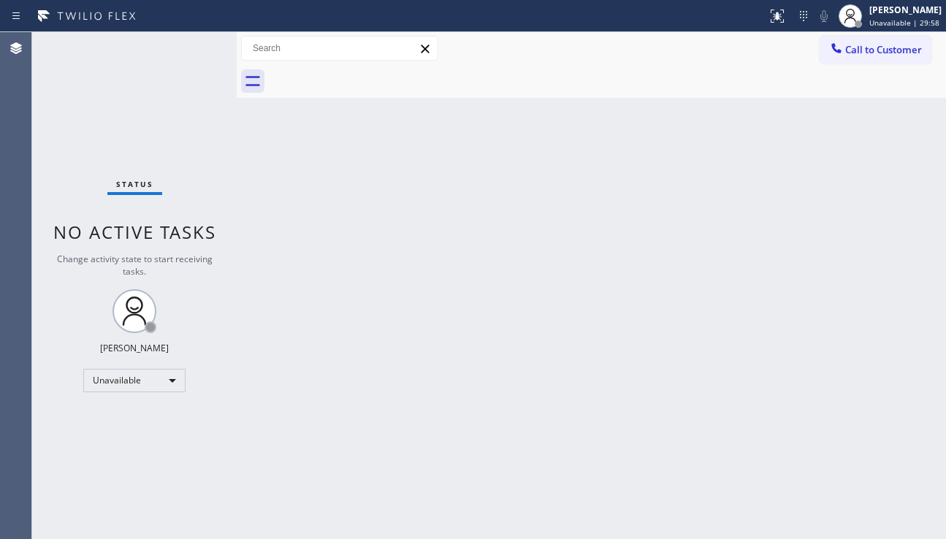
drag, startPoint x: 882, startPoint y: 400, endPoint x: 839, endPoint y: 363, distance: 56.9
click at [882, 400] on div "Back to Dashboard Change Sender ID Customers Technicians Select a contact Outbo…" at bounding box center [591, 285] width 709 height 507
click at [887, 421] on div "Back to Dashboard Change Sender ID Customers Technicians Select a contact Outbo…" at bounding box center [591, 285] width 709 height 507
click at [410, 261] on div "Back to Dashboard Change Sender ID Customers Technicians Select a contact Outbo…" at bounding box center [591, 285] width 709 height 507
click at [891, 319] on div "Back to Dashboard Change Sender ID Customers Technicians Select a contact Outbo…" at bounding box center [591, 285] width 709 height 507
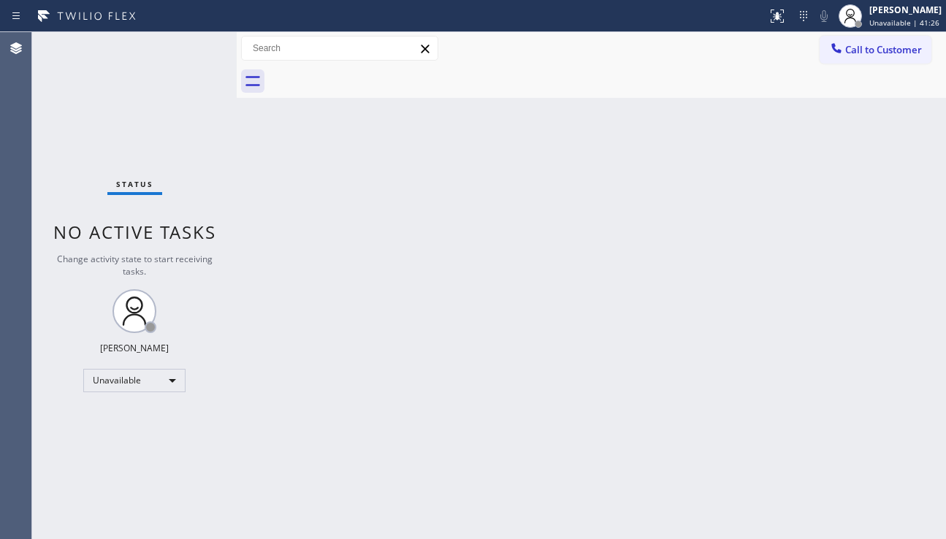
click at [848, 55] on span "Call to Customer" at bounding box center [883, 49] width 77 height 13
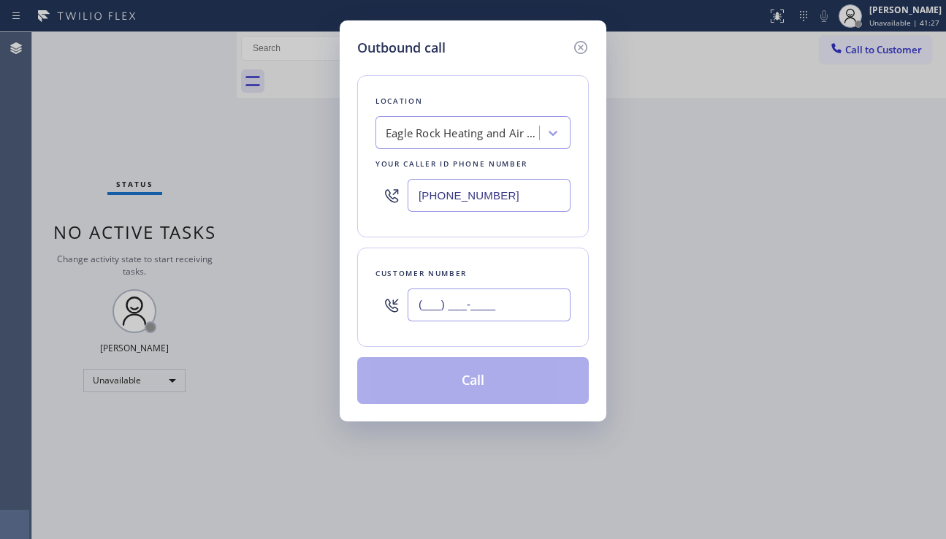
click at [458, 298] on input "(___) ___-____" at bounding box center [488, 304] width 163 height 33
paste input "408) 464-3276"
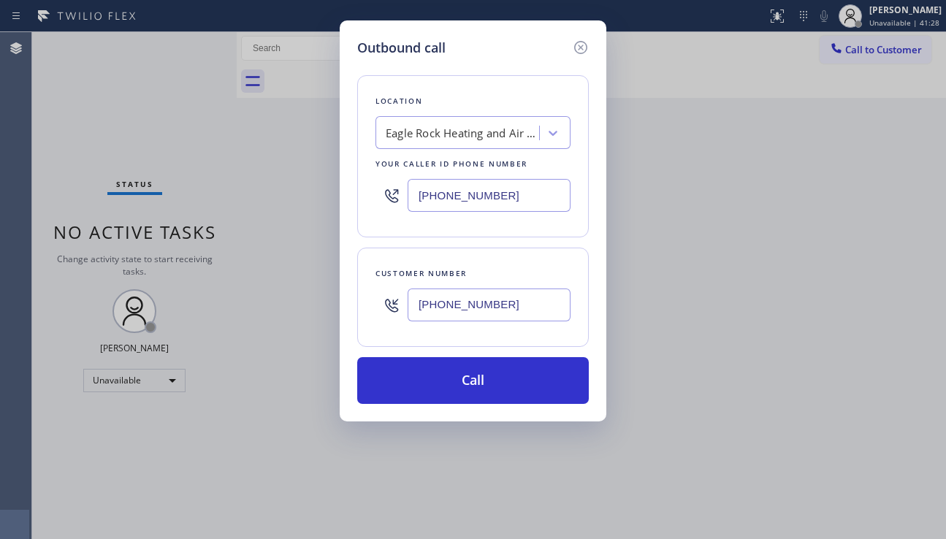
type input "(408) 464-3276"
click at [790, 396] on div "Outbound call Location Eagle Rock Heating and Air Conditioning Your caller id p…" at bounding box center [473, 269] width 946 height 539
click at [399, 133] on div "Eagle Rock Heating and Air Conditioning" at bounding box center [462, 133] width 153 height 17
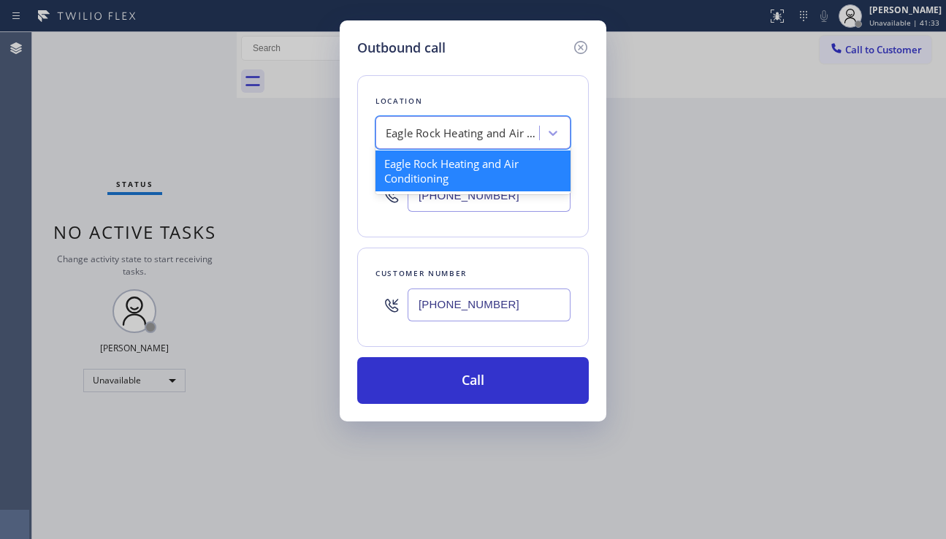
paste input "PrimeTime Appliance Pros"
type input "PrimeTime Appliance Pros"
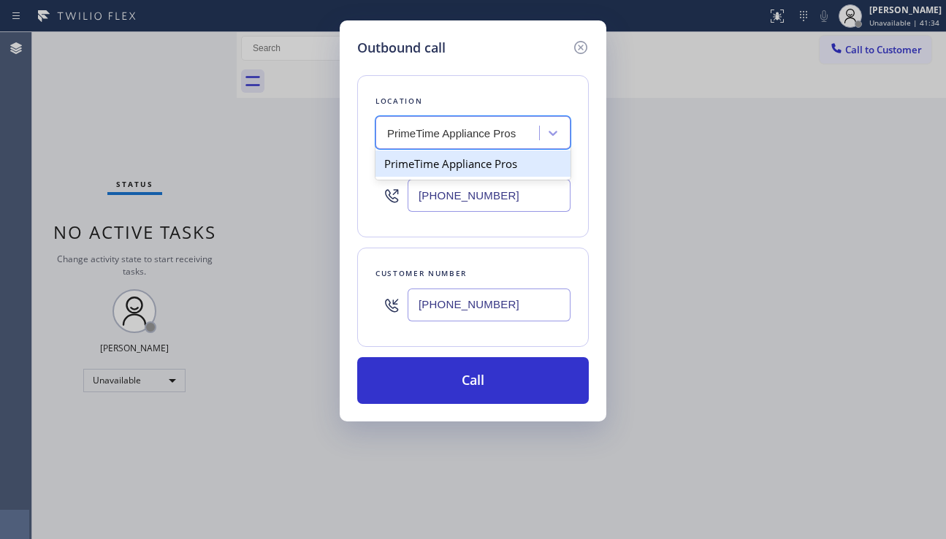
click at [462, 159] on div "PrimeTime Appliance Pros" at bounding box center [472, 163] width 195 height 26
type input "(408) 752-5861"
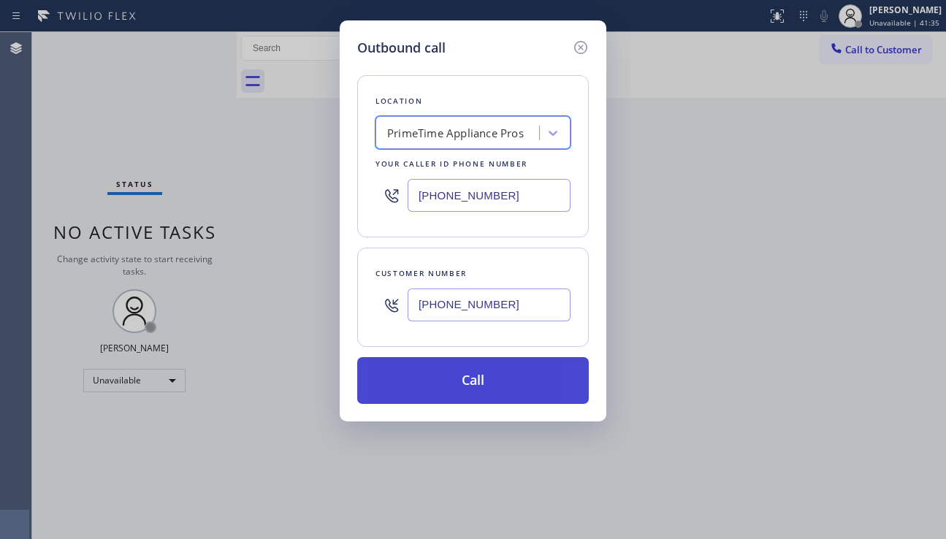
click at [457, 380] on button "Call" at bounding box center [472, 380] width 231 height 47
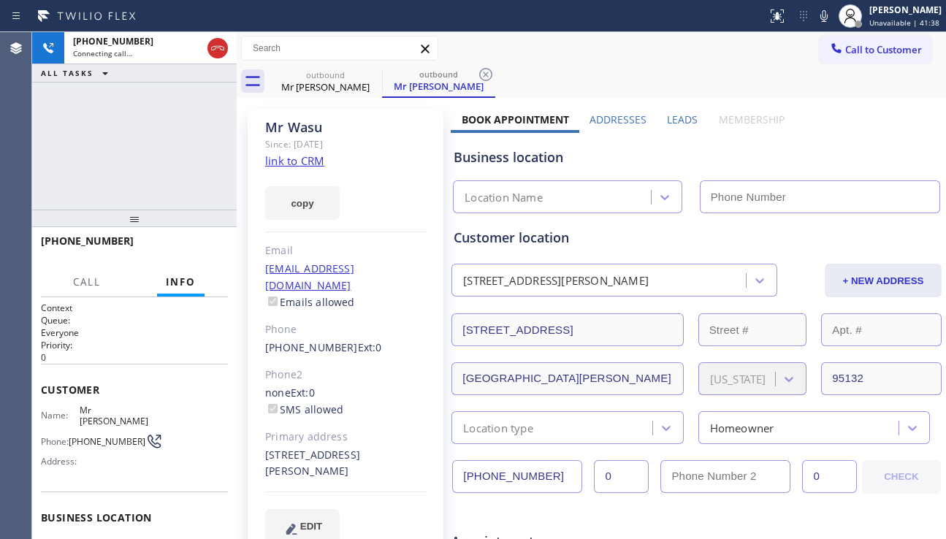
click at [67, 167] on div "+14084643276 Connecting call… ALL TASKS ALL TASKS ACTIVE TASKS TASKS IN WRAP UP" at bounding box center [134, 120] width 204 height 177
click at [667, 122] on label "Leads" at bounding box center [682, 119] width 31 height 14
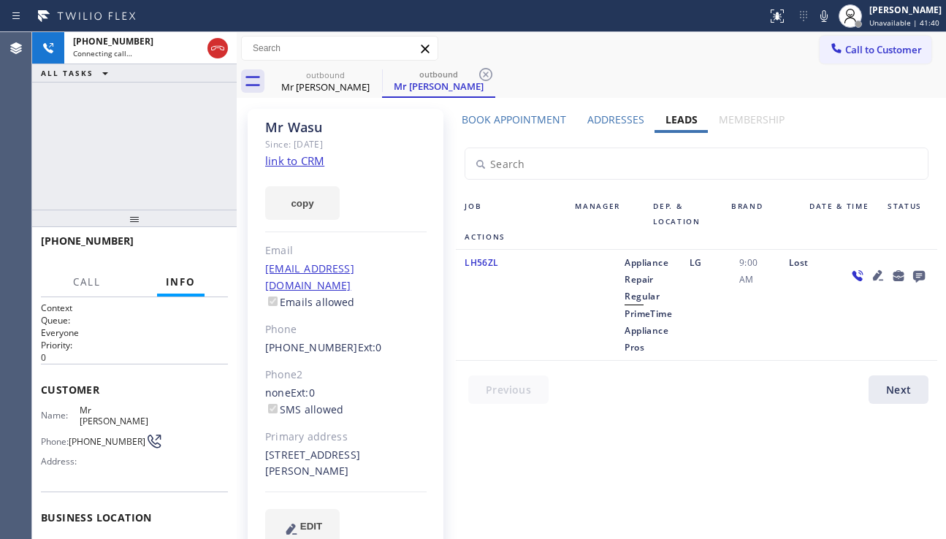
click at [869, 270] on icon at bounding box center [878, 275] width 18 height 18
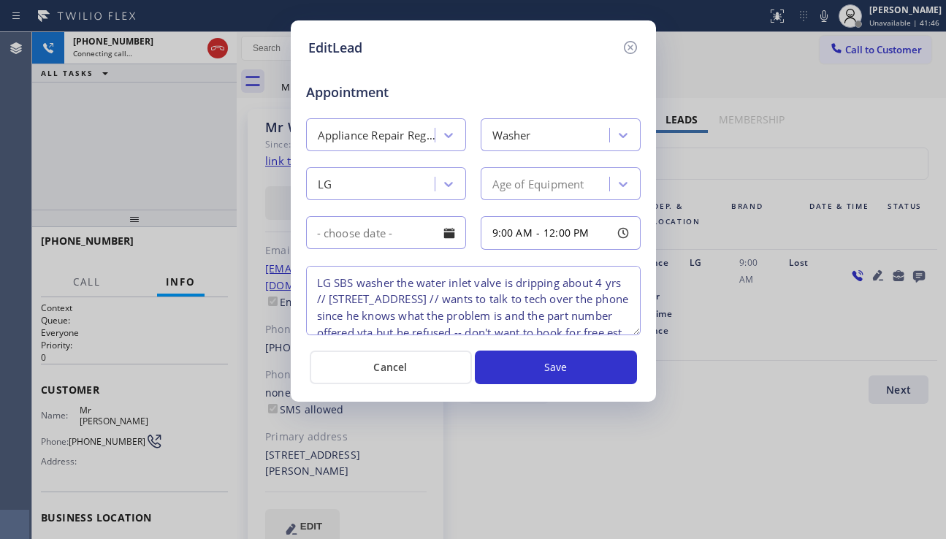
scroll to position [31, 0]
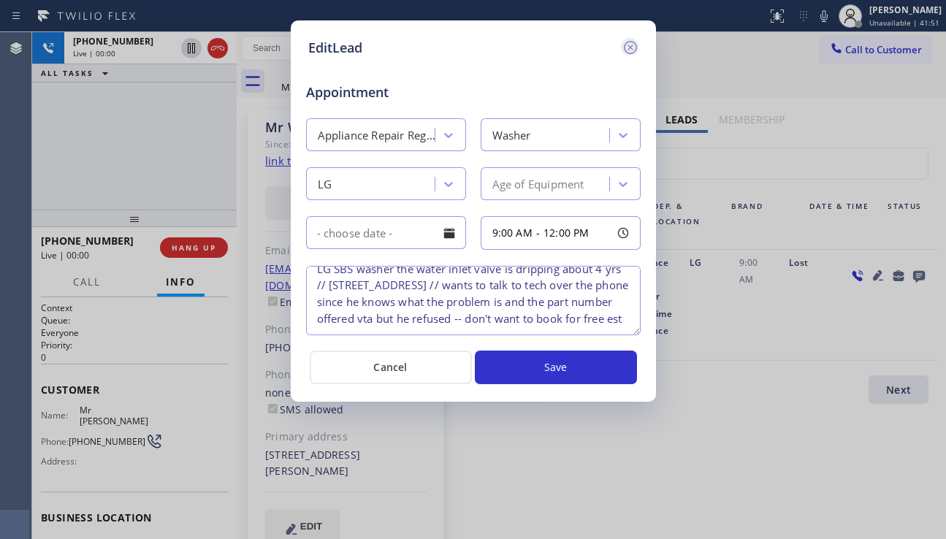
click at [633, 47] on icon at bounding box center [630, 48] width 18 height 18
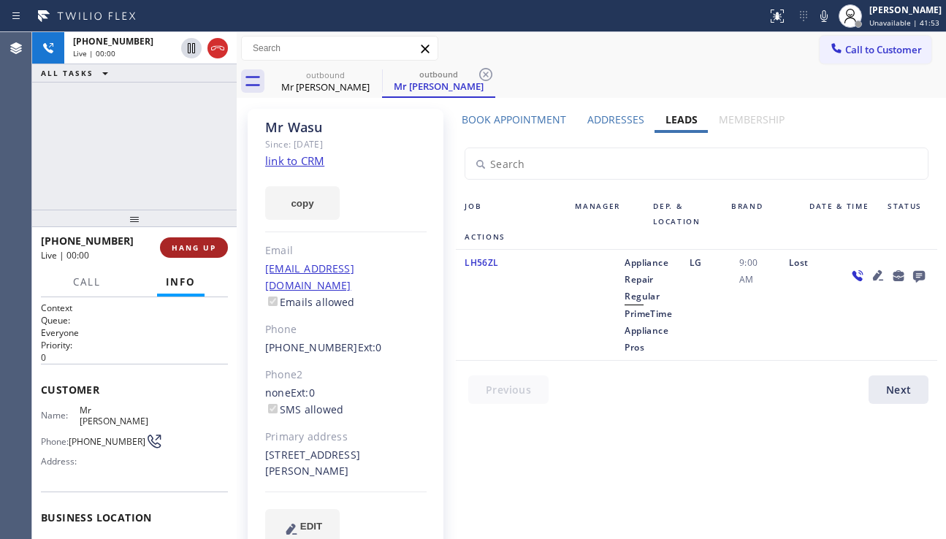
click at [199, 245] on span "HANG UP" at bounding box center [194, 247] width 45 height 10
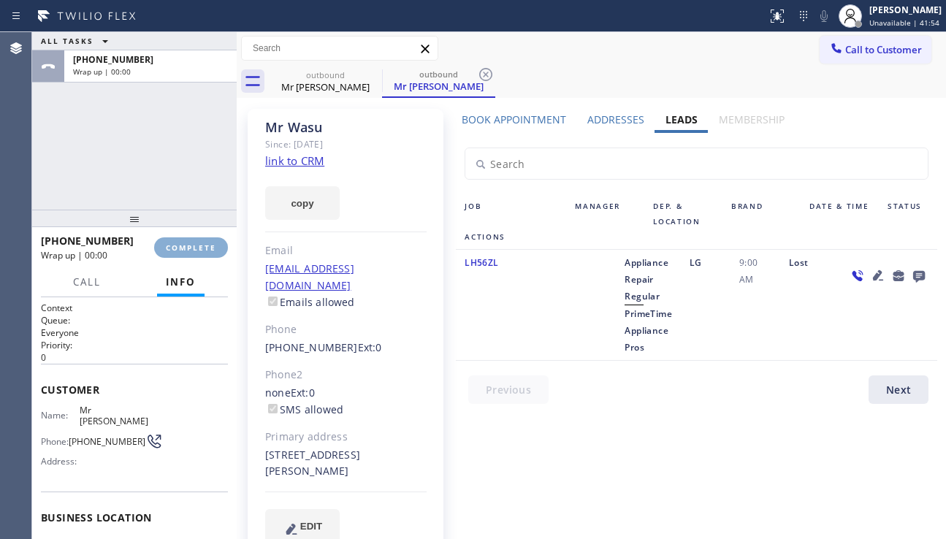
click at [199, 245] on span "COMPLETE" at bounding box center [191, 247] width 50 height 10
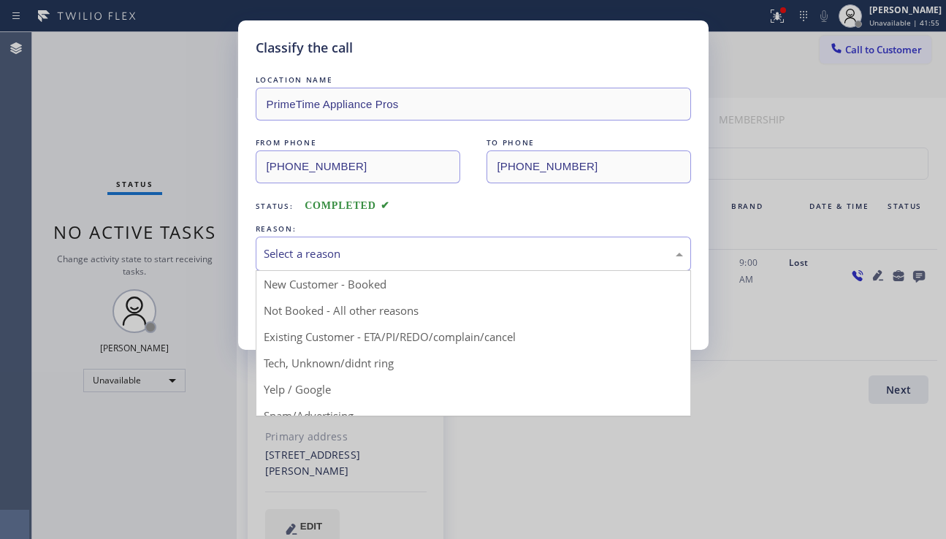
click at [315, 260] on div "Select a reason" at bounding box center [473, 253] width 419 height 17
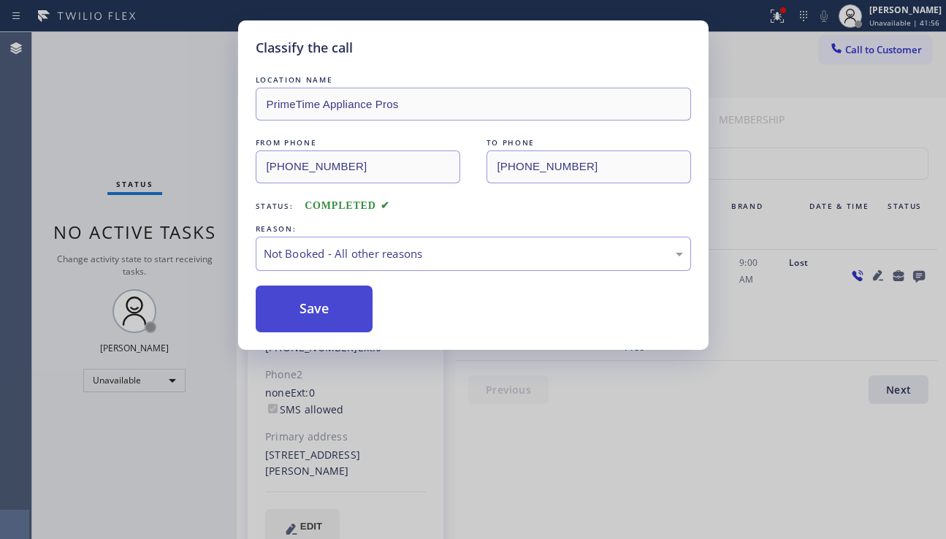
click at [304, 311] on button "Save" at bounding box center [315, 308] width 118 height 47
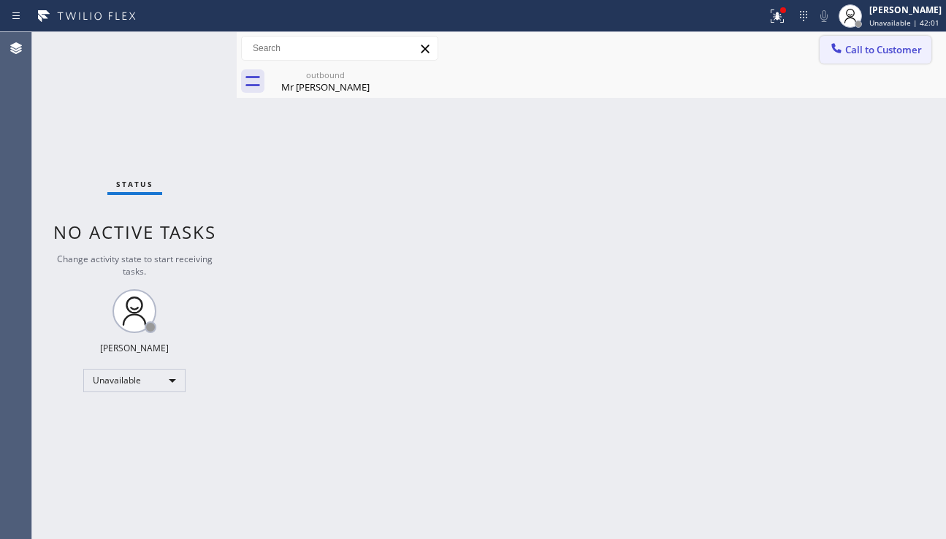
click at [862, 53] on span "Call to Customer" at bounding box center [883, 49] width 77 height 13
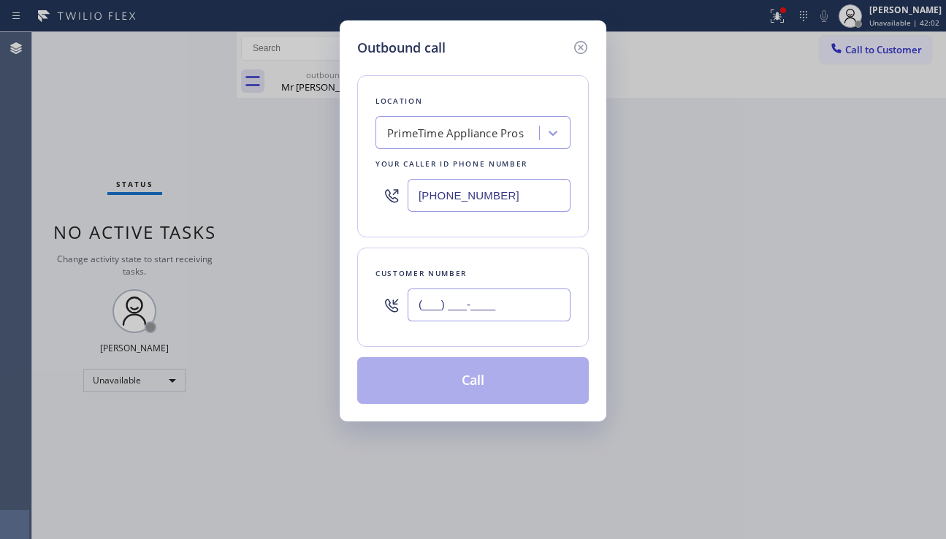
click at [469, 310] on input "(___) ___-____" at bounding box center [488, 304] width 163 height 33
paste input "954) 569-8628"
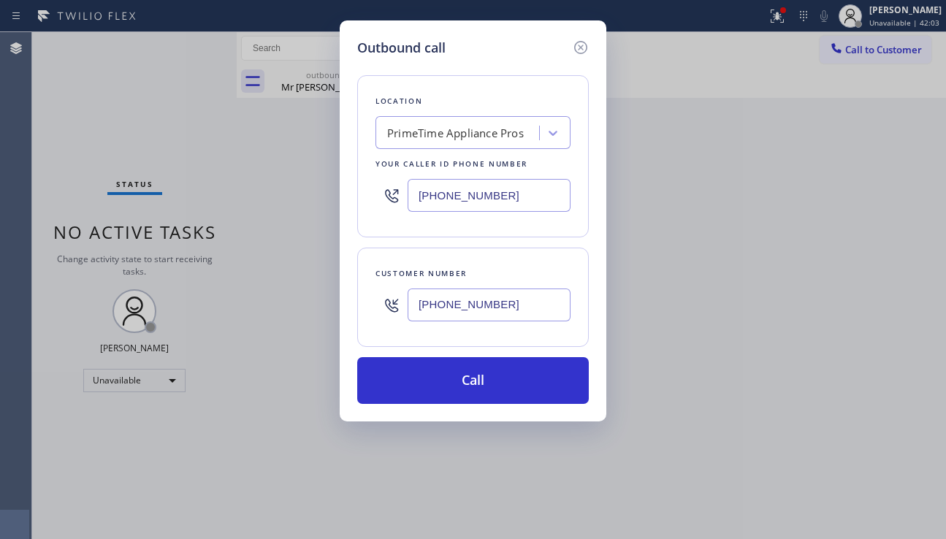
type input "(954) 569-8628"
drag, startPoint x: 535, startPoint y: 193, endPoint x: 390, endPoint y: 200, distance: 145.4
click at [390, 200] on div "(408) 752-5861" at bounding box center [472, 195] width 195 height 47
paste input "786) 465-524"
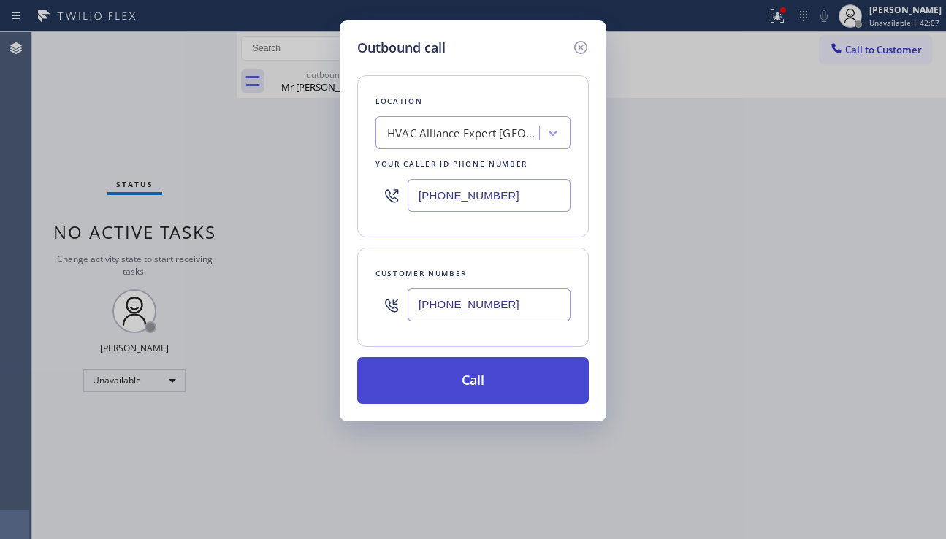
type input "(786) 465-5241"
click at [472, 375] on button "Call" at bounding box center [472, 380] width 231 height 47
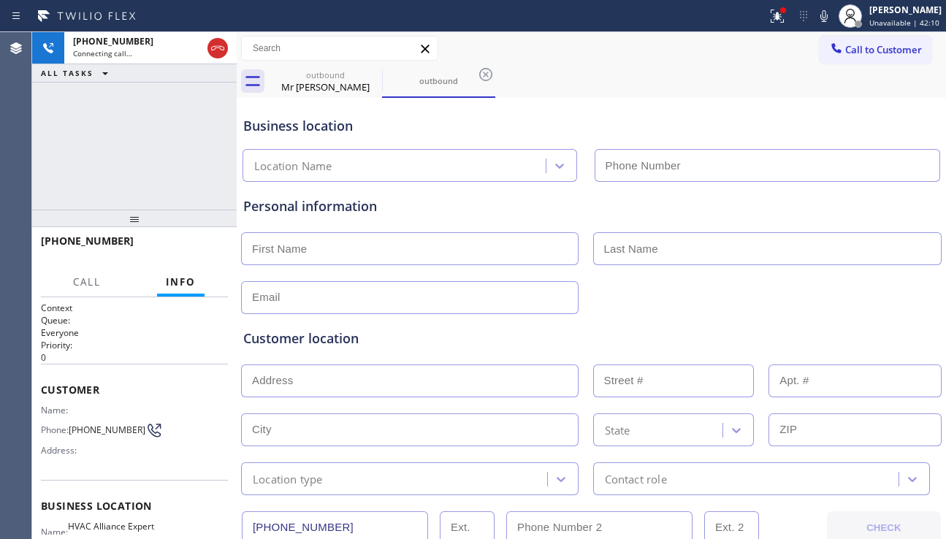
type input "(786) 465-5241"
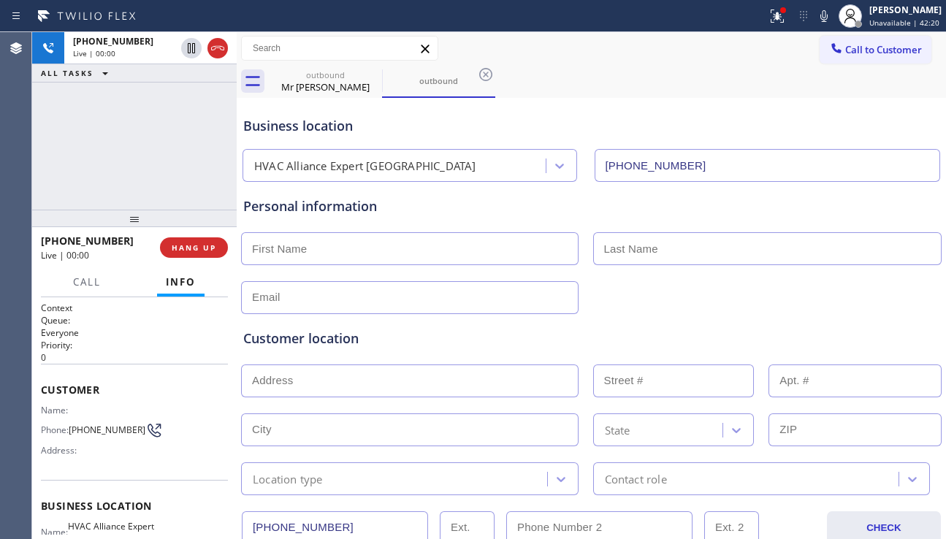
drag, startPoint x: 851, startPoint y: 332, endPoint x: 694, endPoint y: 311, distance: 158.4
click at [851, 332] on div "Customer location" at bounding box center [591, 339] width 696 height 20
click at [174, 237] on button "HANG UP" at bounding box center [194, 247] width 68 height 20
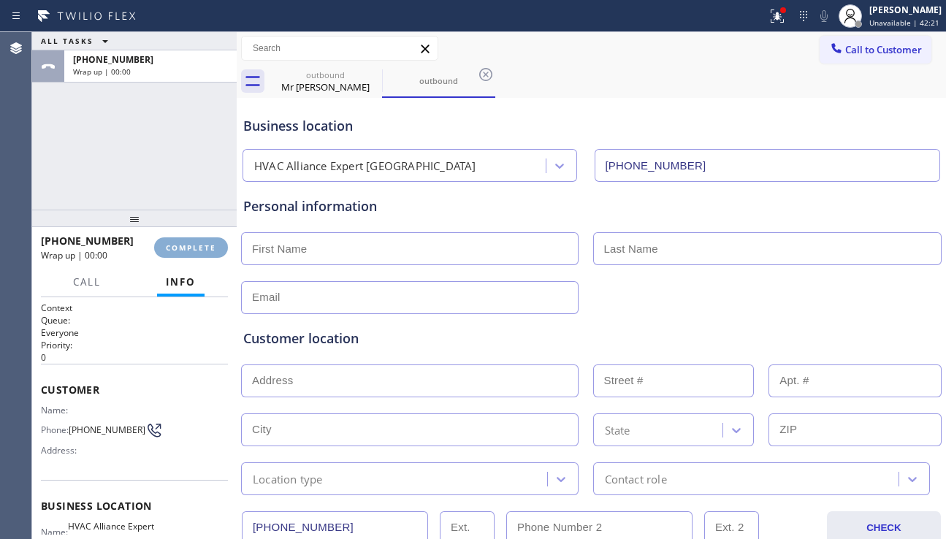
click at [175, 242] on span "COMPLETE" at bounding box center [191, 247] width 50 height 10
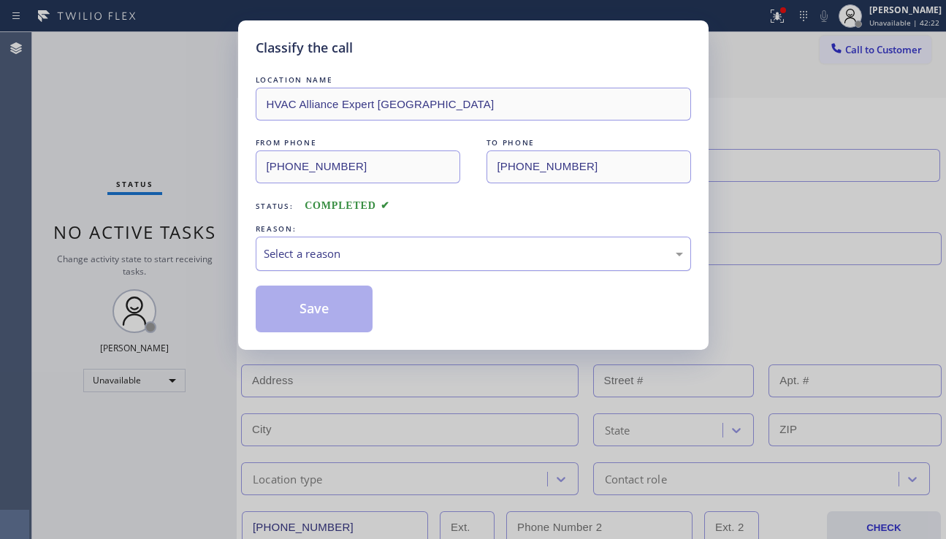
click at [337, 248] on div "Select a reason" at bounding box center [473, 253] width 419 height 17
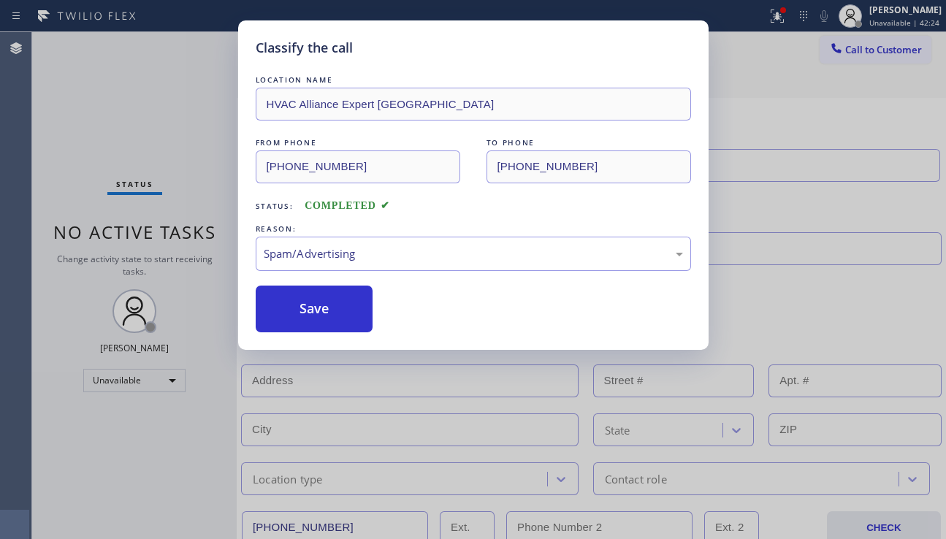
click at [324, 305] on button "Save" at bounding box center [315, 308] width 118 height 47
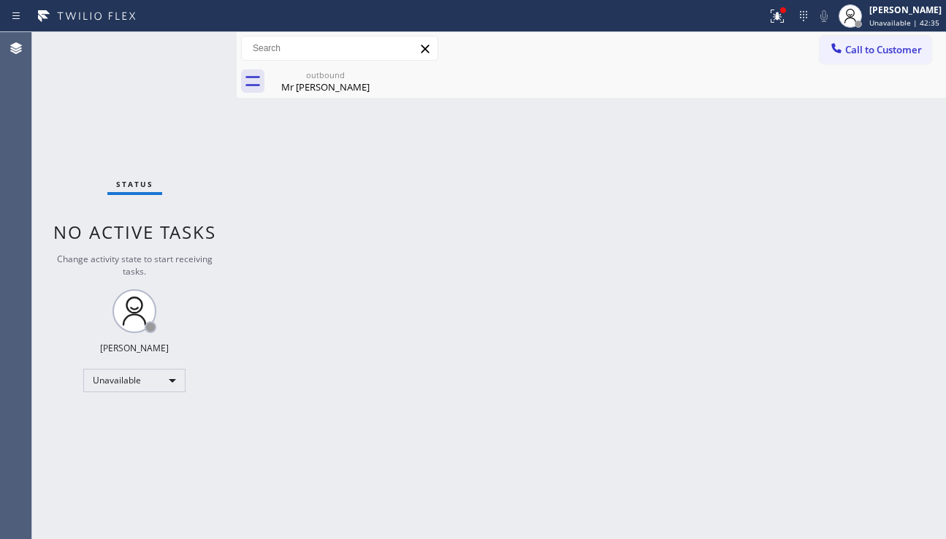
click at [309, 221] on div "Back to Dashboard Change Sender ID Customers Technicians Select a contact Outbo…" at bounding box center [591, 285] width 709 height 507
click at [480, 304] on div "Back to Dashboard Change Sender ID Customers Technicians Select a contact Outbo…" at bounding box center [591, 285] width 709 height 507
click at [329, 83] on div "Mr Wasu" at bounding box center [325, 86] width 110 height 13
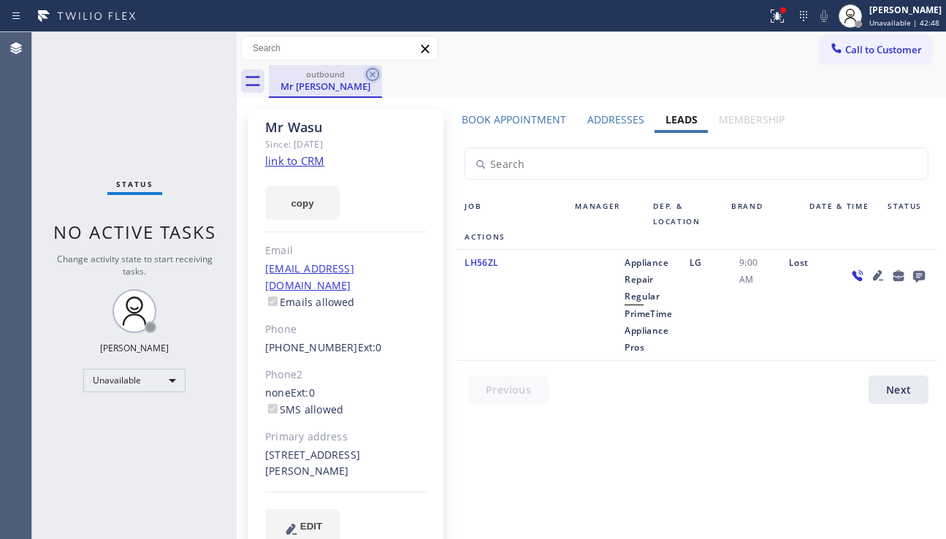
click at [368, 73] on icon at bounding box center [373, 75] width 18 height 18
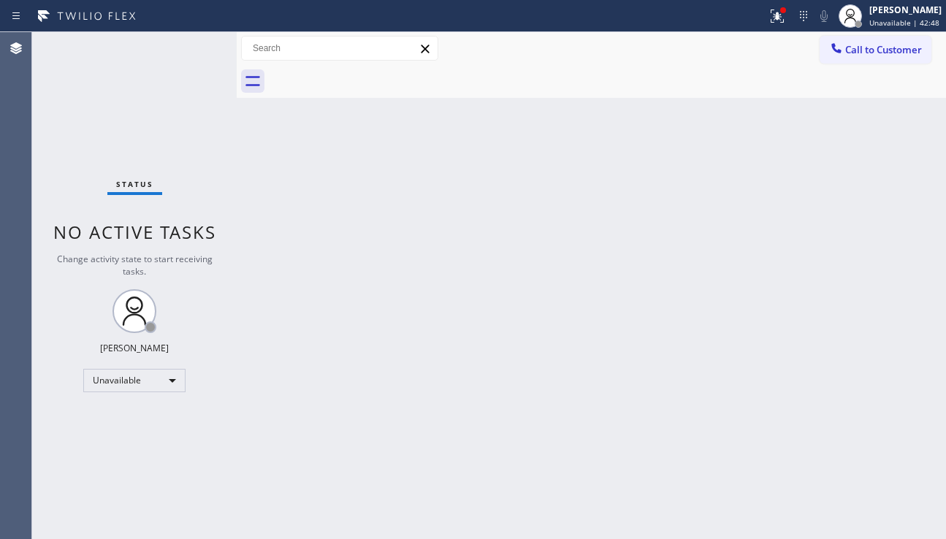
drag, startPoint x: 575, startPoint y: 223, endPoint x: 584, endPoint y: 209, distance: 17.4
click at [576, 220] on div "Back to Dashboard Change Sender ID Customers Technicians Select a contact Outbo…" at bounding box center [591, 285] width 709 height 507
click at [770, 22] on div at bounding box center [777, 16] width 32 height 18
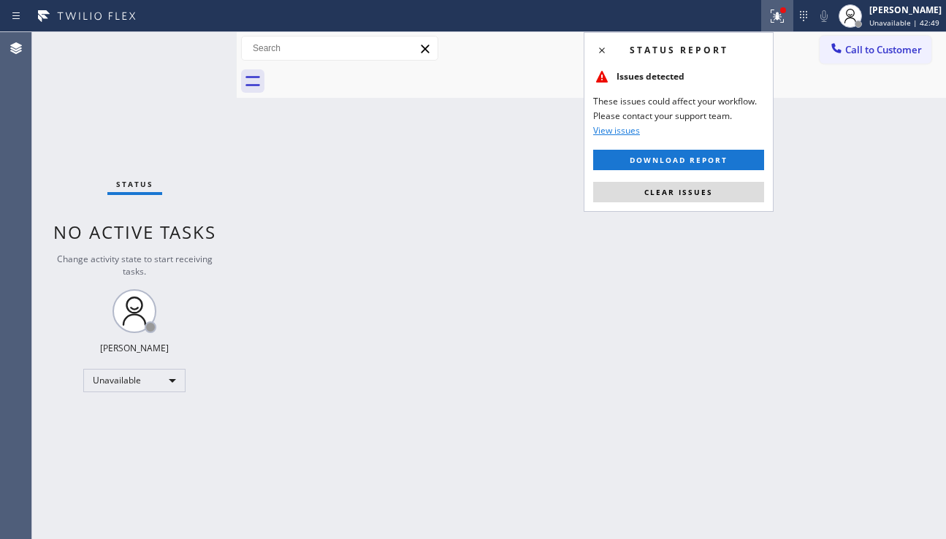
click at [669, 178] on div "Status report Issues detected These issues could affect your workflow. Please c…" at bounding box center [678, 122] width 190 height 180
click at [668, 190] on span "Clear issues" at bounding box center [678, 192] width 69 height 10
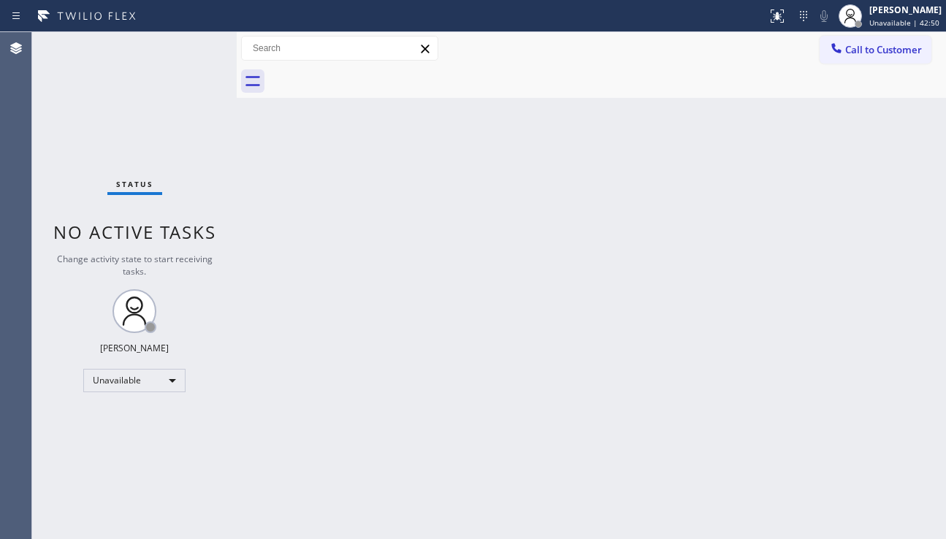
click at [569, 245] on div "Back to Dashboard Change Sender ID Customers Technicians Select a contact Outbo…" at bounding box center [591, 285] width 709 height 507
click at [870, 361] on div "Back to Dashboard Change Sender ID Customers Technicians Select a contact Outbo…" at bounding box center [591, 285] width 709 height 507
click at [493, 257] on div "Back to Dashboard Change Sender ID Customers Technicians Select a contact Outbo…" at bounding box center [591, 285] width 709 height 507
click at [835, 61] on button "Call to Customer" at bounding box center [875, 50] width 112 height 28
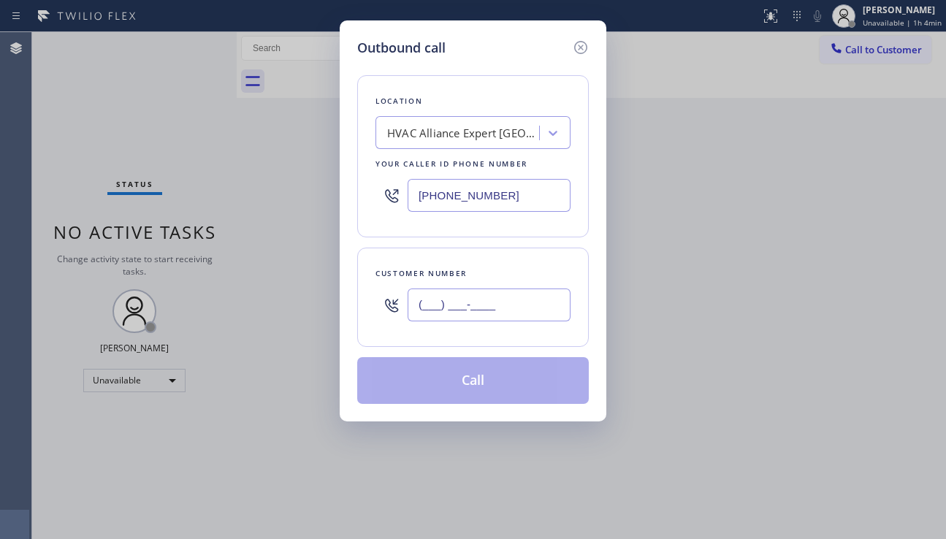
click at [493, 299] on input "(___) ___-____" at bounding box center [488, 304] width 163 height 33
paste input "973) 951-0519"
type input "(973) 951-0519"
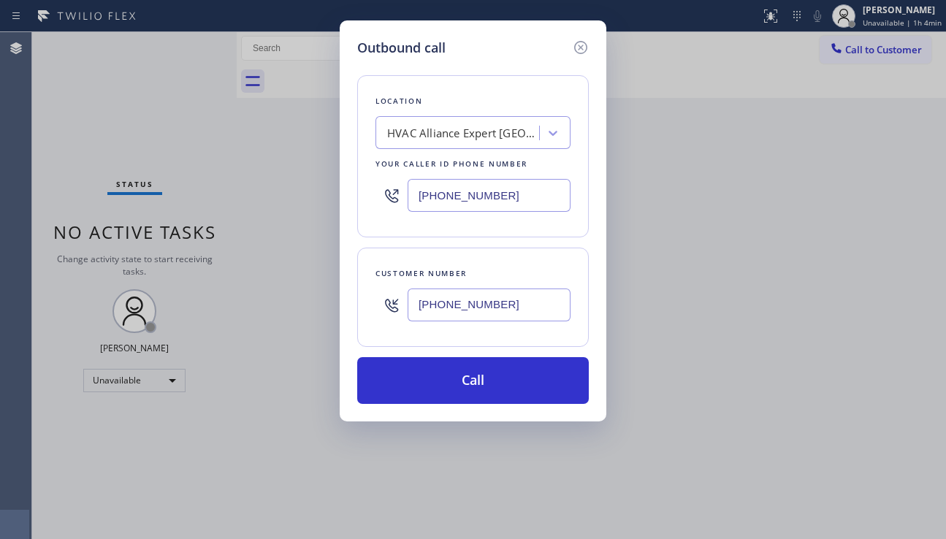
drag, startPoint x: 447, startPoint y: 195, endPoint x: 356, endPoint y: 188, distance: 91.6
click at [356, 188] on div "Outbound call Location HVAC Alliance Expert Three Lakes Your caller id phone nu…" at bounding box center [473, 220] width 266 height 401
paste input "888) 734-4409"
type input "(888) 734-4409"
drag, startPoint x: 915, startPoint y: 373, endPoint x: 888, endPoint y: 356, distance: 31.8
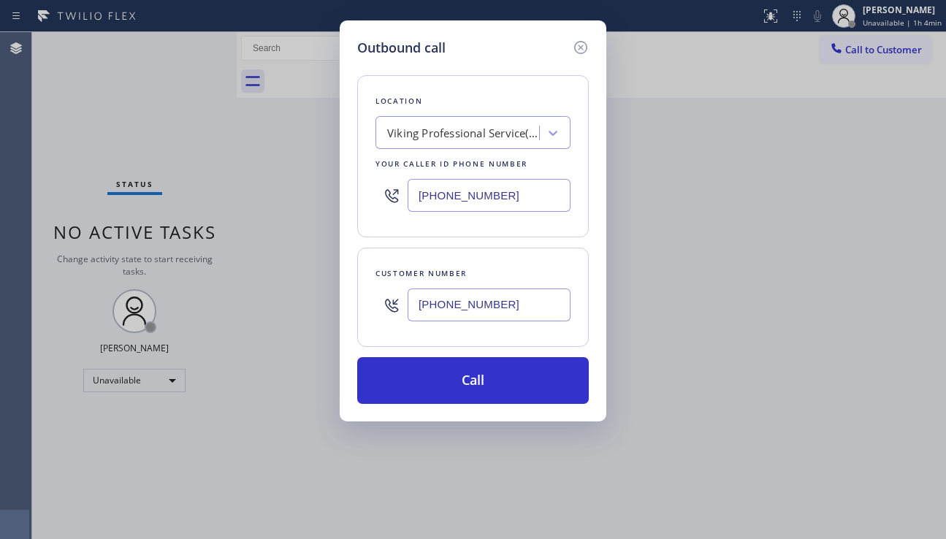
click at [915, 371] on div "Outbound call Location Viking Professional Service(TFN) Your caller id phone nu…" at bounding box center [473, 269] width 946 height 539
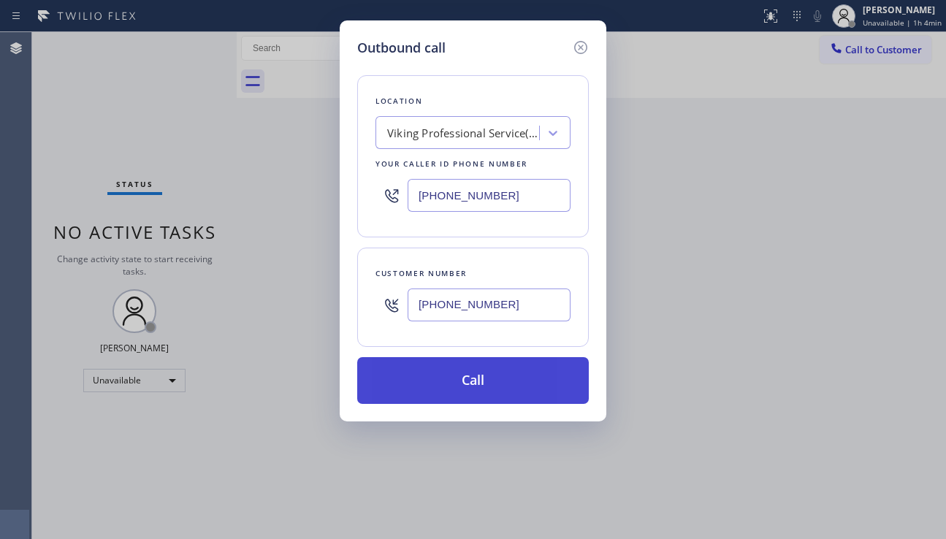
click at [459, 369] on button "Call" at bounding box center [472, 380] width 231 height 47
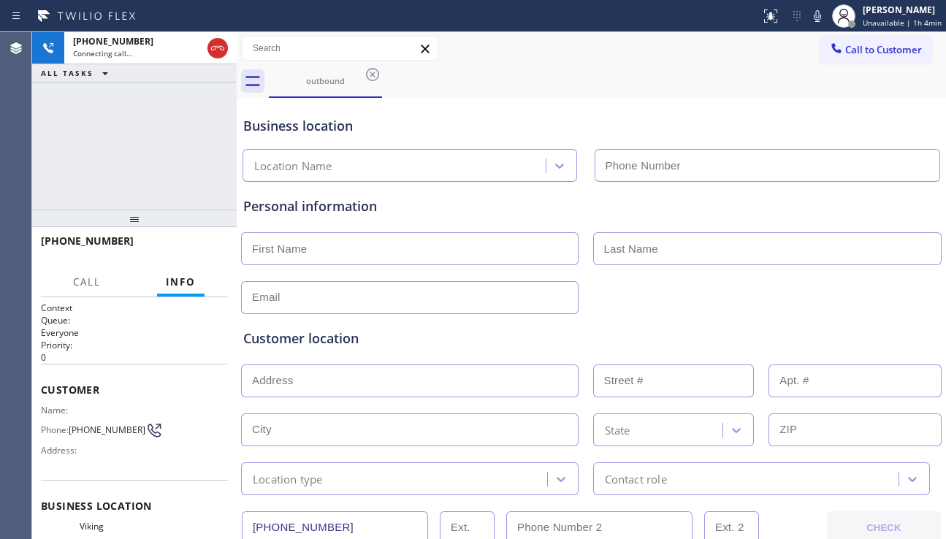
type input "(888) 734-4409"
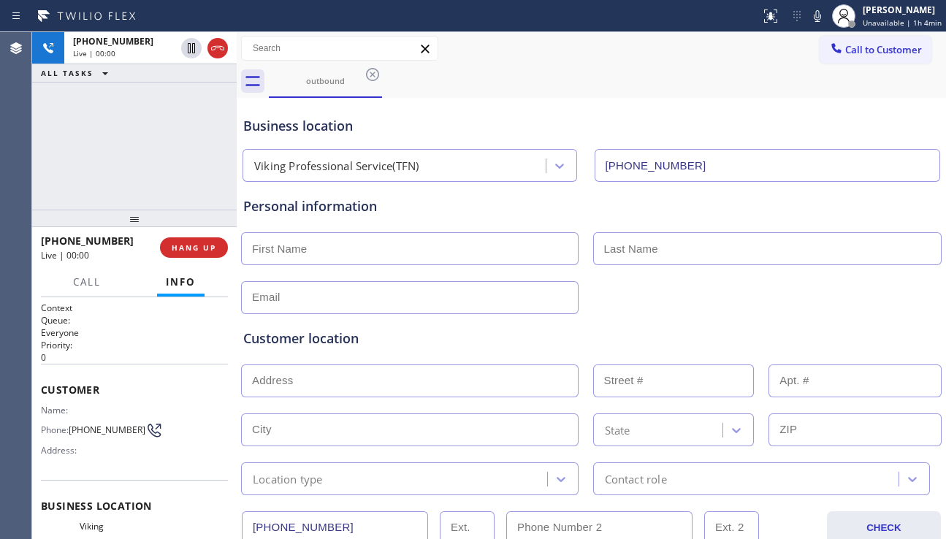
click at [459, 337] on div "Customer location" at bounding box center [591, 339] width 696 height 20
click at [378, 340] on div "Customer location" at bounding box center [591, 339] width 696 height 20
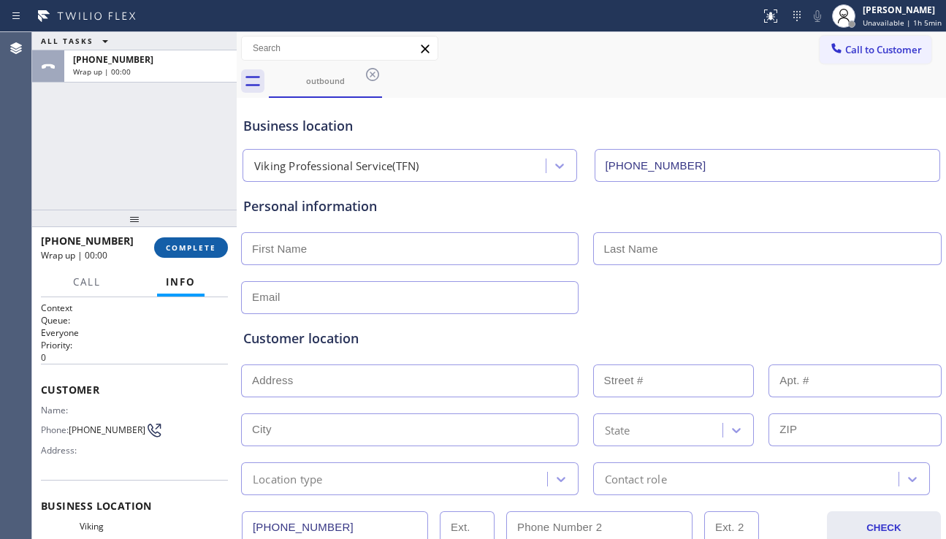
click at [179, 238] on button "COMPLETE" at bounding box center [191, 247] width 74 height 20
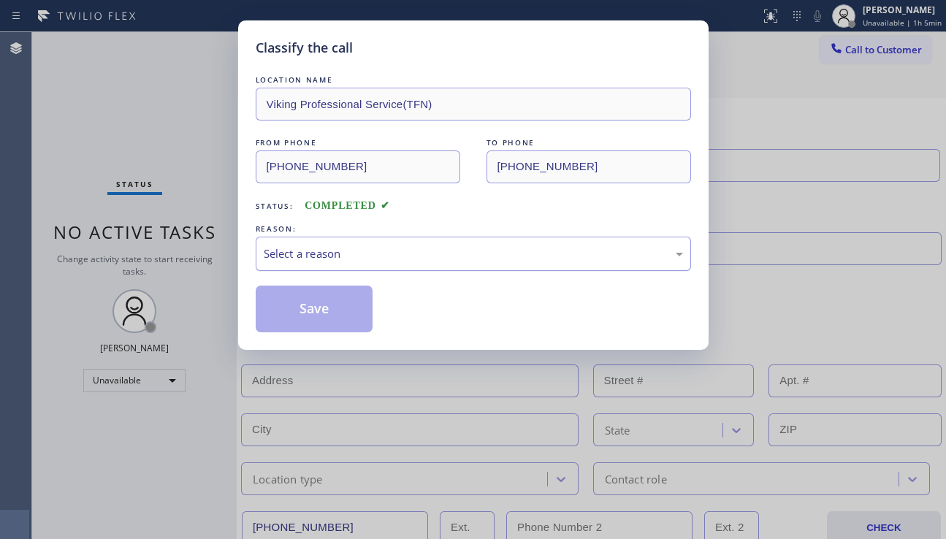
click at [409, 240] on div "Select a reason" at bounding box center [473, 254] width 435 height 34
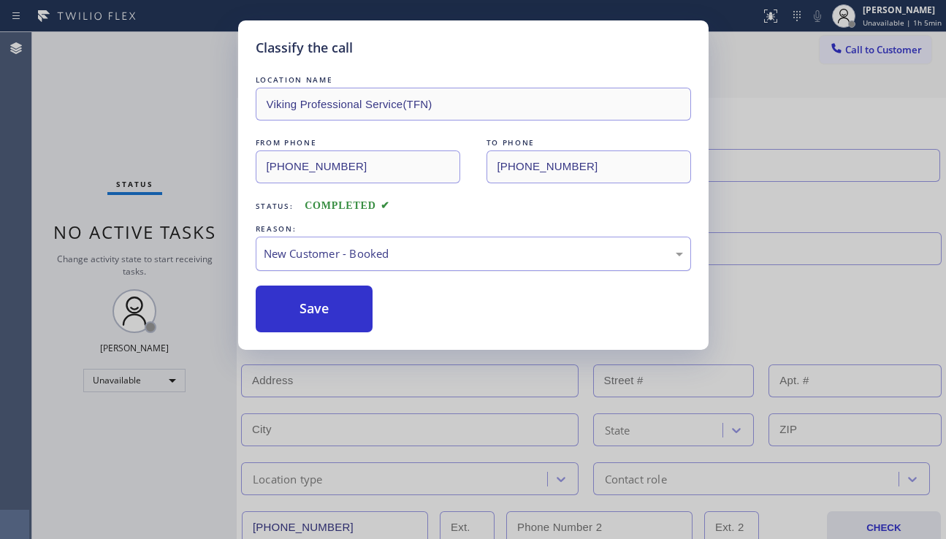
click at [384, 261] on div "New Customer - Booked" at bounding box center [473, 253] width 419 height 17
click at [307, 307] on button "Save" at bounding box center [315, 308] width 118 height 47
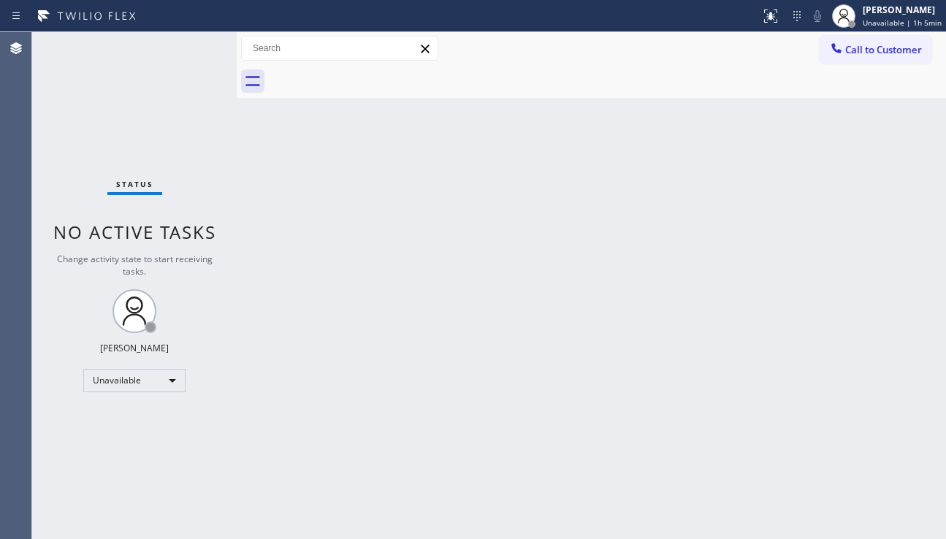
click at [283, 322] on div "Back to Dashboard Change Sender ID Customers Technicians Select a contact Outbo…" at bounding box center [591, 285] width 709 height 507
click at [883, 362] on div "Back to Dashboard Change Sender ID Customers Technicians Select a contact Outbo…" at bounding box center [591, 285] width 709 height 507
click at [454, 426] on div "Back to Dashboard Change Sender ID Customers Technicians Select a contact Outbo…" at bounding box center [591, 285] width 709 height 507
click at [327, 455] on div "Back to Dashboard Change Sender ID Customers Technicians Select a contact Outbo…" at bounding box center [591, 285] width 709 height 507
click at [838, 58] on div at bounding box center [836, 50] width 18 height 18
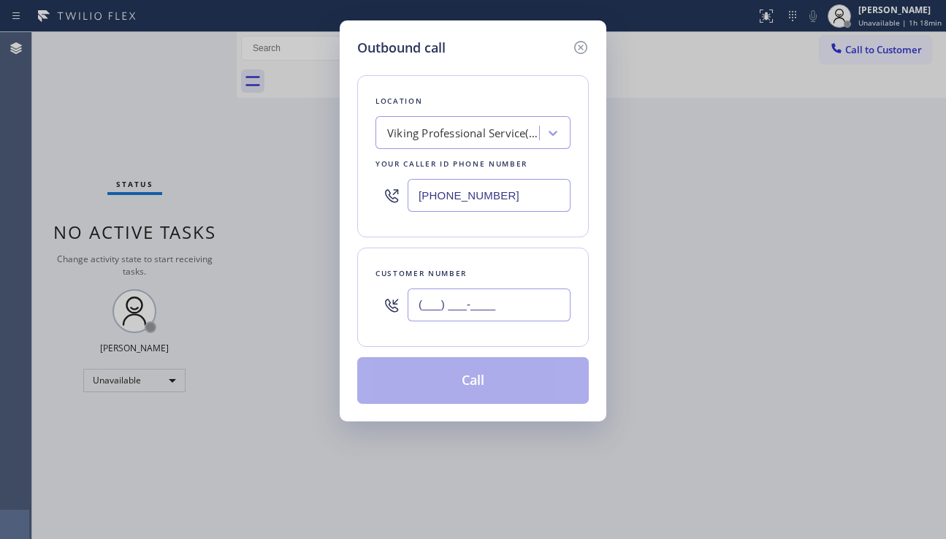
click at [438, 318] on input "(___) ___-____" at bounding box center [488, 304] width 163 height 33
paste input "415) 200-8980"
type input "(415) 200-8980"
click at [418, 129] on div "Viking Professional Service(TFN)" at bounding box center [463, 133] width 153 height 17
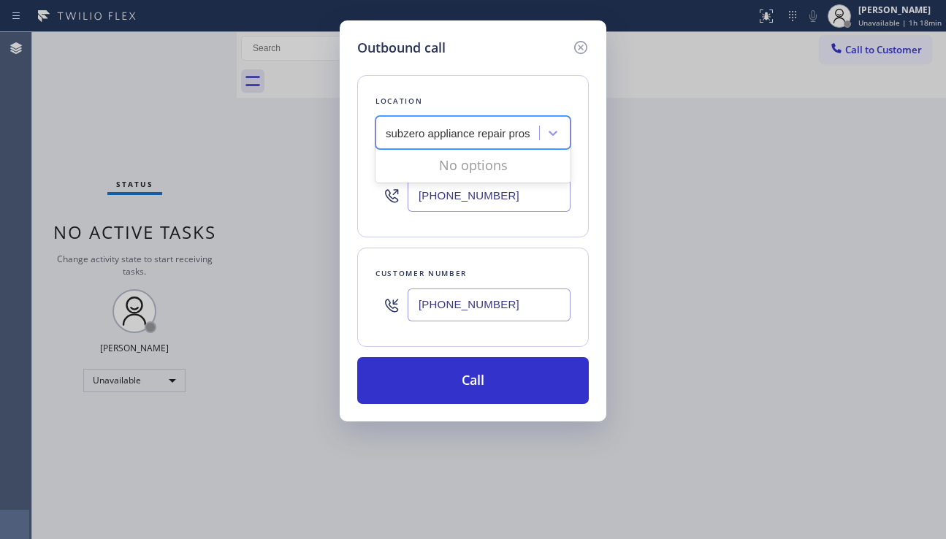
scroll to position [0, 1]
type input "subzero appliance repair pros"
click at [872, 282] on div "Outbound call Location Viking Professional Service(TFN) Your caller id phone nu…" at bounding box center [473, 269] width 946 height 539
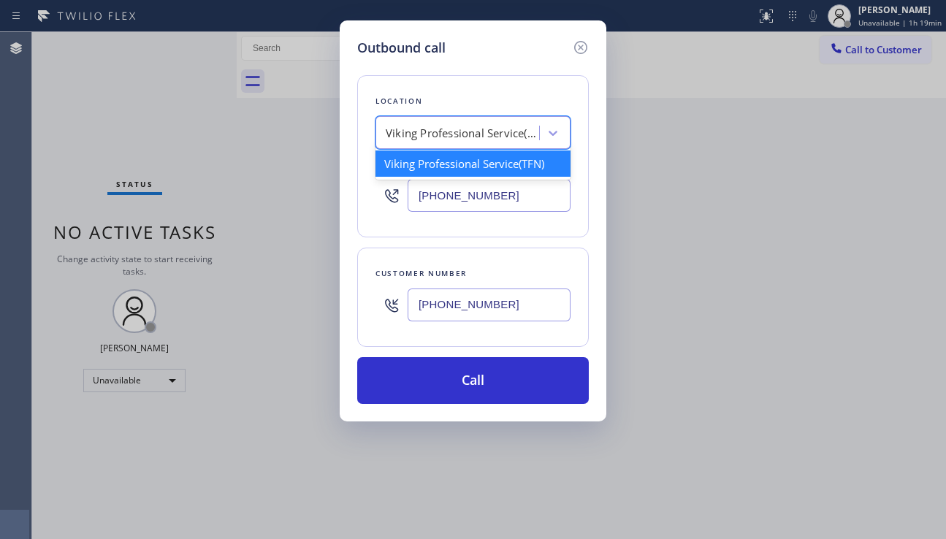
click at [520, 131] on div "Viking Professional Service(TFN)" at bounding box center [462, 133] width 153 height 17
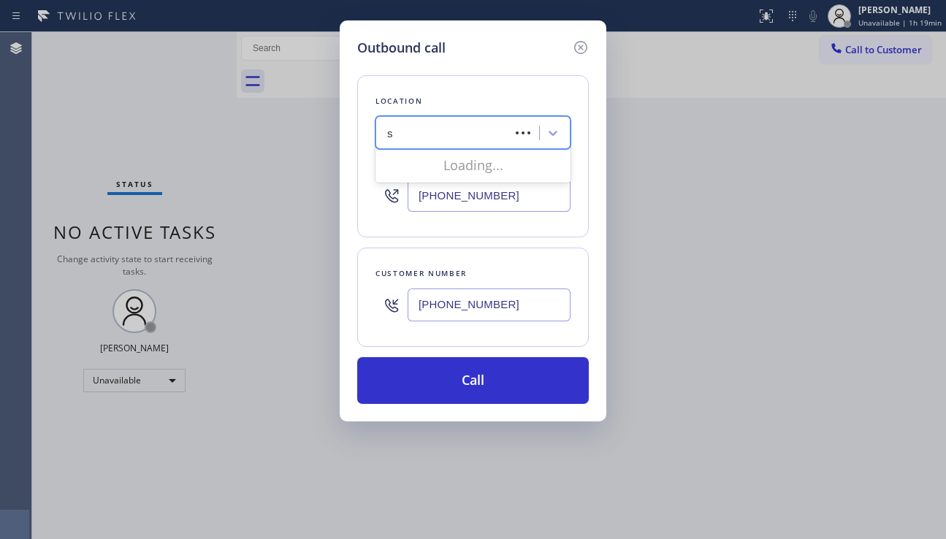
scroll to position [0, 0]
type input "subzero appliance repair"
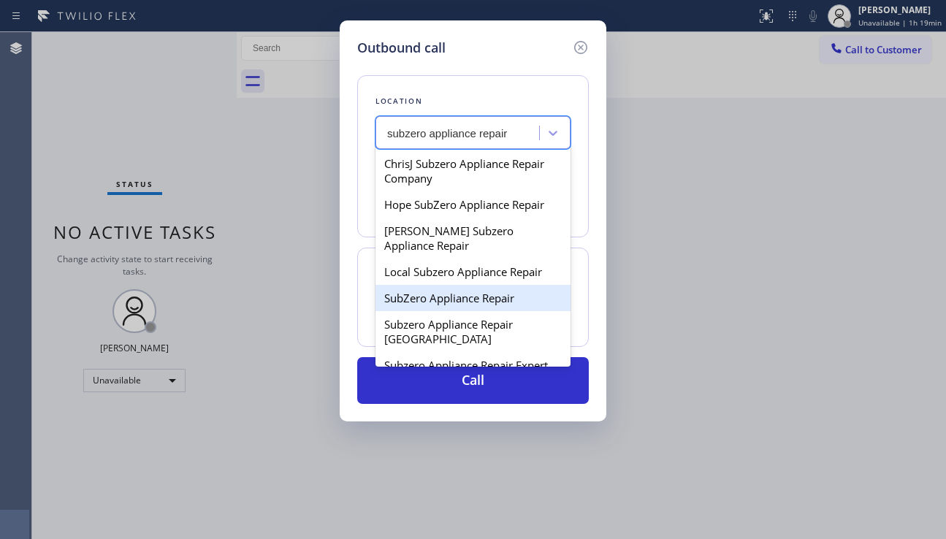
click at [478, 285] on div "SubZero Appliance Repair" at bounding box center [472, 298] width 195 height 26
type input "(407) 982-1868"
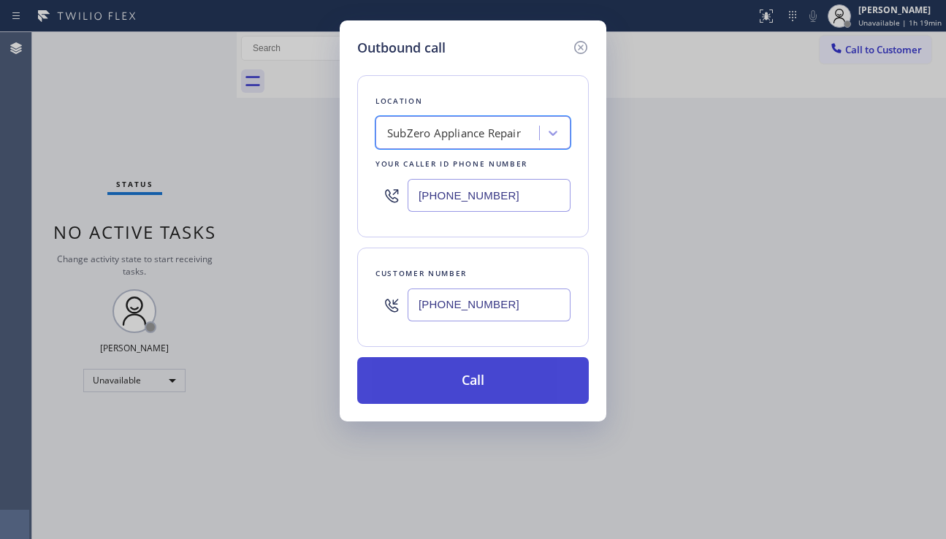
click at [450, 377] on button "Call" at bounding box center [472, 380] width 231 height 47
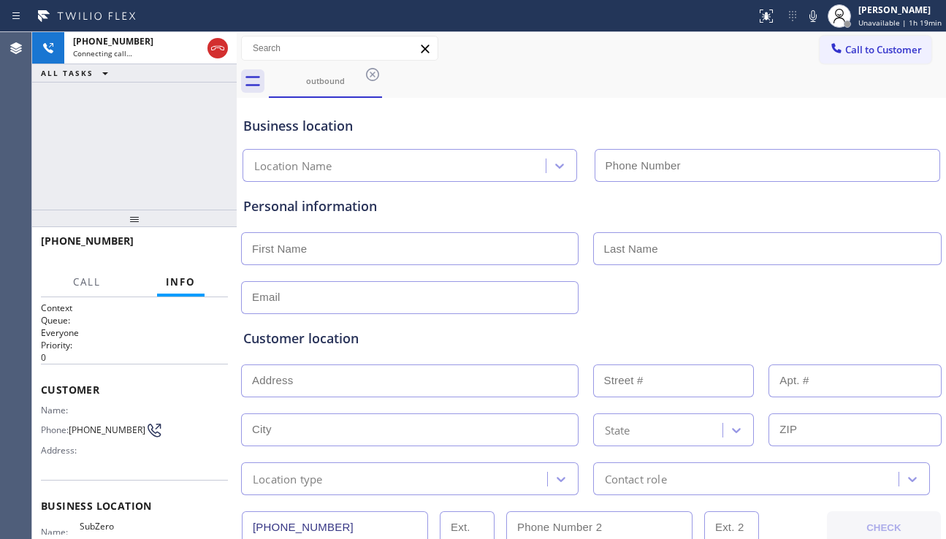
type input "(407) 982-1868"
click at [379, 329] on div "Customer location" at bounding box center [591, 339] width 696 height 20
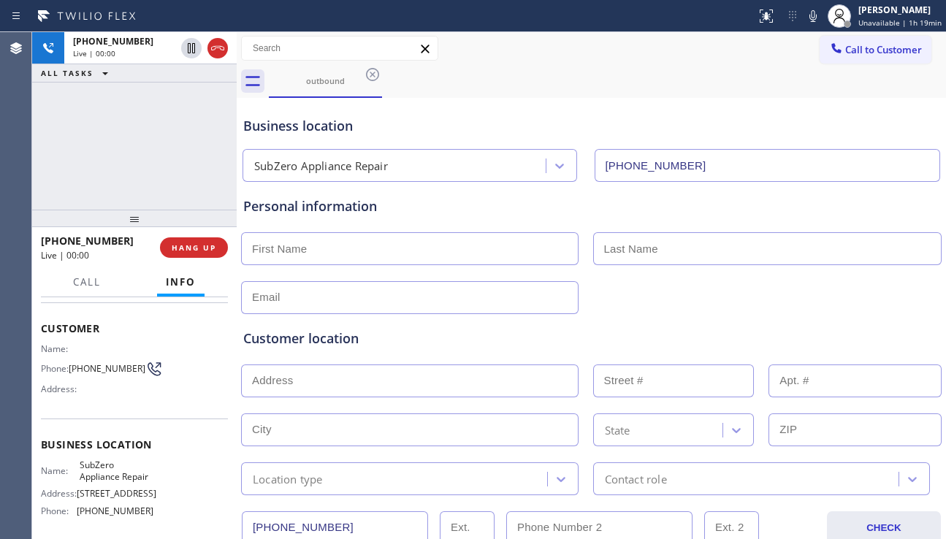
scroll to position [146, 0]
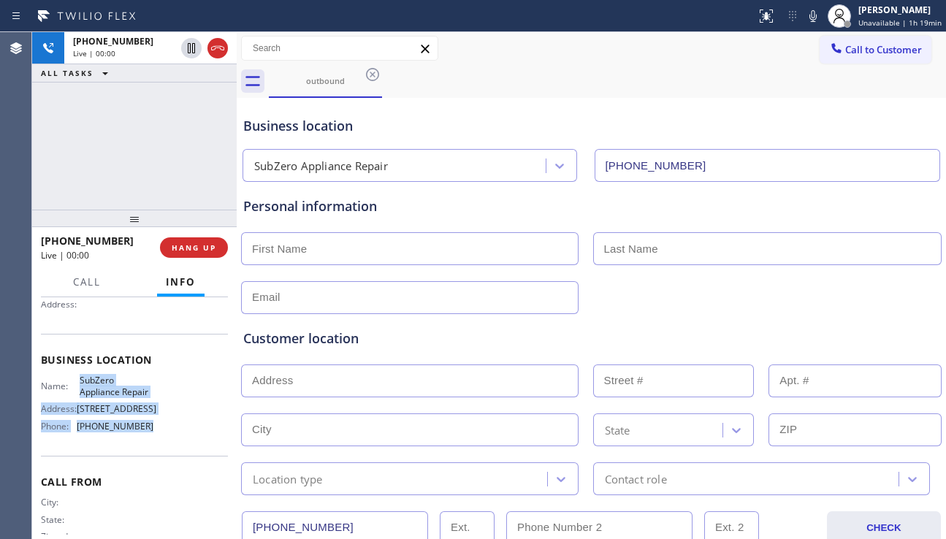
drag, startPoint x: 76, startPoint y: 388, endPoint x: 139, endPoint y: 432, distance: 76.6
click at [139, 432] on div "Name: SubZero Appliance Repair Address: 182 NE 75 Street Phone: (407) 982-1868" at bounding box center [97, 406] width 112 height 63
copy div "SubZero Appliance Repair Address: 182 NE 75 Street Phone: (407) 982-1868"
click at [338, 230] on div at bounding box center [590, 247] width 703 height 36
click at [341, 242] on input "text" at bounding box center [409, 248] width 337 height 33
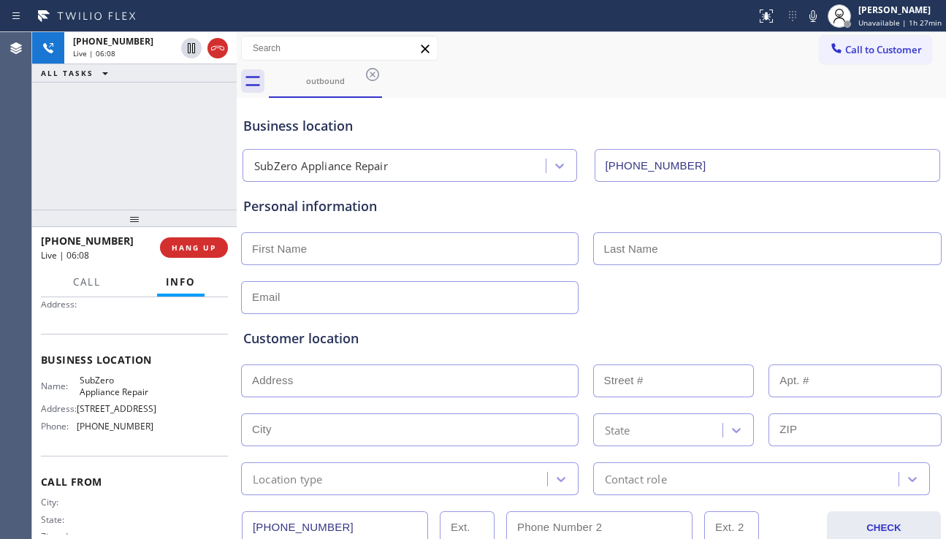
click at [329, 256] on input "text" at bounding box center [409, 248] width 337 height 33
paste input "Steven"
type input "Steven"
click at [599, 247] on input "text" at bounding box center [767, 248] width 349 height 33
click at [645, 258] on input "text" at bounding box center [767, 248] width 349 height 33
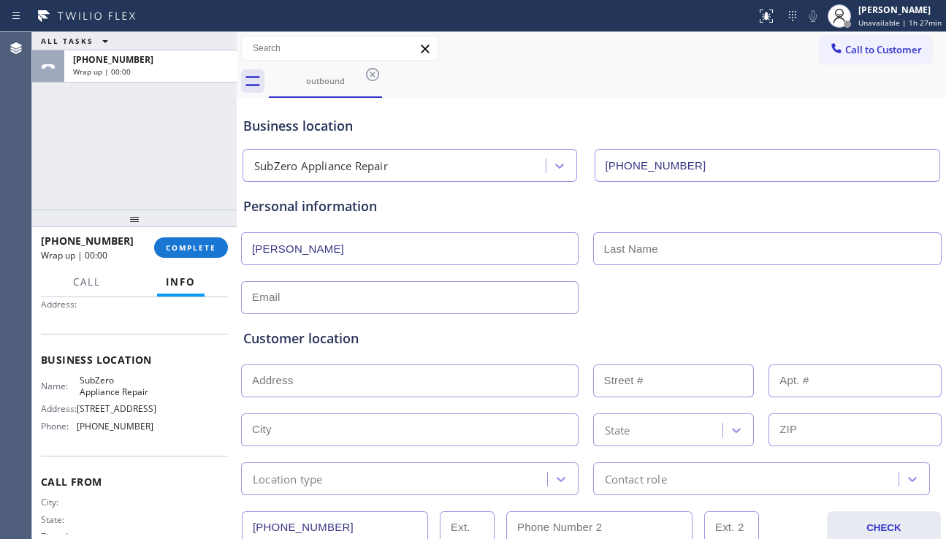
paste input "Thompson"
type input "Thompson"
click at [407, 299] on input "text" at bounding box center [409, 297] width 337 height 33
click at [427, 296] on input "text" at bounding box center [409, 297] width 337 height 33
paste input "styvwerx@sonic.net"
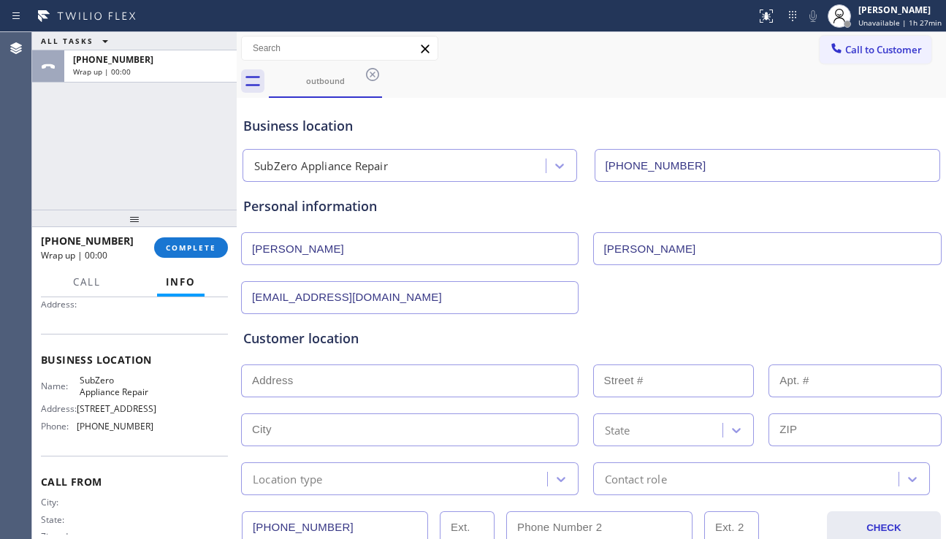
type input "styvwerx@sonic.net"
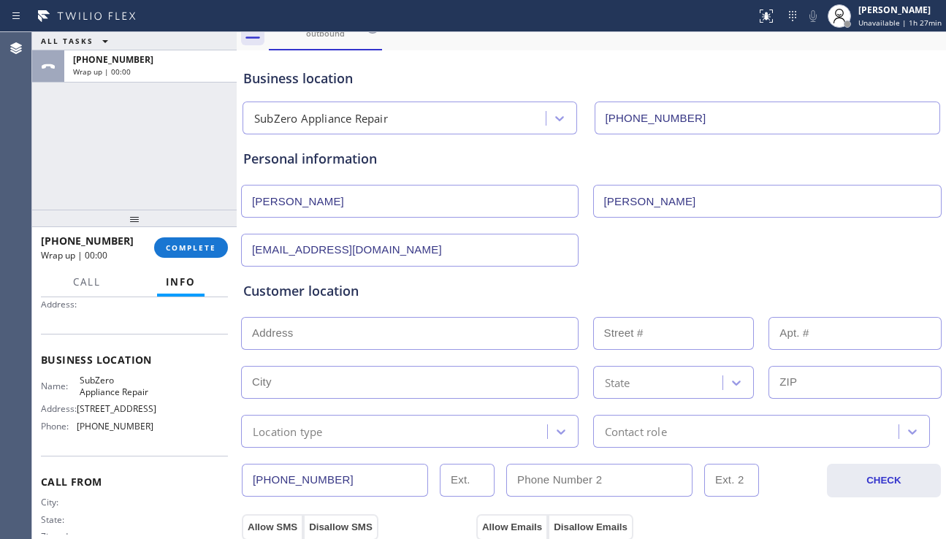
scroll to position [73, 0]
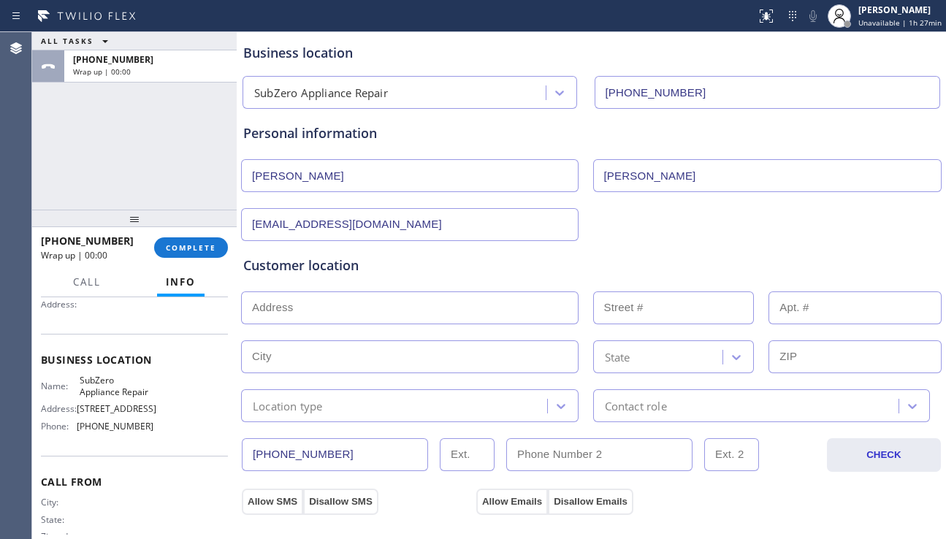
drag, startPoint x: 337, startPoint y: 455, endPoint x: 229, endPoint y: 450, distance: 108.2
click at [229, 450] on div "ALL TASKS ALL TASKS ACTIVE TASKS TASKS IN WRAP UP +14152008980 Wrap up | 00:00 …" at bounding box center [488, 285] width 913 height 507
click at [220, 250] on button "COMPLETE" at bounding box center [191, 247] width 74 height 20
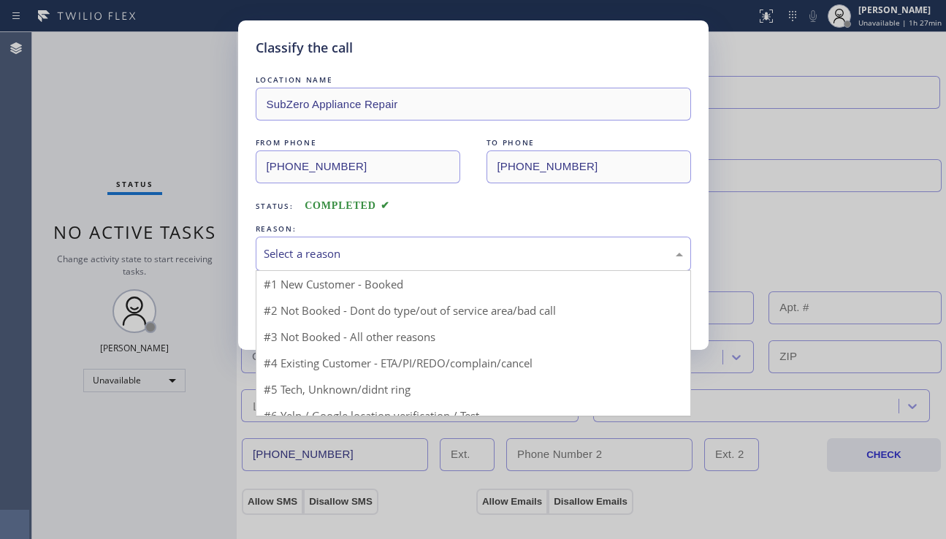
click at [415, 248] on div "Select a reason" at bounding box center [473, 253] width 419 height 17
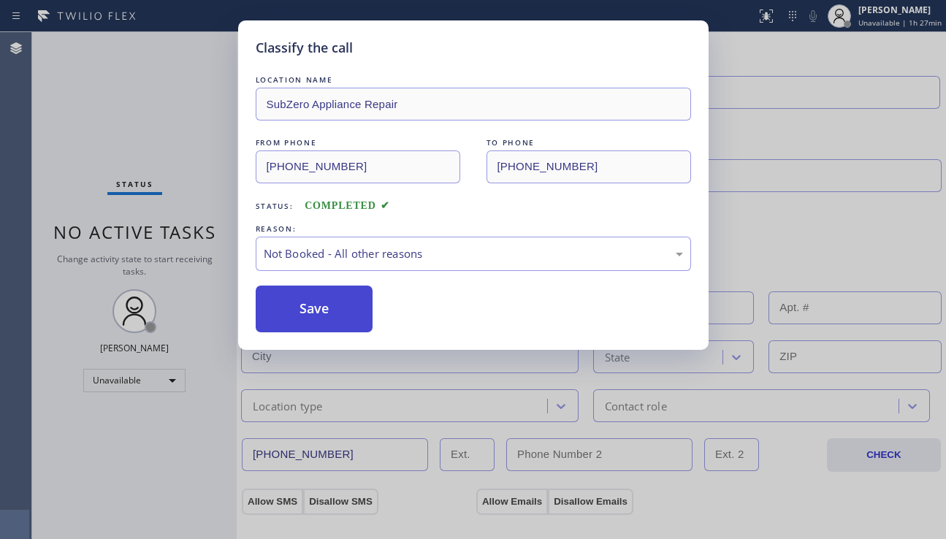
click at [334, 311] on button "Save" at bounding box center [315, 308] width 118 height 47
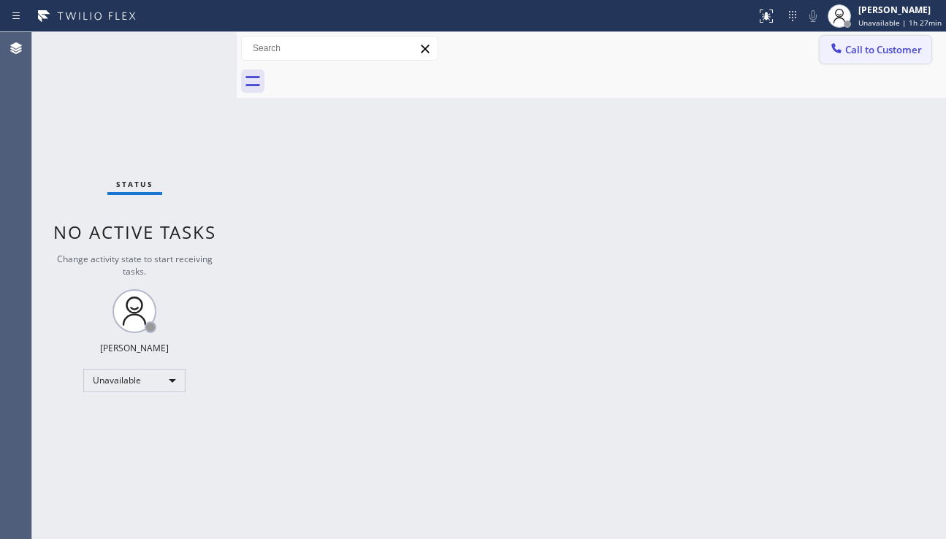
click at [858, 49] on span "Call to Customer" at bounding box center [883, 49] width 77 height 13
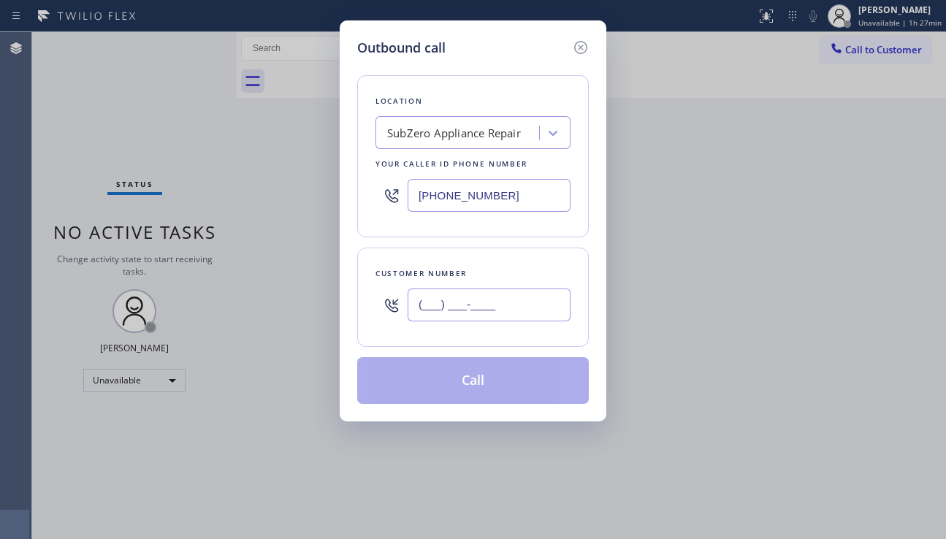
click at [459, 308] on input "(___) ___-____" at bounding box center [488, 304] width 163 height 33
paste input "415) 200-8980"
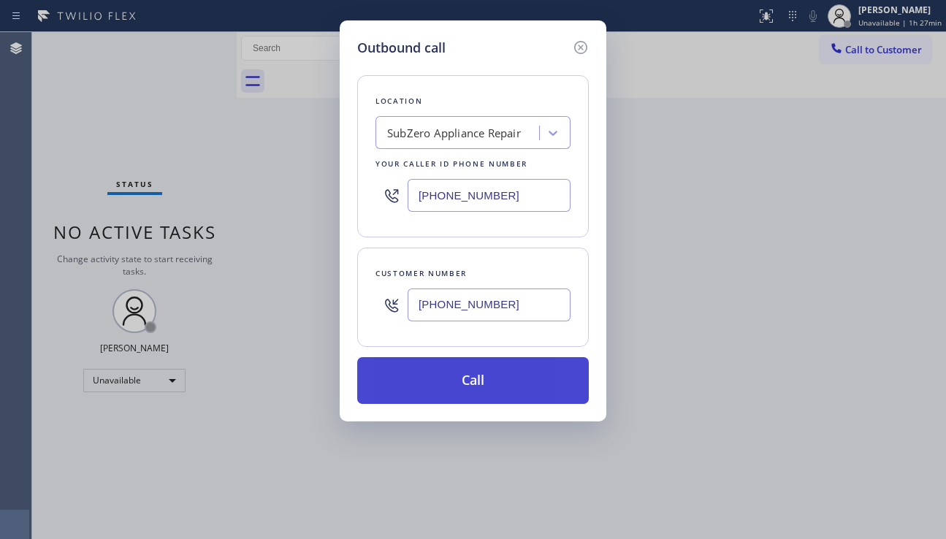
type input "(415) 200-8980"
click at [461, 390] on button "Call" at bounding box center [472, 380] width 231 height 47
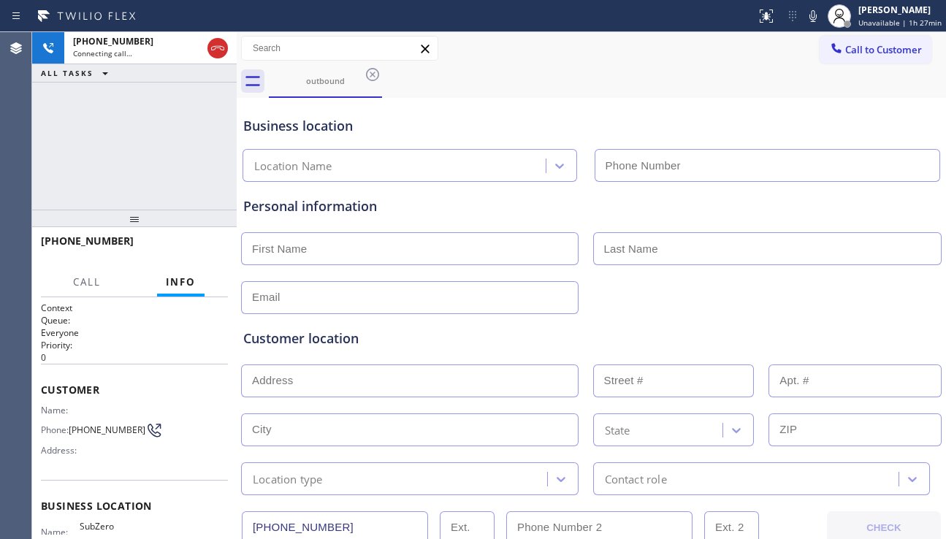
type input "(407) 982-1868"
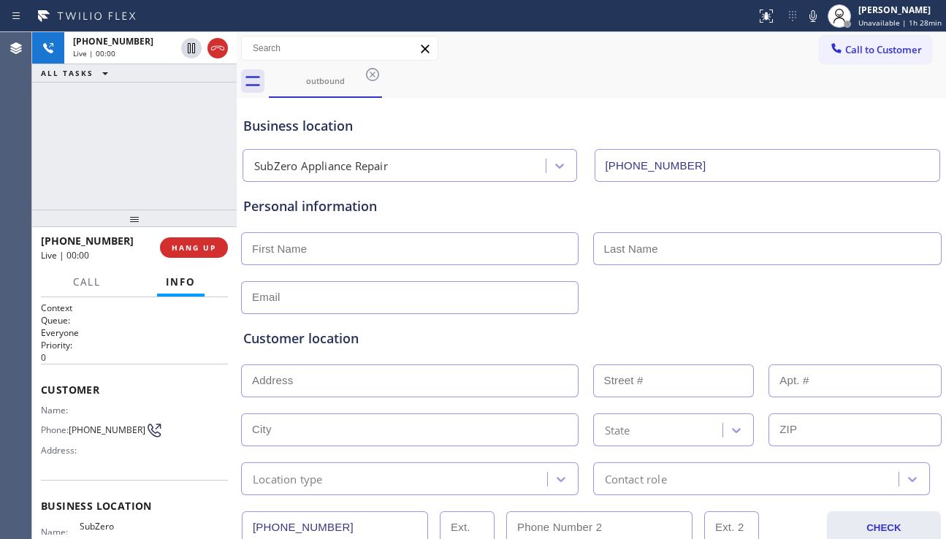
click at [306, 387] on input "text" at bounding box center [409, 380] width 337 height 33
paste input "521 Toro Canyon RdSanta Barbara, CA 93108, USA"
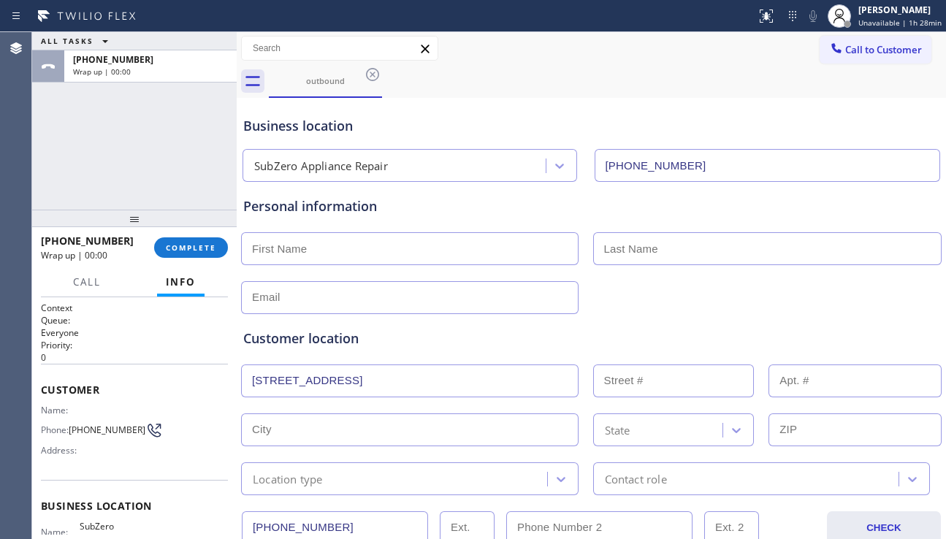
type input "521 Toro Canyon Rd"
type input "521"
type input "Santa Barbara"
type input "93108"
click at [434, 485] on div "Location type" at bounding box center [396, 479] width 302 height 26
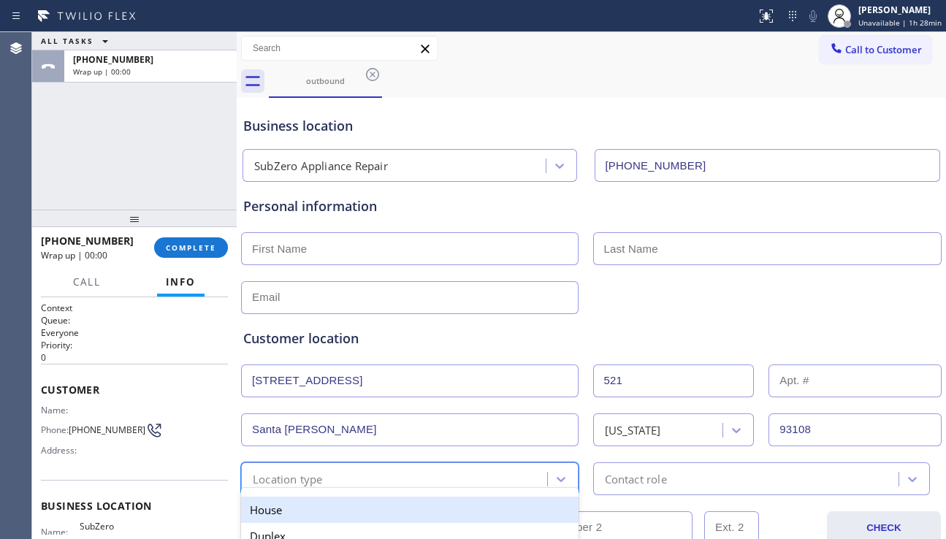
drag, startPoint x: 367, startPoint y: 505, endPoint x: 394, endPoint y: 499, distance: 28.4
click at [367, 505] on div "House" at bounding box center [409, 509] width 337 height 26
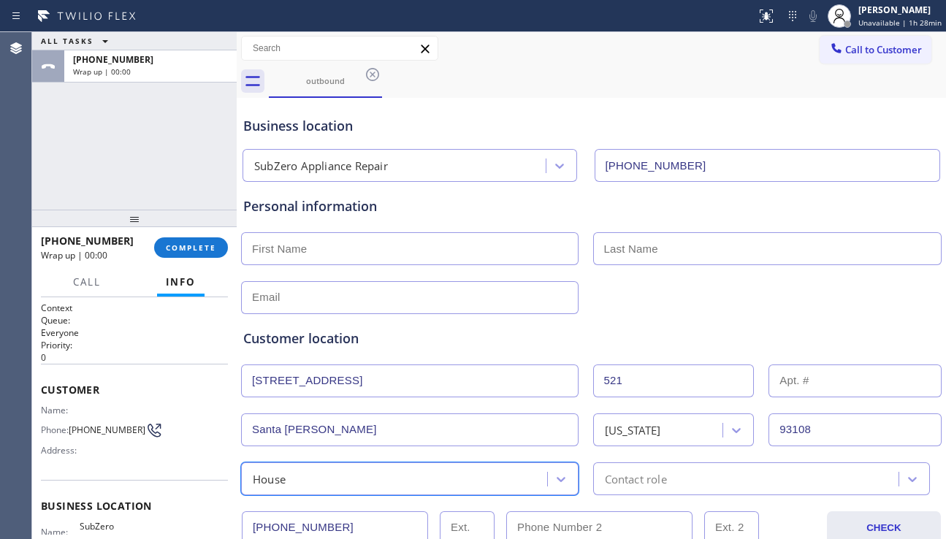
click at [598, 483] on div "Contact role" at bounding box center [748, 479] width 302 height 26
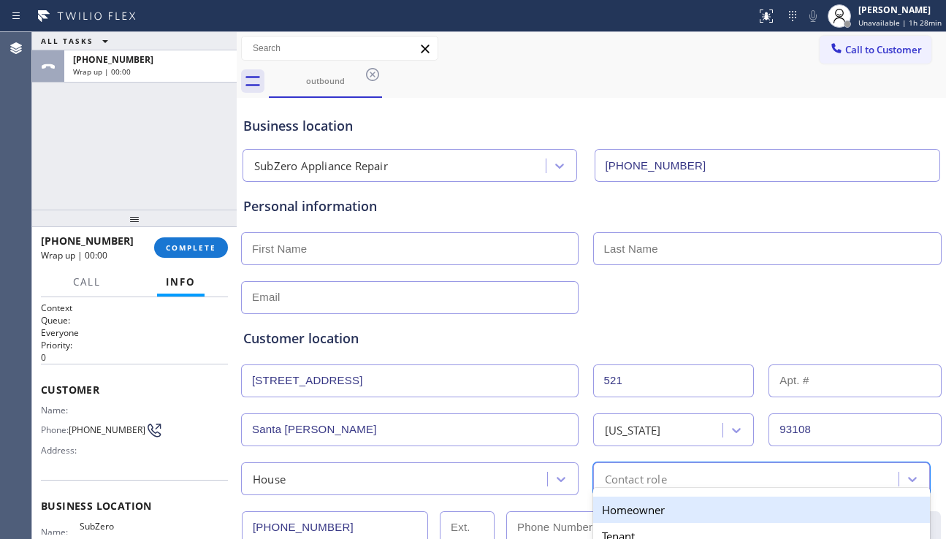
click at [602, 511] on div "Homeowner" at bounding box center [761, 509] width 337 height 26
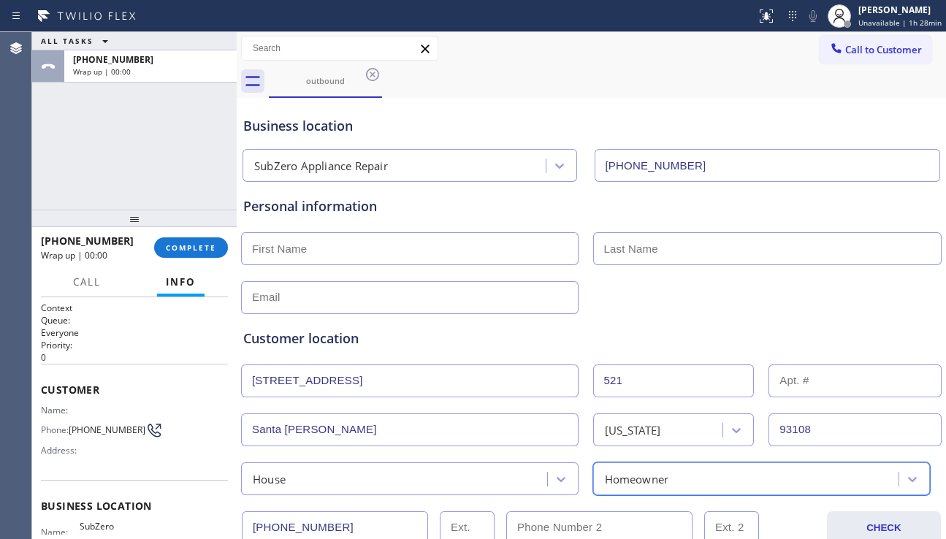
click at [360, 250] on input "text" at bounding box center [409, 248] width 337 height 33
click at [372, 251] on input "text" at bounding box center [409, 248] width 337 height 33
paste input "Steven"
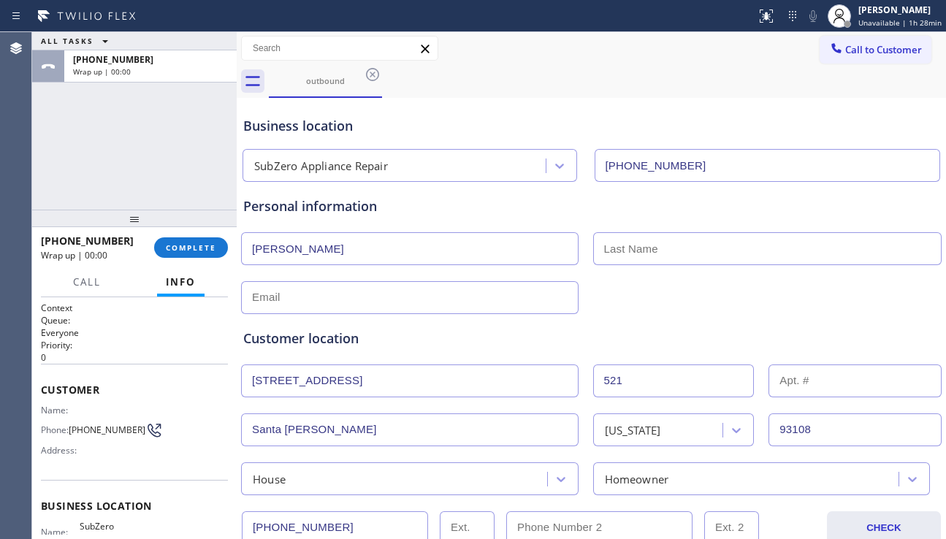
type input "Steven"
click at [597, 248] on input "text" at bounding box center [767, 248] width 349 height 33
click at [634, 248] on input "text" at bounding box center [767, 248] width 349 height 33
paste input "Thompson"
type input "Thompson"
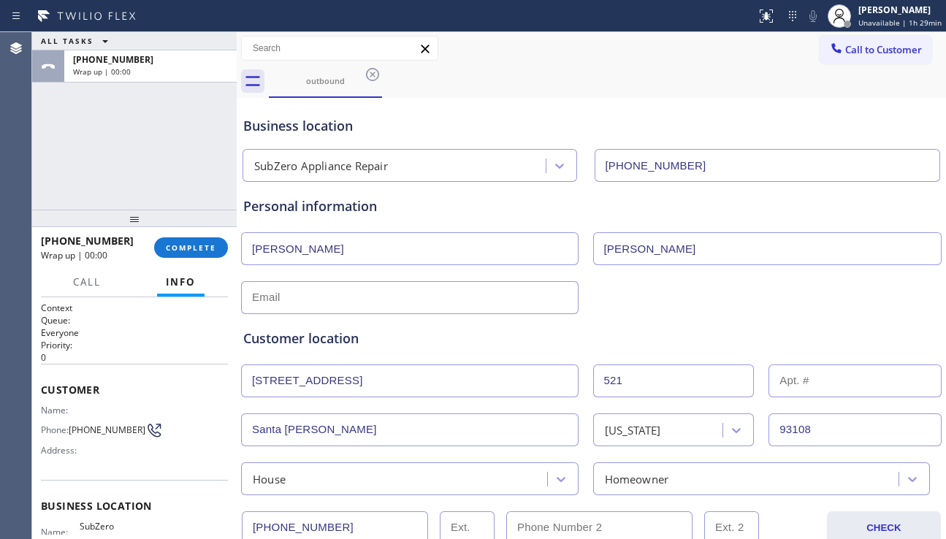
click at [508, 311] on div "Customer location >> ADD NEW ADDRESS << + NEW ADDRESS 521 Toro Canyon Rd 521 Sa…" at bounding box center [591, 401] width 702 height 187
click at [513, 299] on input "text" at bounding box center [409, 297] width 337 height 33
click at [353, 291] on input "text" at bounding box center [409, 297] width 337 height 33
paste input "styvwerx@sonic.net"
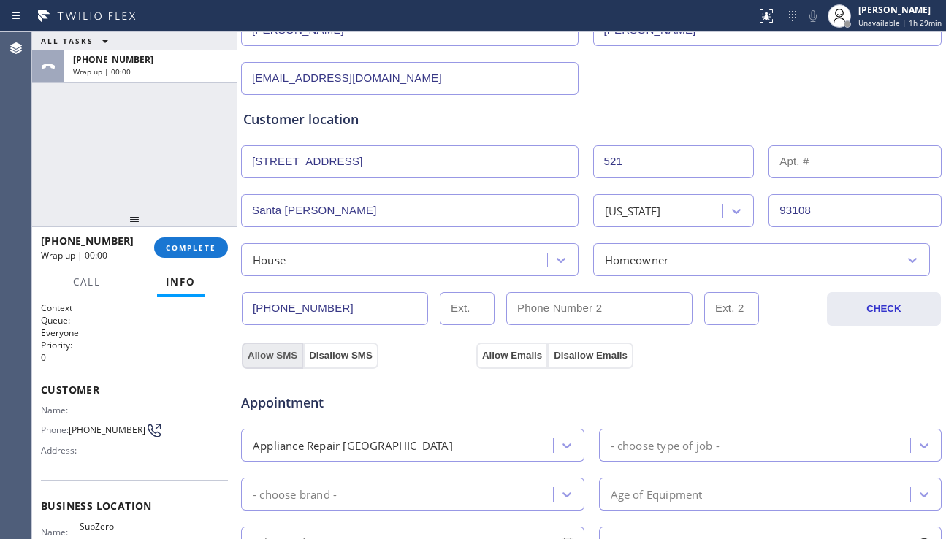
type input "styvwerx@sonic.net"
click at [275, 357] on button "Allow SMS" at bounding box center [272, 355] width 61 height 26
click at [482, 358] on button "Allow Emails" at bounding box center [512, 355] width 72 height 26
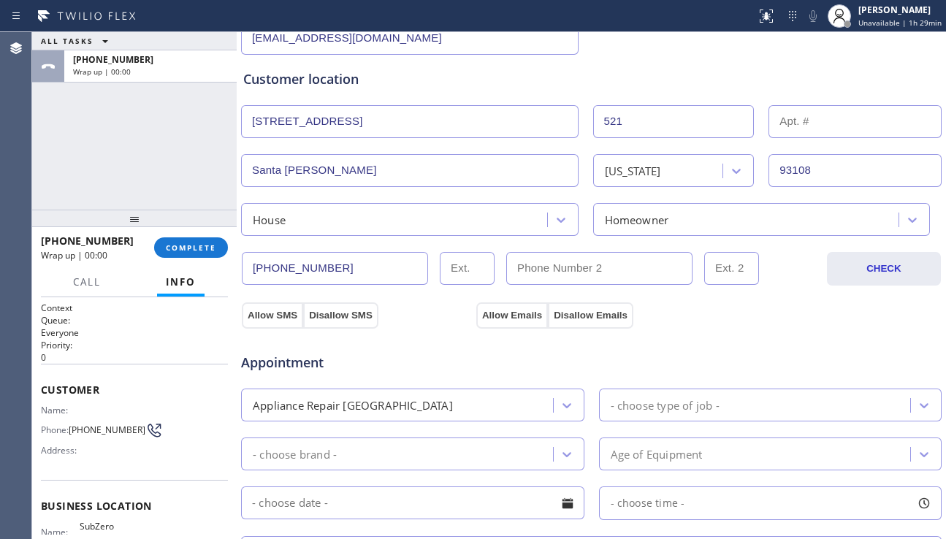
scroll to position [292, 0]
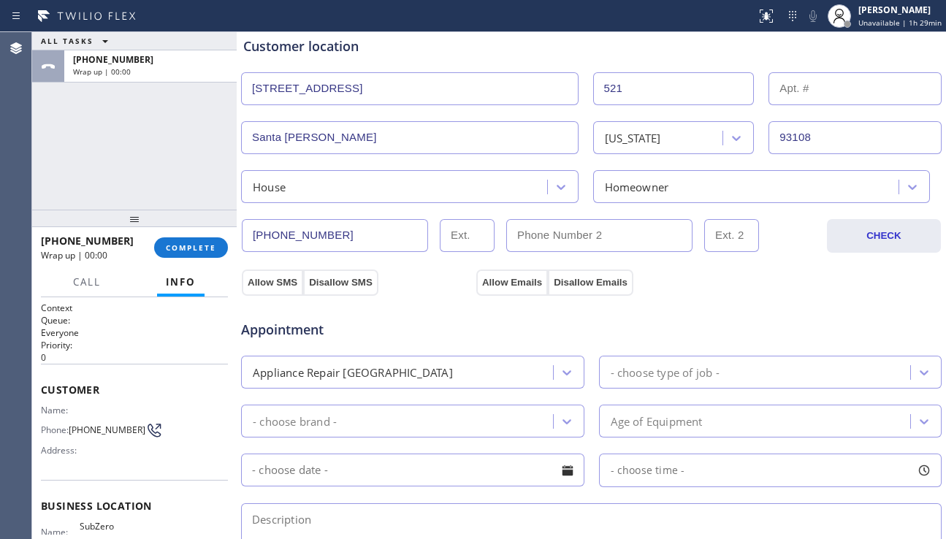
click at [655, 377] on div "- choose type of job -" at bounding box center [664, 372] width 109 height 17
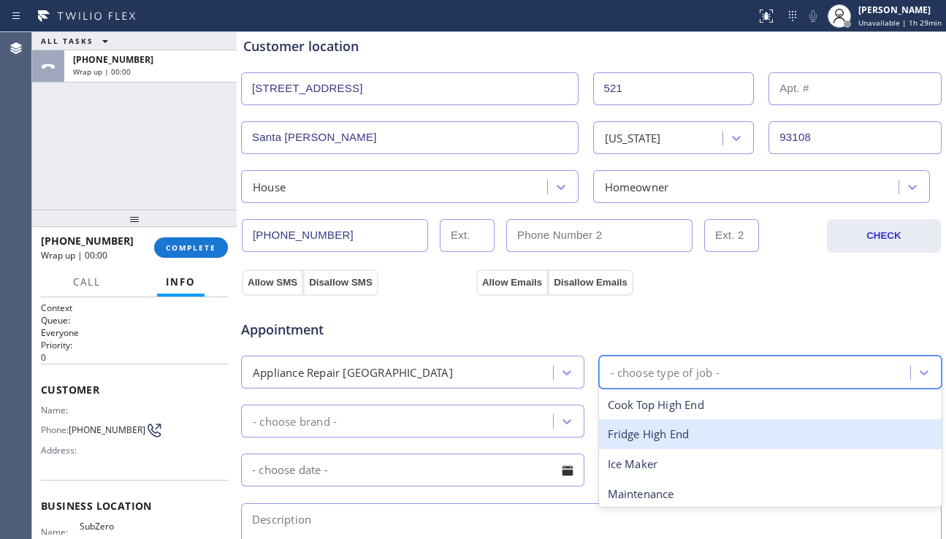
click at [648, 431] on div "Fridge High End" at bounding box center [770, 434] width 343 height 30
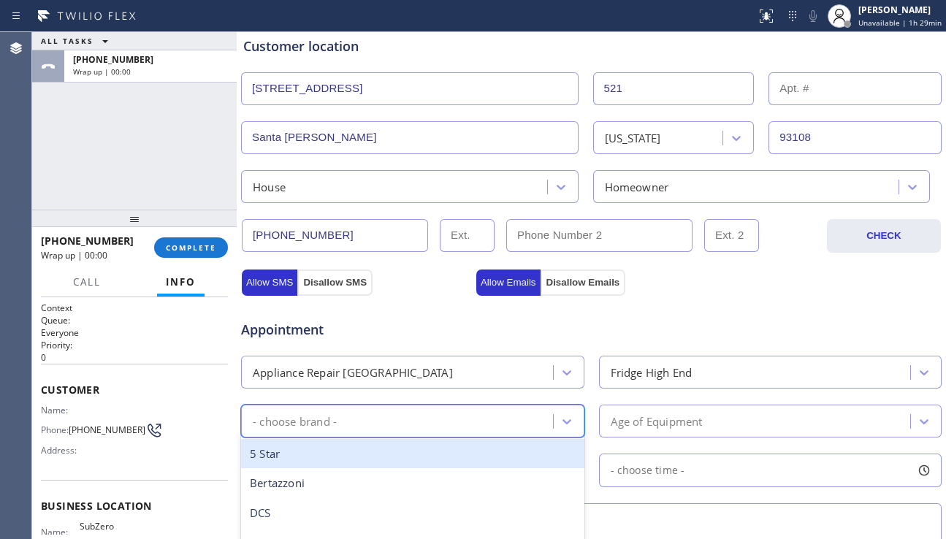
click at [534, 423] on div "- choose brand -" at bounding box center [398, 421] width 307 height 26
type input "s"
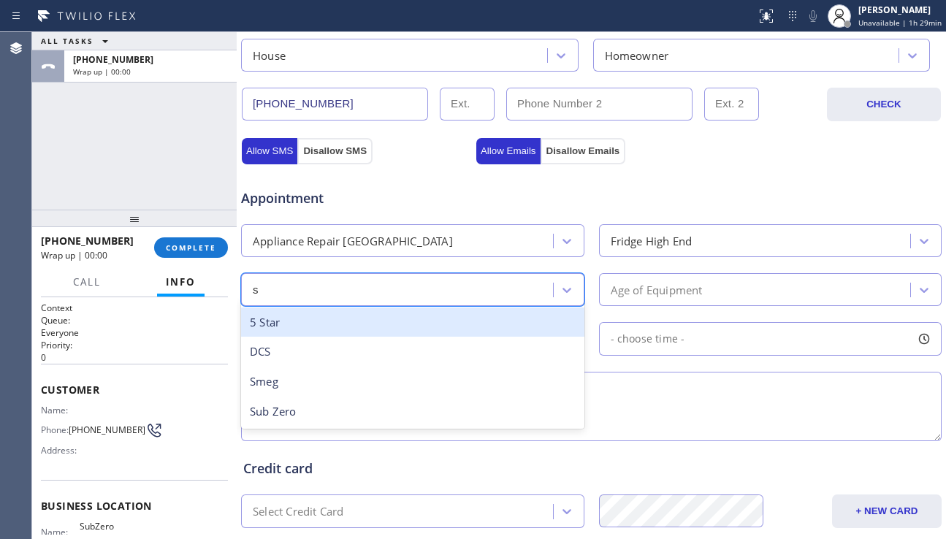
scroll to position [438, 0]
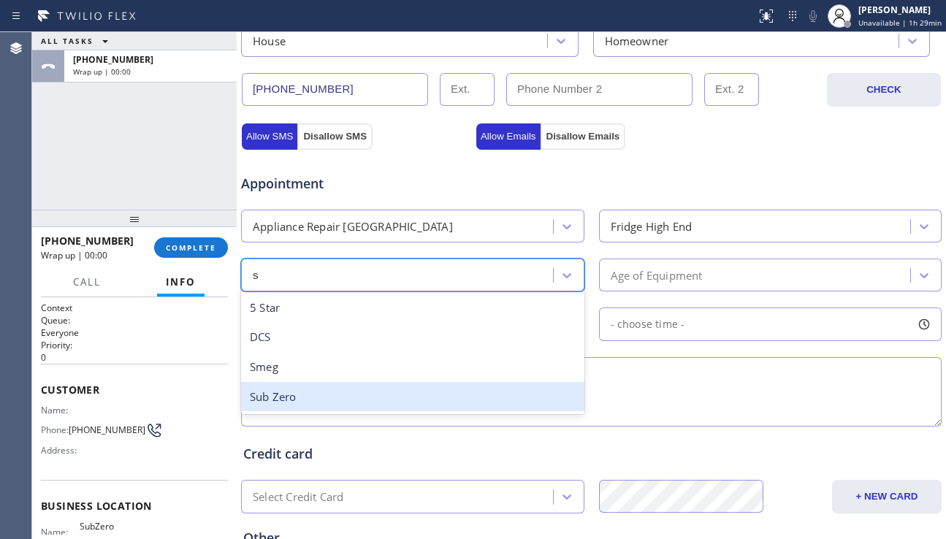
drag, startPoint x: 391, startPoint y: 399, endPoint x: 584, endPoint y: 332, distance: 204.1
click at [393, 399] on div "Sub Zero" at bounding box center [412, 397] width 343 height 30
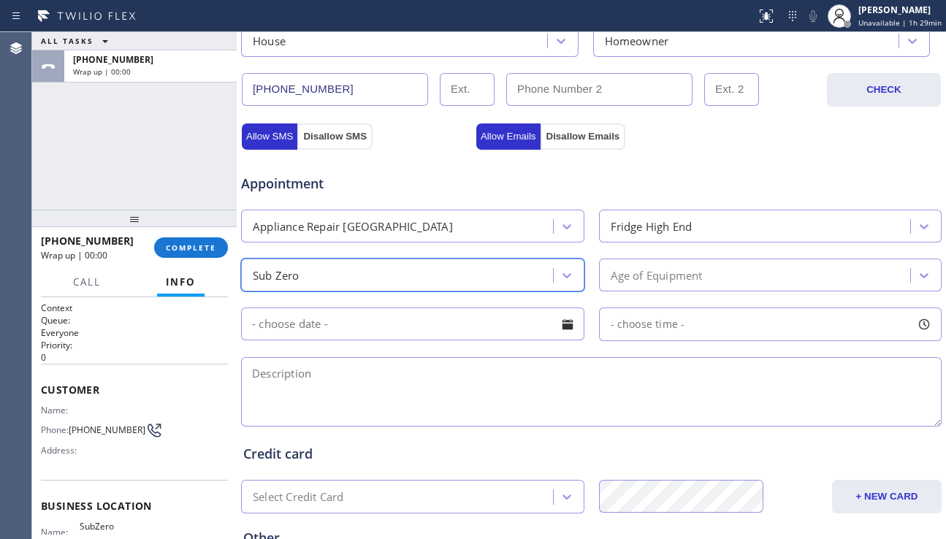
click at [645, 278] on div "Age of Equipment" at bounding box center [656, 274] width 92 height 17
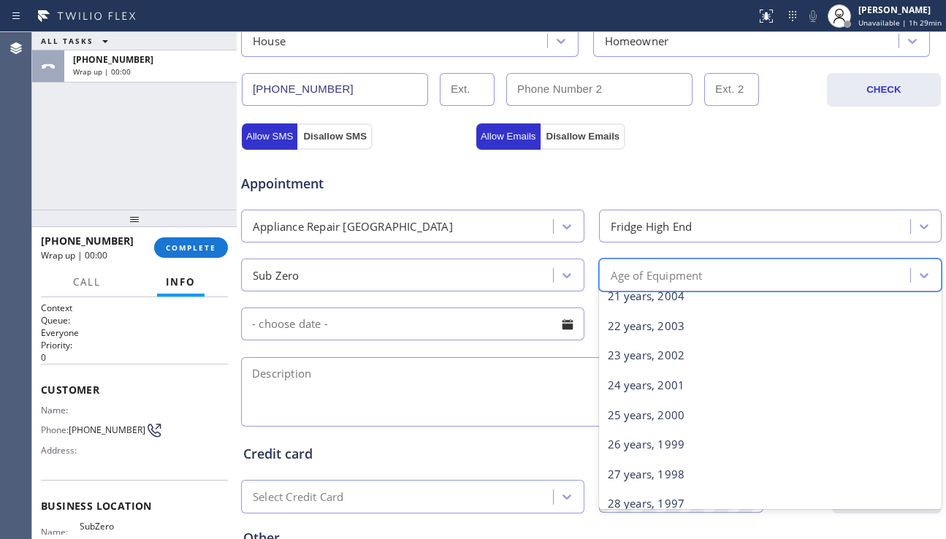
scroll to position [705, 0]
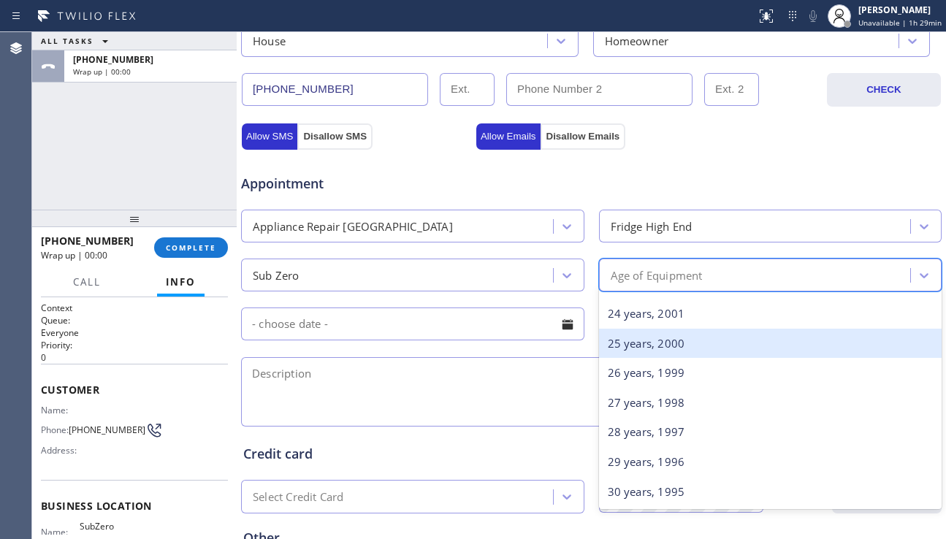
click at [671, 345] on div "25 years, 2000" at bounding box center [770, 344] width 343 height 30
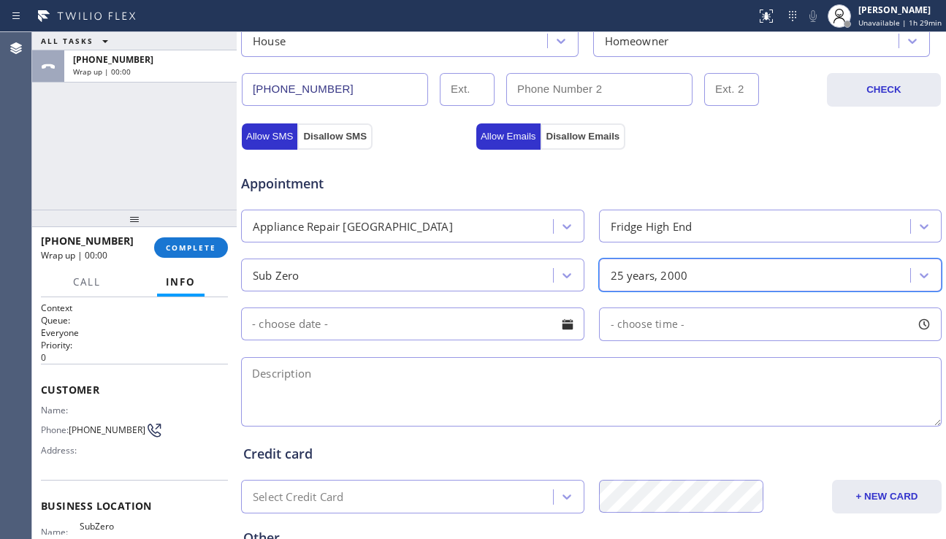
click at [564, 396] on textarea at bounding box center [591, 391] width 700 height 69
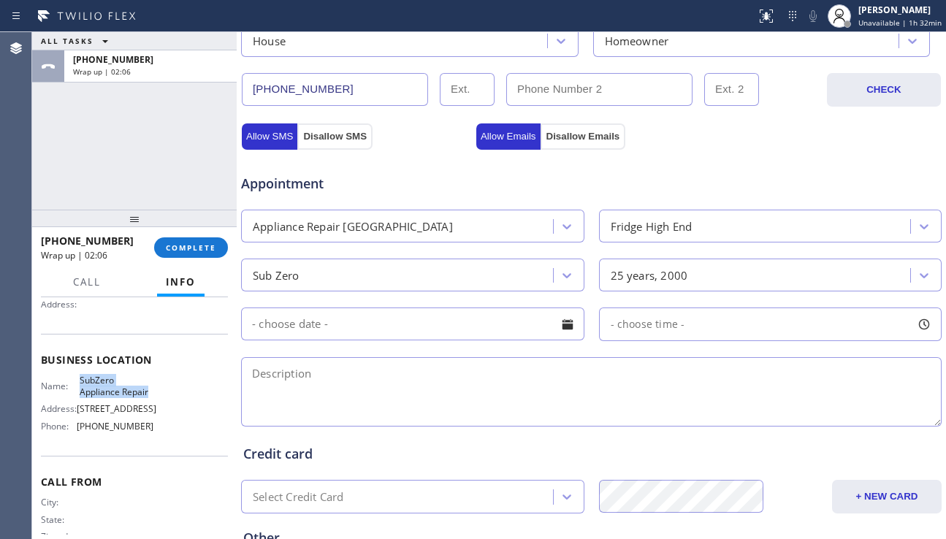
drag, startPoint x: 78, startPoint y: 387, endPoint x: 149, endPoint y: 395, distance: 71.3
click at [149, 395] on div "Name: SubZero Appliance Repair Address: 182 NE 75 Street Phone: (407) 982-1868" at bounding box center [134, 406] width 187 height 63
copy span "SubZero Appliance Repair"
click at [394, 388] on textarea at bounding box center [591, 391] width 700 height 69
paste textarea "10-1 | $38 | subzero | fridge | started leaking. Drain pan overflowed and leake…"
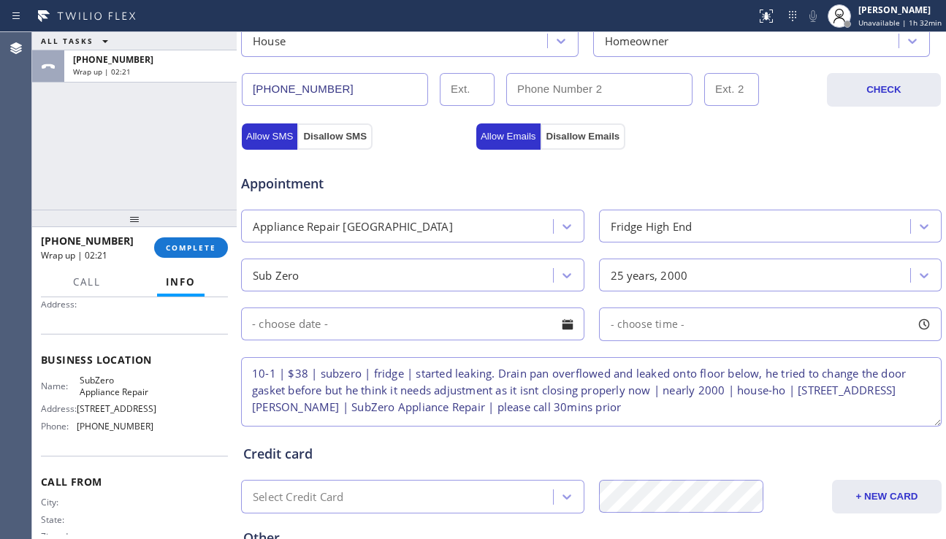
type textarea "10-1 | $38 | subzero | fridge | started leaking. Drain pan overflowed and leake…"
click at [555, 321] on div at bounding box center [567, 324] width 25 height 25
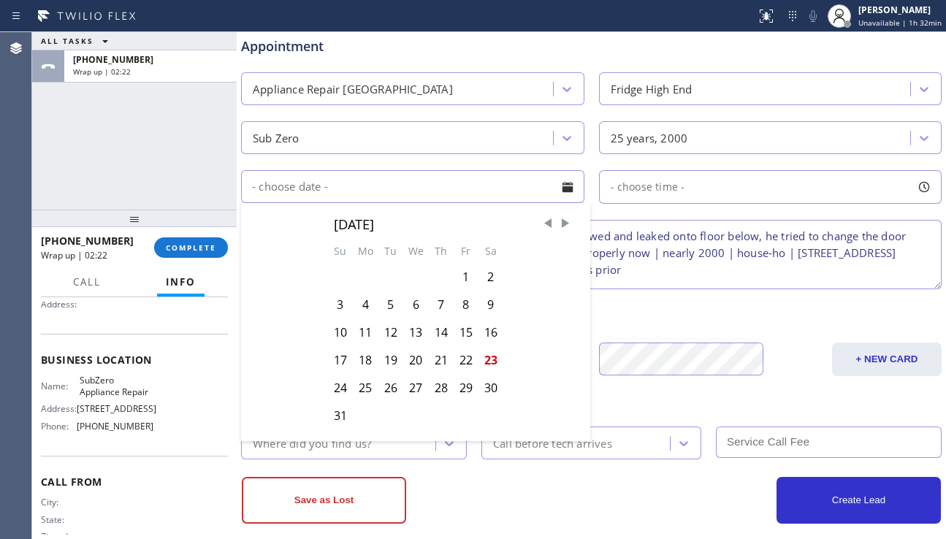
scroll to position [584, 0]
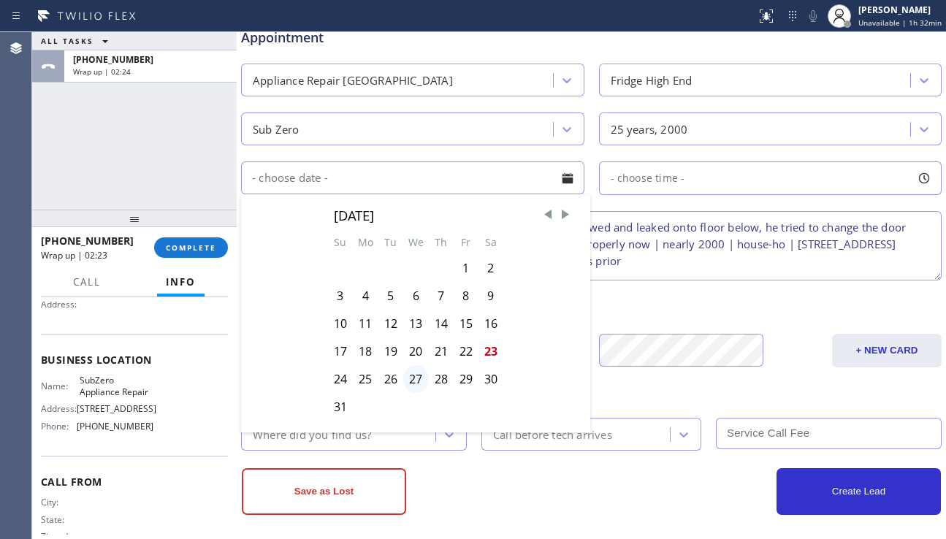
click at [411, 377] on div "27" at bounding box center [416, 379] width 26 height 28
type input "08/27/2025"
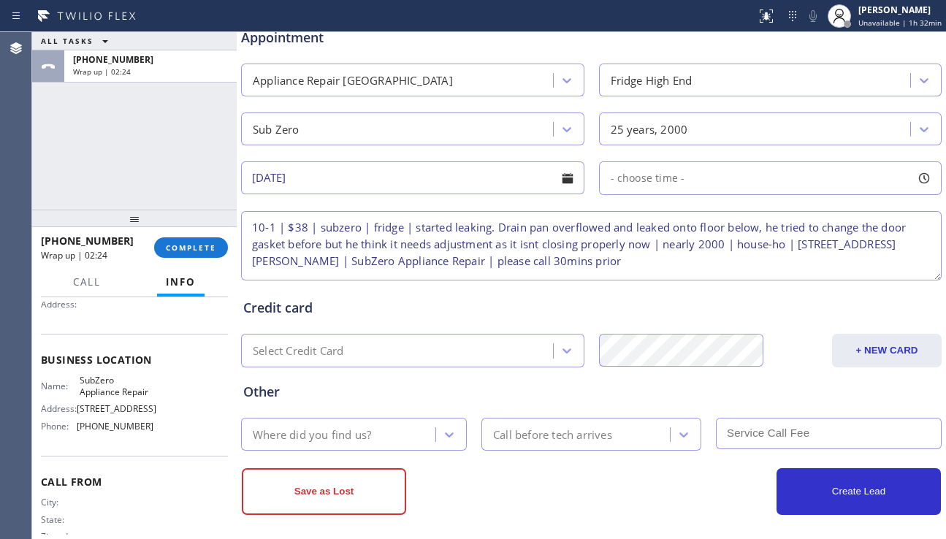
click at [713, 174] on div "- choose time -" at bounding box center [770, 178] width 343 height 34
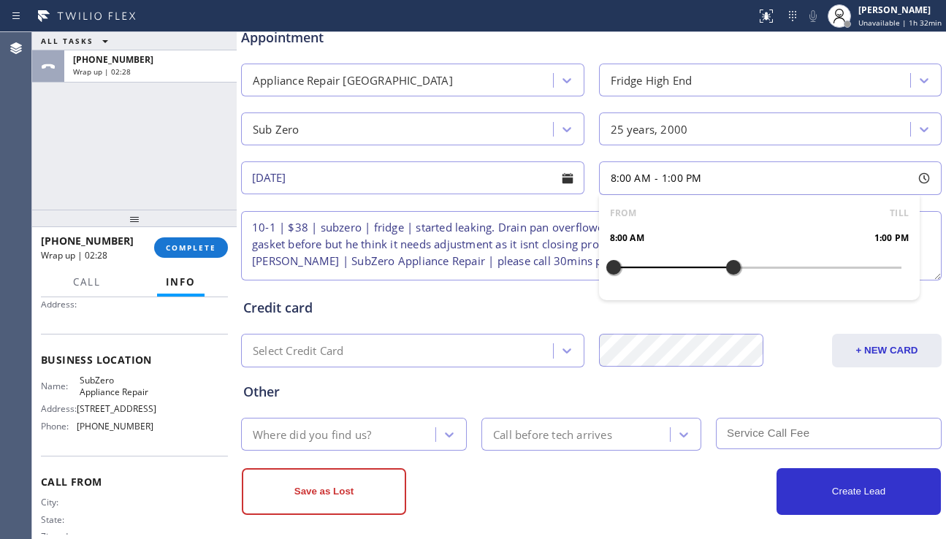
drag, startPoint x: 607, startPoint y: 266, endPoint x: 722, endPoint y: 274, distance: 114.9
click at [724, 274] on div at bounding box center [733, 267] width 18 height 31
drag, startPoint x: 611, startPoint y: 264, endPoint x: 653, endPoint y: 266, distance: 41.7
click at [653, 266] on div at bounding box center [661, 267] width 18 height 31
click at [560, 265] on textarea "10-1 | $38 | subzero | fridge | started leaking. Drain pan overflowed and leake…" at bounding box center [591, 245] width 700 height 69
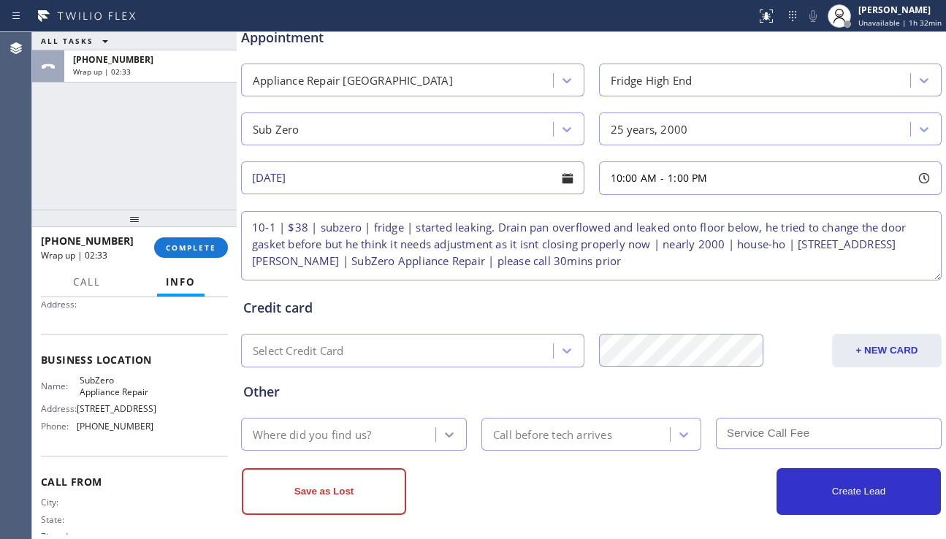
click at [436, 434] on div at bounding box center [449, 434] width 26 height 26
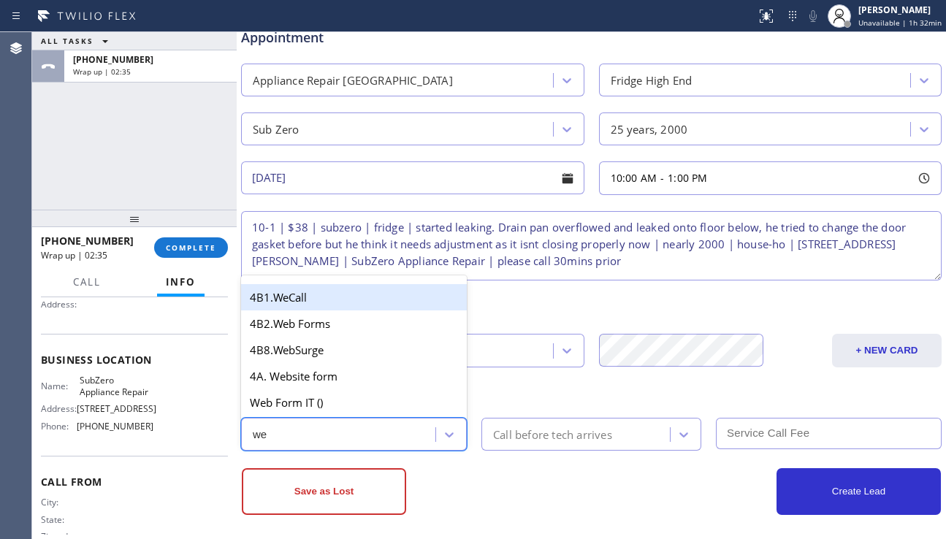
type input "web"
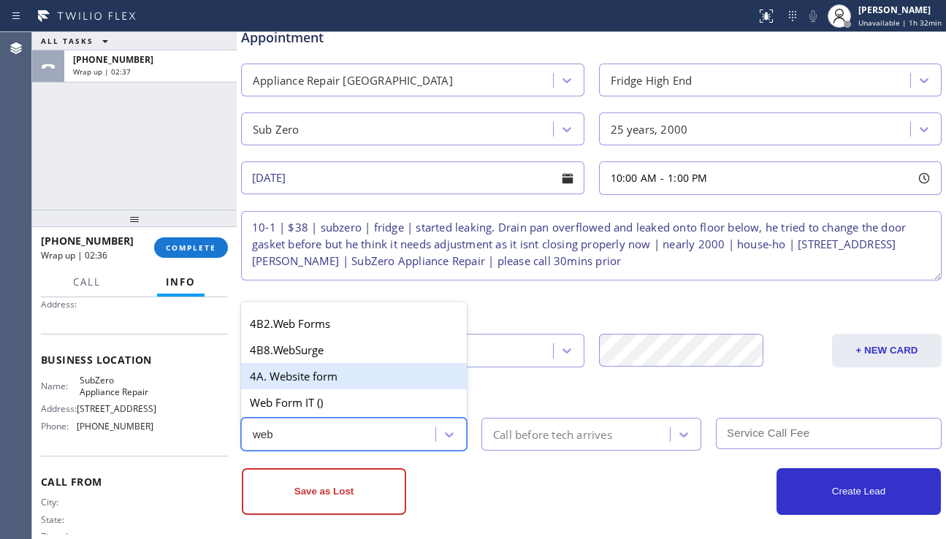
click at [339, 372] on div "4A. Website form" at bounding box center [354, 376] width 226 height 26
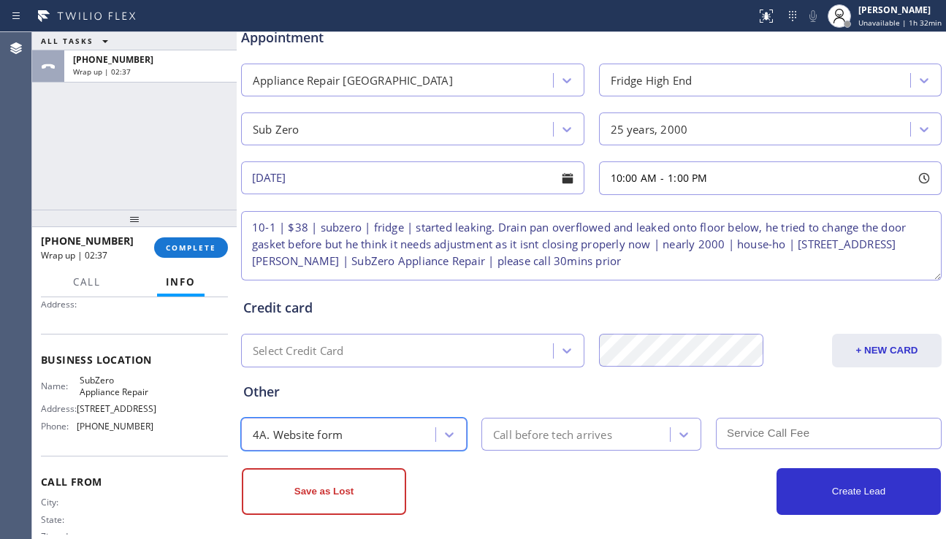
click at [517, 429] on div "Call before tech arrives" at bounding box center [552, 434] width 119 height 17
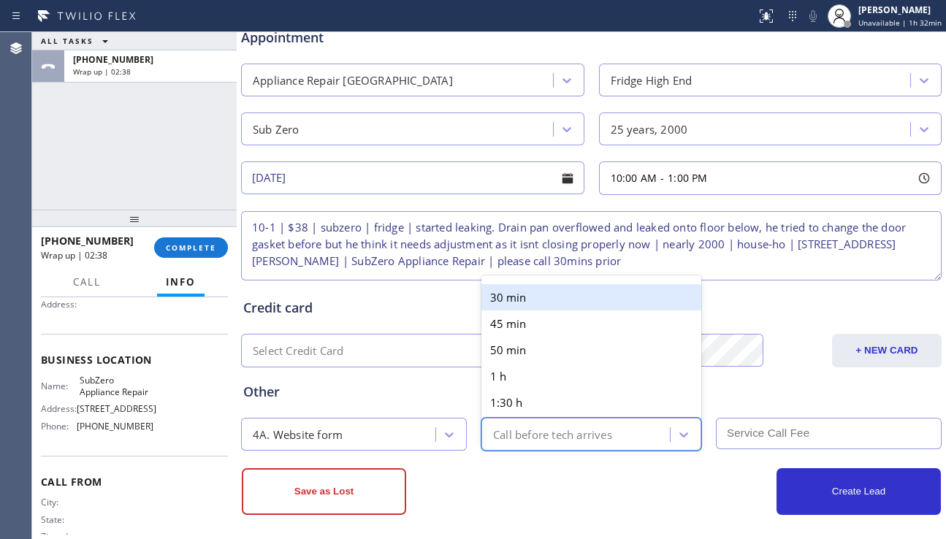
click at [527, 298] on div "30 min" at bounding box center [591, 297] width 220 height 26
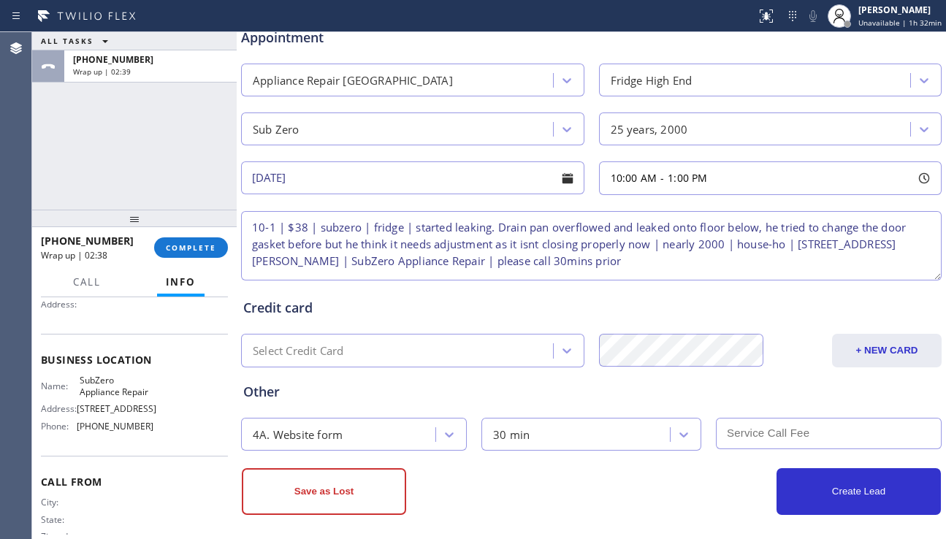
click at [739, 429] on input "text" at bounding box center [829, 433] width 226 height 31
type input "38"
click at [535, 259] on textarea "10-1 | $38 | subzero | fridge | started leaking. Drain pan overflowed and leake…" at bounding box center [591, 245] width 700 height 69
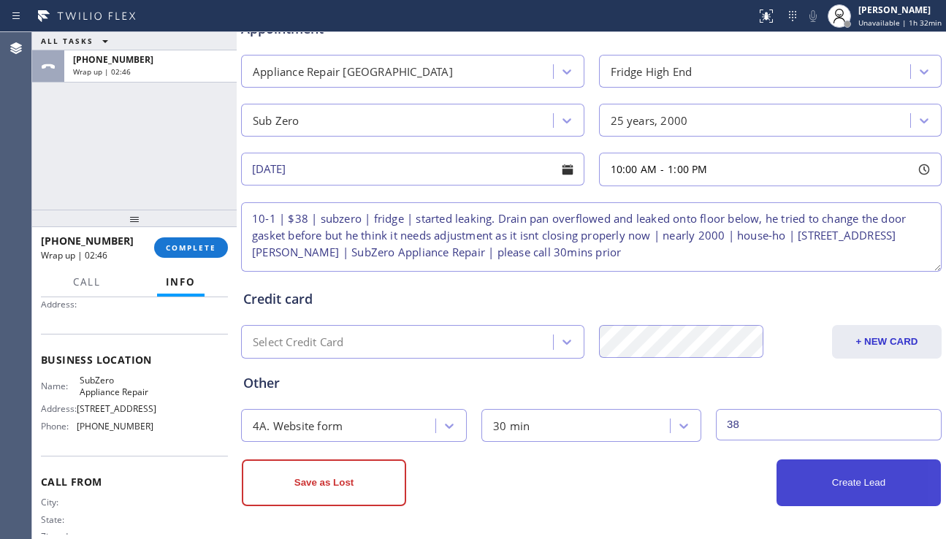
click at [803, 473] on button "Create Lead" at bounding box center [858, 482] width 164 height 47
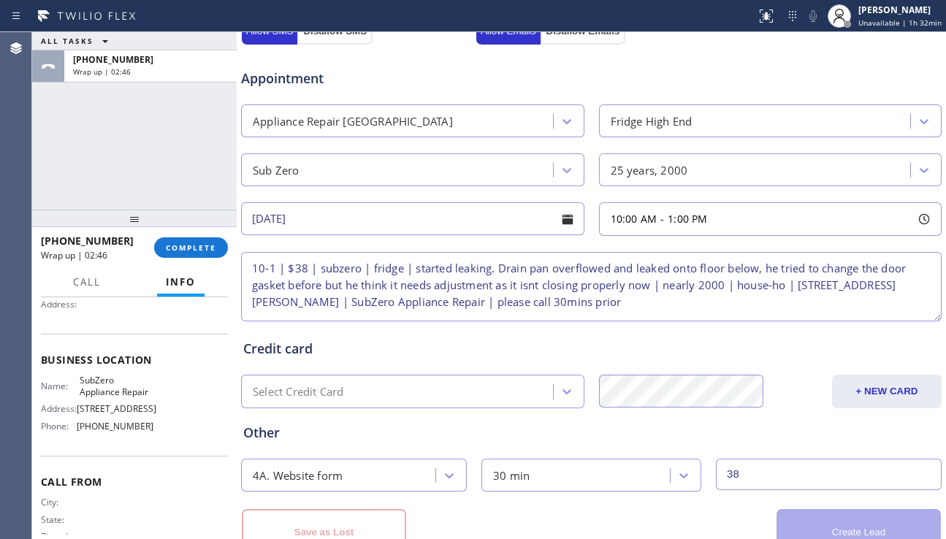
scroll to position [643, 0]
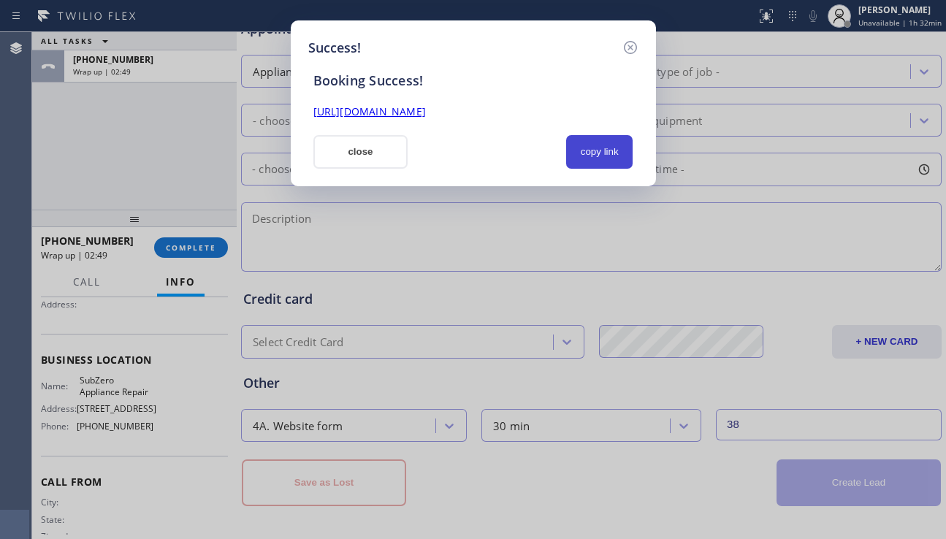
click at [601, 155] on button "copy link" at bounding box center [599, 152] width 67 height 34
click at [426, 110] on link "https://erp.apollosoft.co/customer/758980#portlet_lead" at bounding box center [369, 111] width 112 height 14
click at [340, 161] on button "close" at bounding box center [360, 152] width 95 height 34
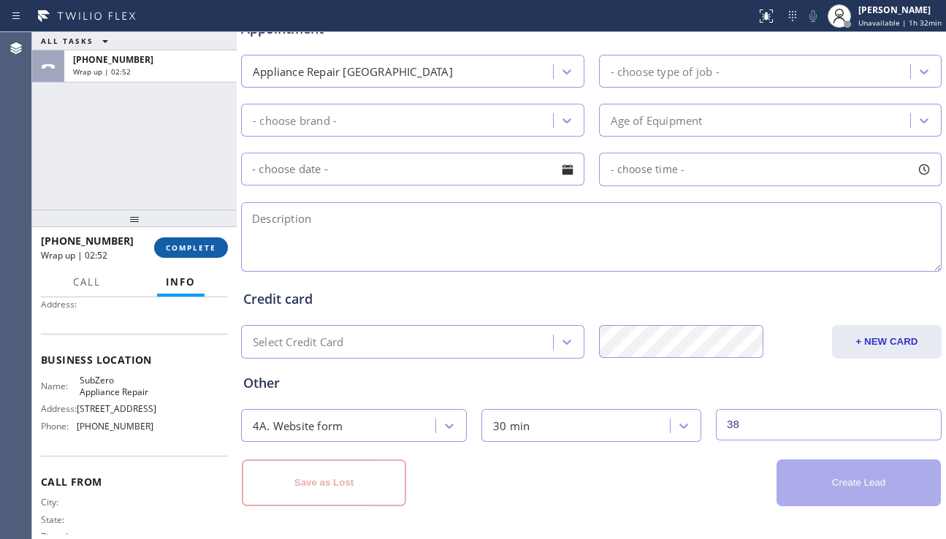
click at [197, 244] on span "COMPLETE" at bounding box center [191, 247] width 50 height 10
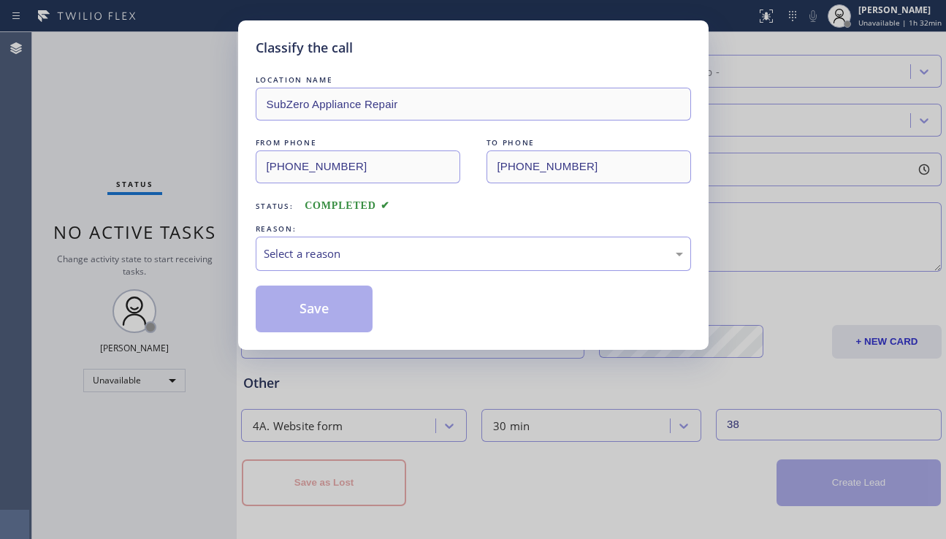
click at [356, 253] on div "Select a reason" at bounding box center [473, 253] width 419 height 17
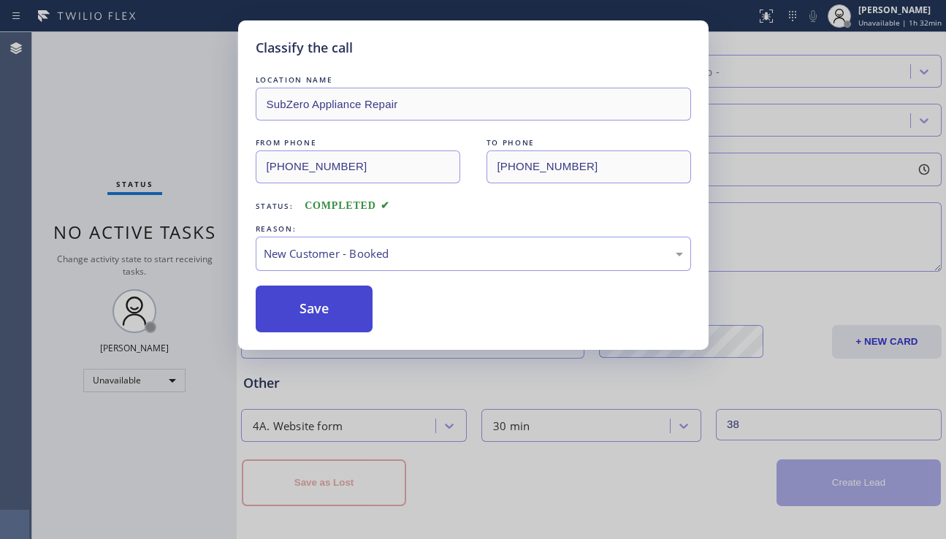
click at [307, 296] on button "Save" at bounding box center [315, 308] width 118 height 47
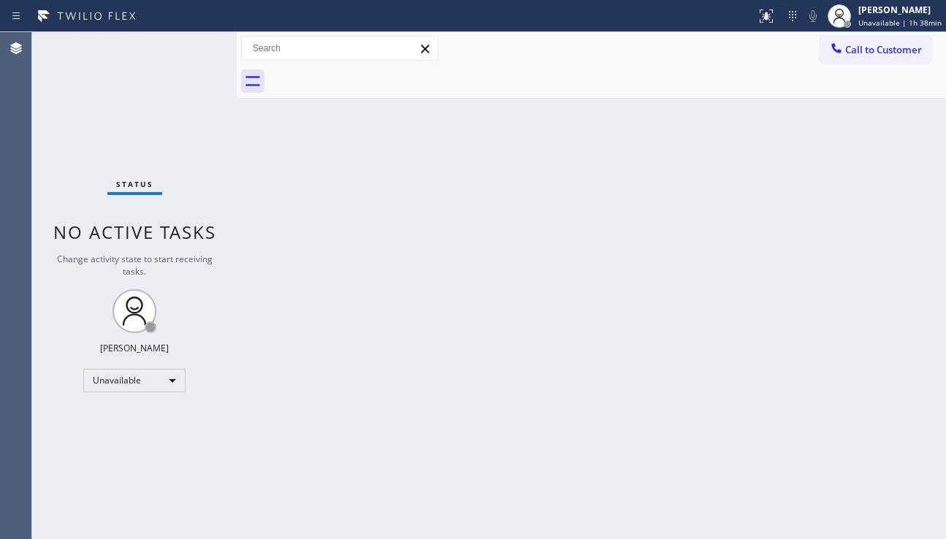
click at [876, 355] on div "Back to Dashboard Change Sender ID Customers Technicians Select a contact Outbo…" at bounding box center [591, 285] width 709 height 507
click at [875, 376] on div "Back to Dashboard Change Sender ID Customers Technicians Select a contact Outbo…" at bounding box center [591, 285] width 709 height 507
click at [863, 386] on div "Back to Dashboard Change Sender ID Customers Technicians Select a contact Outbo…" at bounding box center [591, 285] width 709 height 507
click at [139, 376] on div "Unavailable" at bounding box center [134, 380] width 102 height 23
click at [126, 404] on li "Offline" at bounding box center [133, 401] width 99 height 18
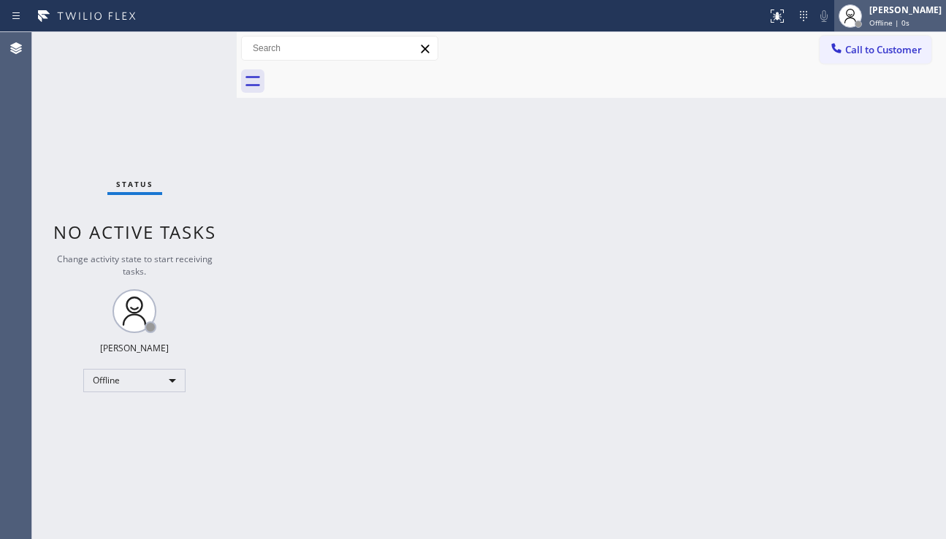
click at [866, 23] on div "Alynna Marie Pasumala Offline | 0s" at bounding box center [906, 16] width 80 height 26
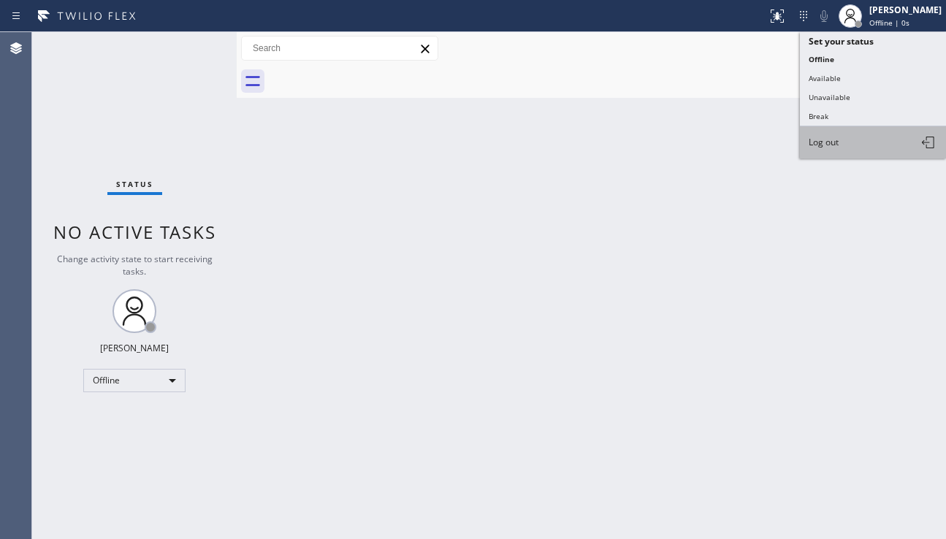
click at [860, 143] on button "Log out" at bounding box center [872, 142] width 146 height 32
